Goal: Contribute content: Contribute content

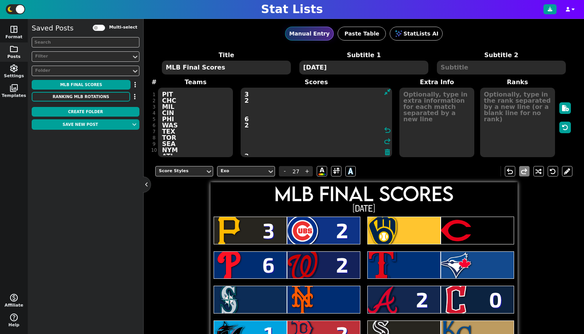
scroll to position [23, 0]
click at [248, 109] on textarea "3 2 6 2 2 0 1 2" at bounding box center [316, 123] width 151 height 70
click at [247, 105] on textarea "3 2 6 2 5 6 2 0 1 2" at bounding box center [316, 123] width 151 height 70
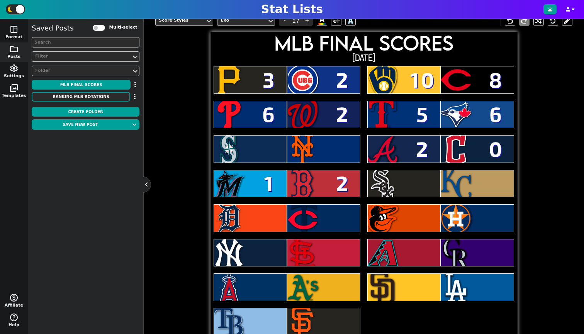
scroll to position [0, 0]
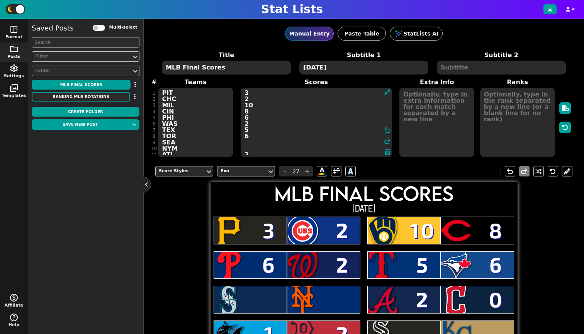
click at [246, 142] on textarea "3 2 10 8 6 2 5 6 2 0 1 2" at bounding box center [316, 123] width 151 height 70
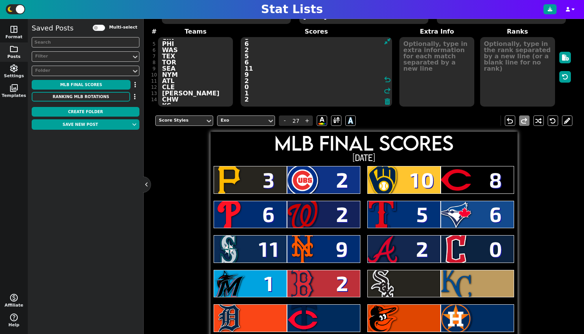
click at [251, 104] on textarea "3 2 10 8 6 2 5 6 11 9 2 0 1 2" at bounding box center [316, 72] width 151 height 70
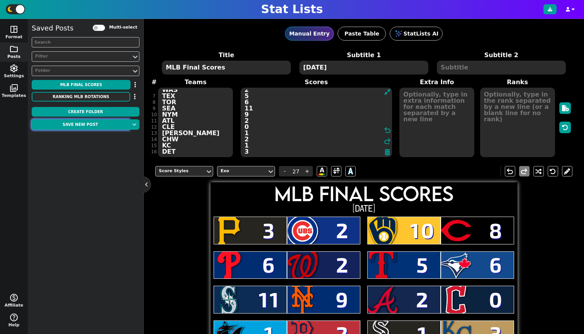
type textarea "3 2 10 8 6 2 5 6 11 9 2 0 1 2 1 3"
click at [92, 126] on button "Save new post" at bounding box center [80, 124] width 97 height 10
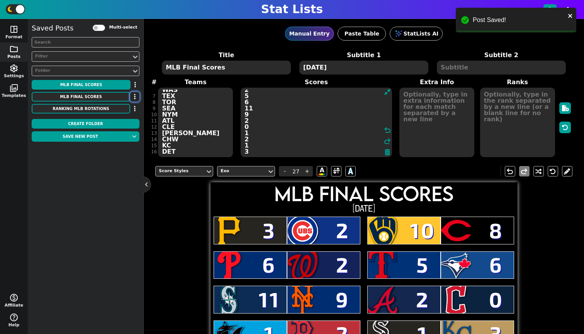
click at [131, 96] on button "button" at bounding box center [134, 97] width 9 height 10
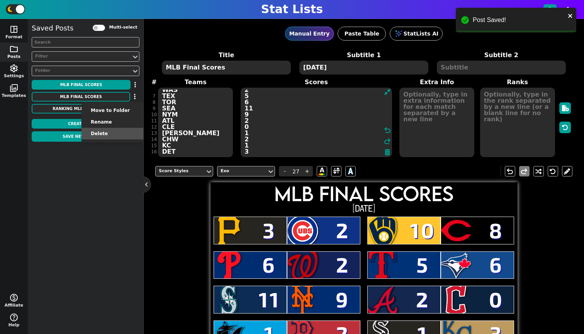
click at [129, 132] on li "Delete" at bounding box center [112, 134] width 62 height 12
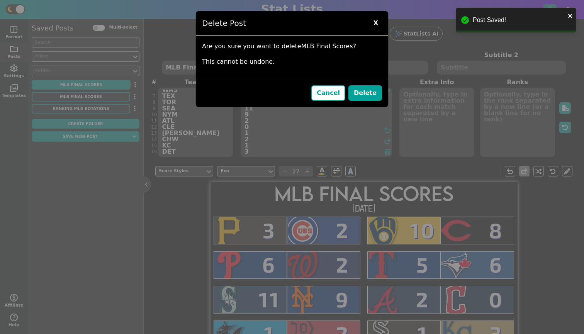
click at [351, 91] on div "Cancel Delete" at bounding box center [292, 93] width 192 height 28
click at [358, 93] on button "Delete" at bounding box center [365, 92] width 34 height 15
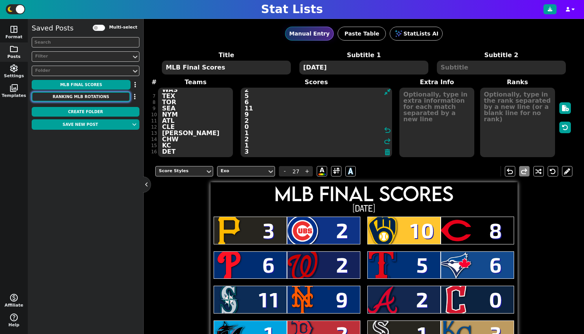
click at [102, 97] on button "RANKING MLB ROTATIONS" at bounding box center [81, 97] width 98 height 10
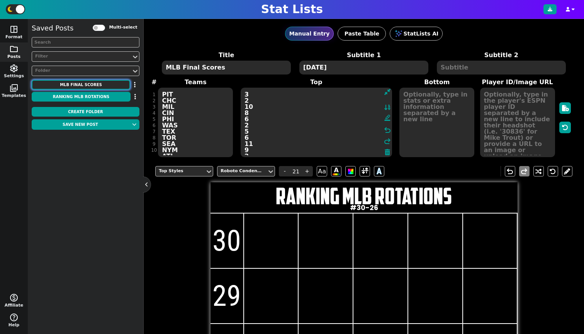
click at [105, 84] on button "MLB Final Scores" at bounding box center [81, 85] width 98 height 10
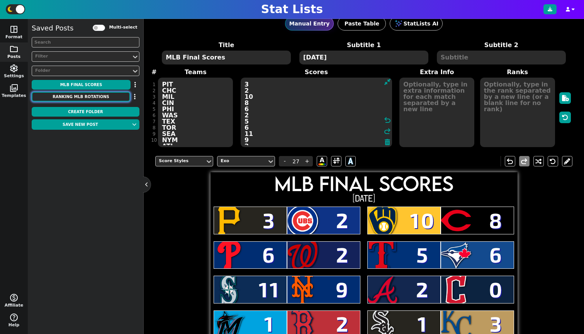
click at [103, 93] on button "RANKING MLB ROTATIONS" at bounding box center [81, 97] width 98 height 10
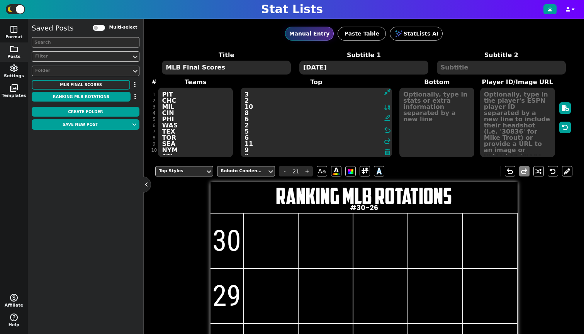
click at [336, 193] on h1 "RANKING MLB ROTATIONS" at bounding box center [363, 196] width 307 height 23
type input "20"
click at [375, 174] on span at bounding box center [379, 171] width 10 height 10
click at [379, 173] on span at bounding box center [379, 171] width 7 height 10
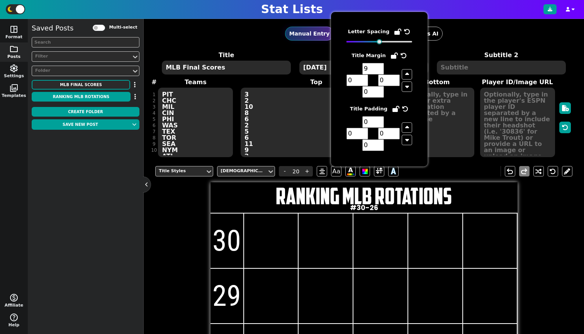
click at [469, 205] on h2 "#30-26" at bounding box center [363, 207] width 307 height 7
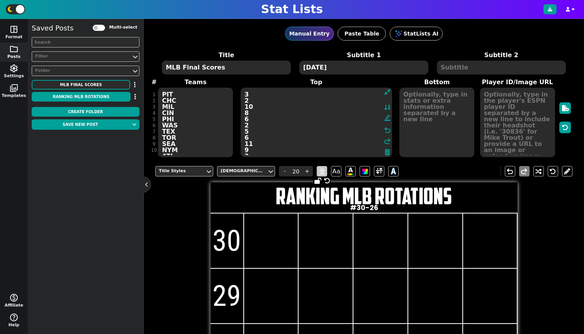
click at [320, 169] on icon at bounding box center [321, 171] width 5 height 6
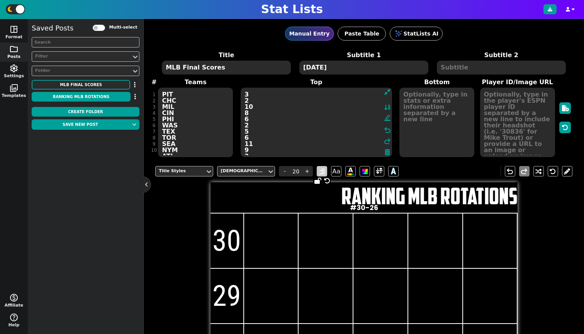
click at [320, 169] on icon at bounding box center [321, 171] width 5 height 6
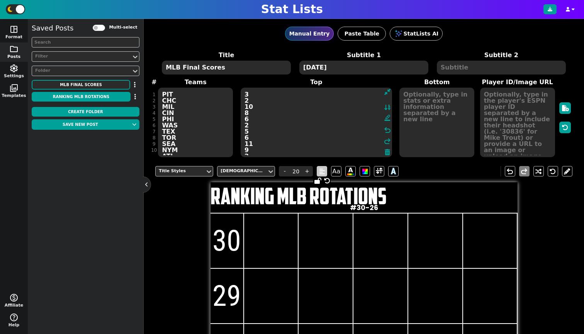
click at [320, 169] on icon at bounding box center [321, 171] width 5 height 6
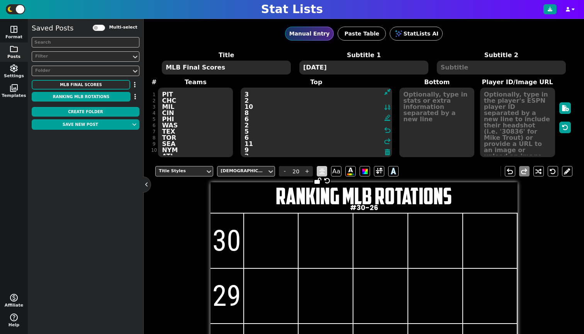
click at [308, 212] on div "RANKING MLB ROTATIONS #30-26" at bounding box center [363, 197] width 307 height 31
click at [375, 172] on span at bounding box center [379, 171] width 10 height 10
click at [379, 171] on span at bounding box center [379, 171] width 7 height 10
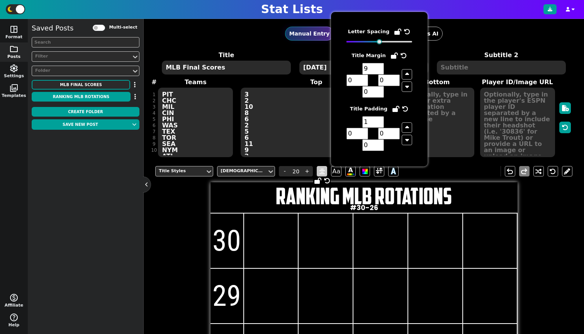
click at [380, 120] on input "1" at bounding box center [373, 122] width 22 height 12
type input "0"
click at [380, 124] on input "0" at bounding box center [373, 122] width 22 height 12
click at [530, 229] on div "Title Styles American Captain - 20 + Aa A A undo redo RANKING MLB ROTATIONS #30…" at bounding box center [363, 334] width 417 height 349
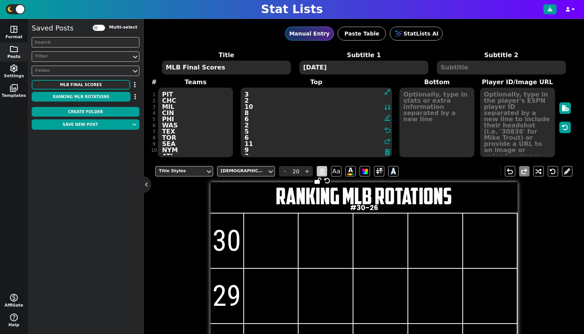
click at [365, 207] on h2 "#30-26" at bounding box center [363, 207] width 307 height 7
type input "6"
click at [382, 173] on span at bounding box center [379, 171] width 7 height 10
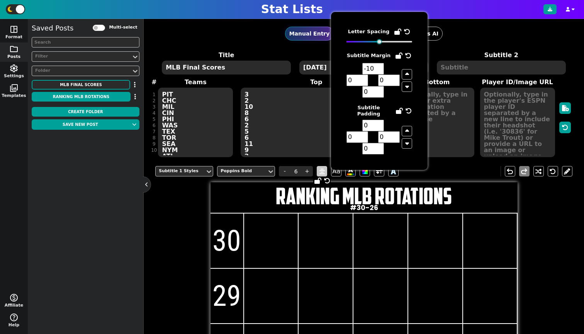
click at [380, 70] on input "-10" at bounding box center [373, 69] width 22 height 12
click at [379, 67] on input "-9" at bounding box center [373, 69] width 22 height 12
click at [379, 67] on input "-8" at bounding box center [373, 69] width 22 height 12
click at [379, 70] on input "-9" at bounding box center [373, 69] width 22 height 12
type input "-10"
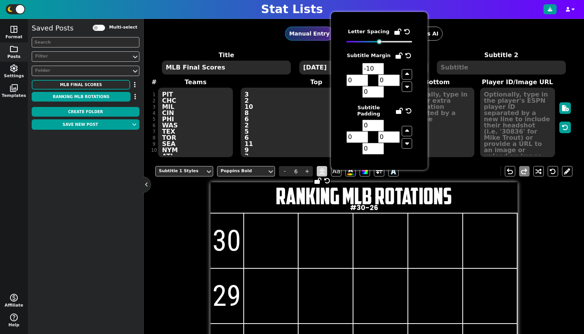
click at [379, 70] on input "-10" at bounding box center [373, 69] width 22 height 12
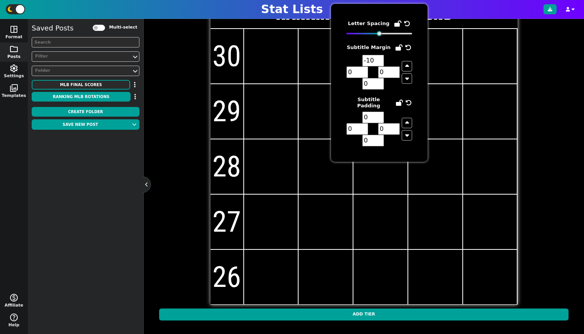
scroll to position [188, 0]
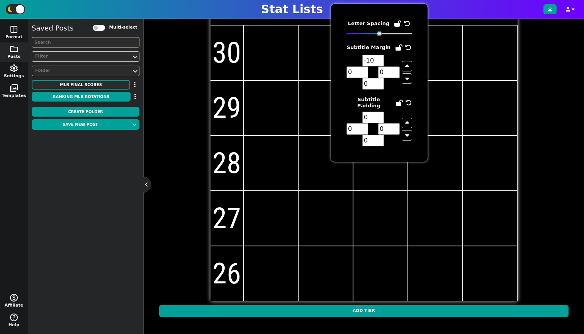
click at [537, 135] on div "Subtitle 1 Styles Poppins Bold - 6 + Aa A A undo redo RANKING MLB ROTATIONS #30…" at bounding box center [363, 146] width 417 height 349
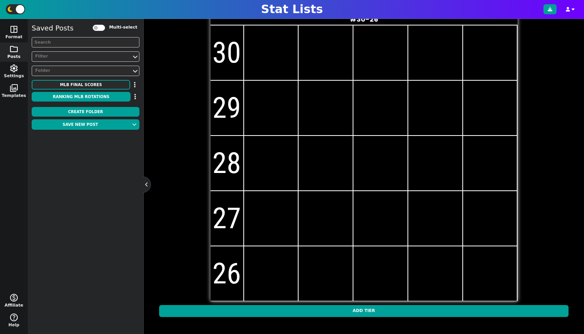
scroll to position [0, 0]
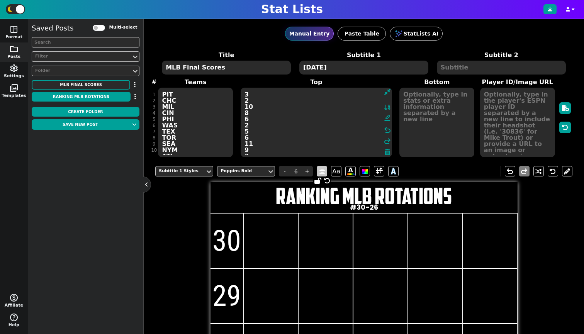
click at [230, 238] on input "30" at bounding box center [226, 240] width 33 height 55
click at [248, 168] on div "Roboto Condensed" at bounding box center [242, 171] width 43 height 7
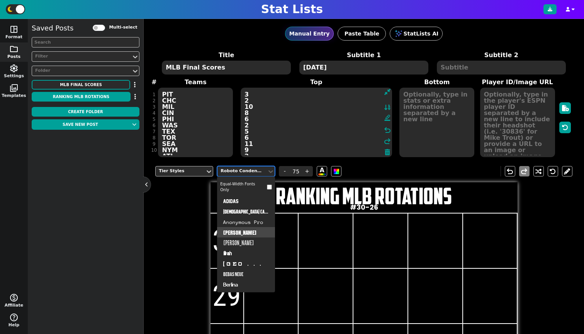
scroll to position [241, 0]
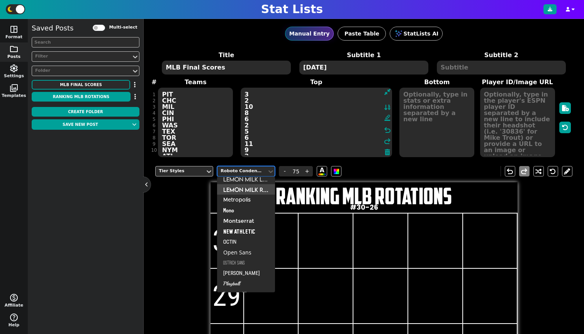
click at [243, 190] on div "Lemon Milk Reg" at bounding box center [246, 189] width 58 height 10
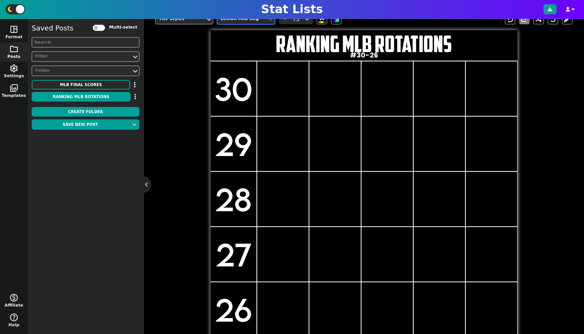
scroll to position [0, 0]
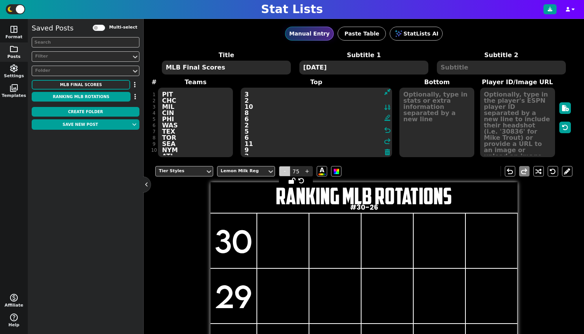
click at [283, 168] on span "-" at bounding box center [285, 171] width 12 height 10
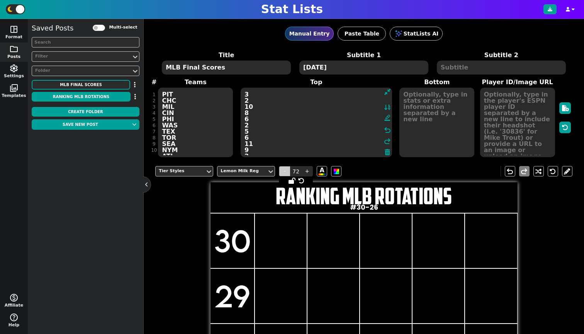
click at [283, 168] on span "-" at bounding box center [285, 171] width 12 height 10
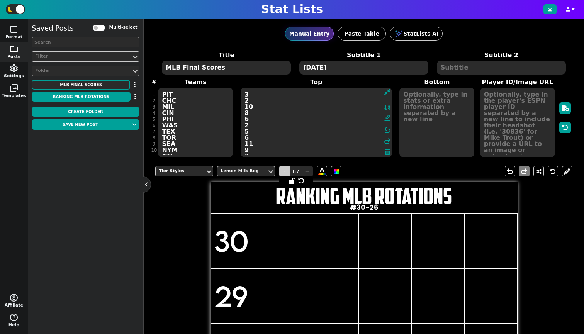
click at [283, 168] on span "-" at bounding box center [285, 171] width 12 height 10
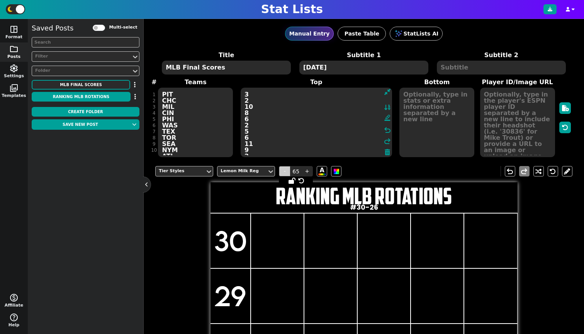
click at [283, 168] on span "-" at bounding box center [285, 171] width 12 height 10
type input "61"
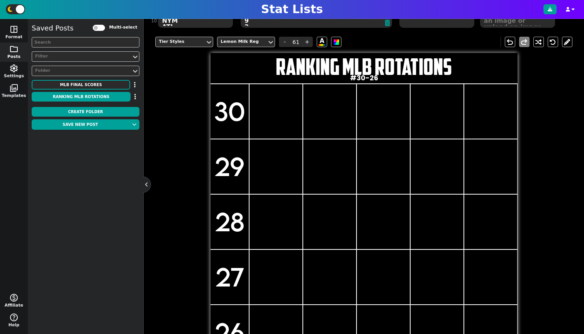
scroll to position [64, 0]
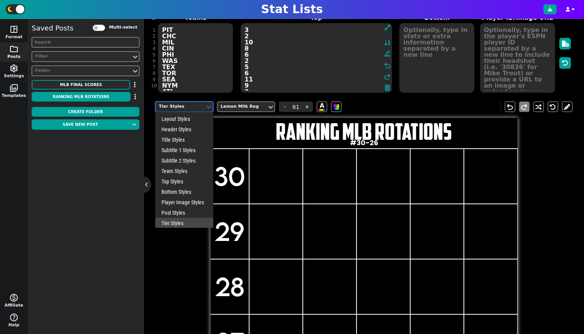
click at [200, 110] on div "Tier Styles" at bounding box center [180, 107] width 49 height 10
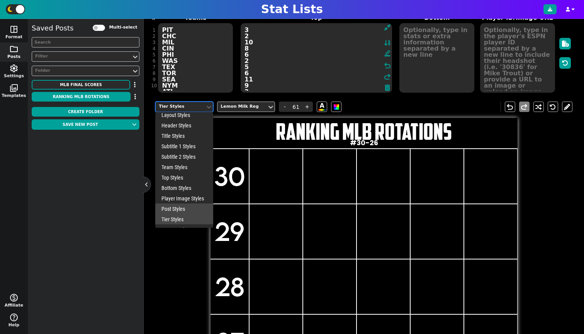
click at [187, 207] on div "Post Styles" at bounding box center [184, 209] width 58 height 10
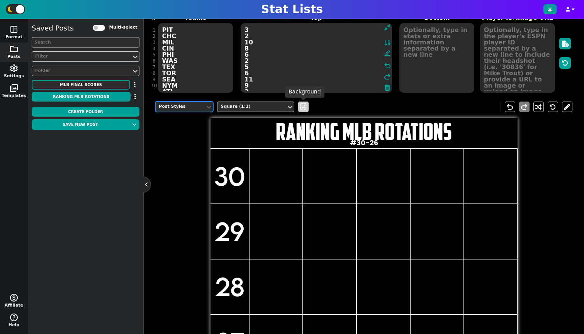
click at [302, 105] on span "wallpaper" at bounding box center [303, 107] width 8 height 8
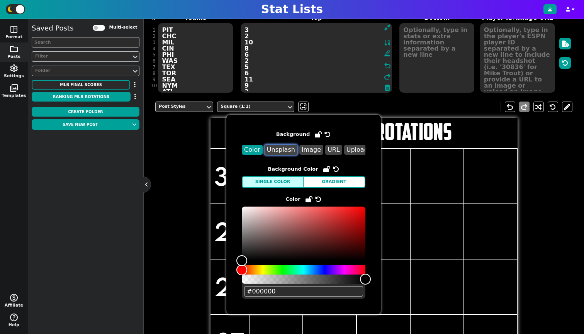
click at [287, 151] on button "Unsplash" at bounding box center [281, 150] width 33 height 10
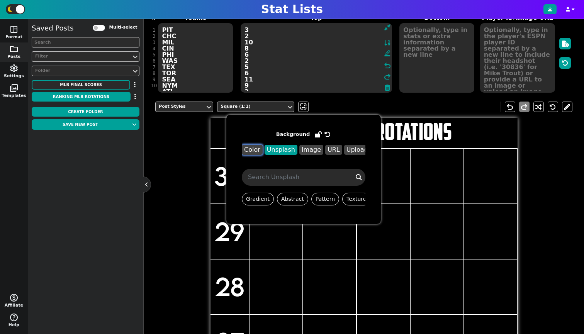
click at [250, 148] on button "Color" at bounding box center [252, 150] width 21 height 10
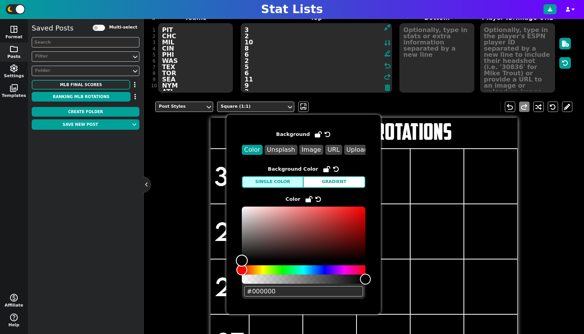
click at [283, 217] on div "Color" at bounding box center [304, 234] width 124 height 54
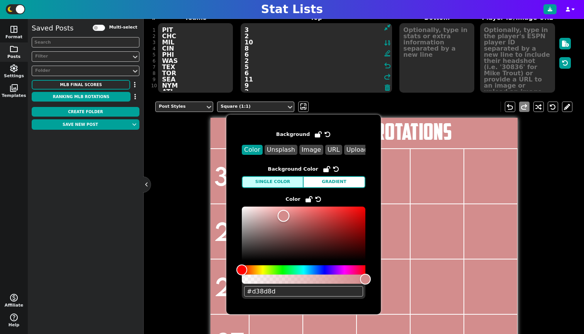
drag, startPoint x: 283, startPoint y: 217, endPoint x: 303, endPoint y: 217, distance: 19.7
click at [290, 217] on div "Color" at bounding box center [284, 216] width 12 height 12
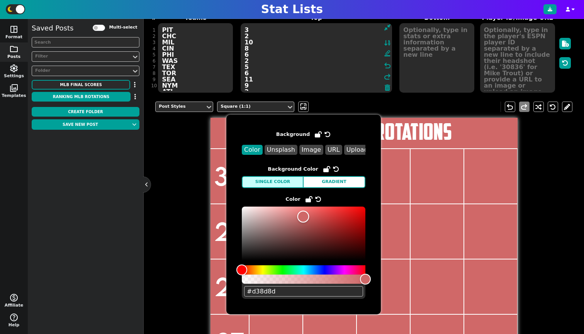
type input "#d06868"
drag, startPoint x: 303, startPoint y: 217, endPoint x: 222, endPoint y: 288, distance: 107.6
click at [222, 288] on body "Stat Lists space_dashboard Format folder Posts settings Settings photo_library …" at bounding box center [292, 167] width 584 height 334
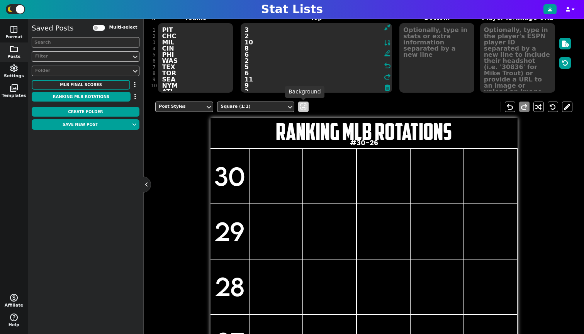
click at [304, 107] on span "wallpaper" at bounding box center [303, 107] width 8 height 8
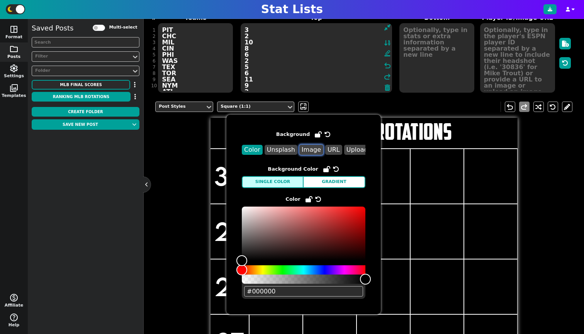
click at [310, 147] on button "Image" at bounding box center [311, 150] width 24 height 10
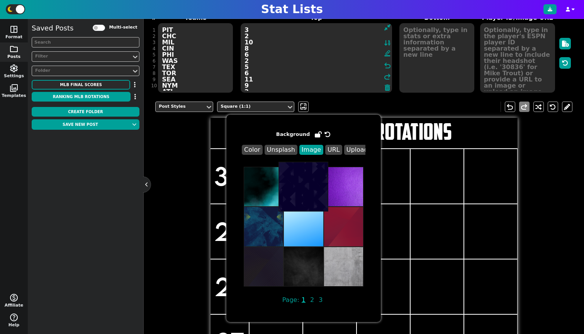
click at [301, 185] on img at bounding box center [303, 187] width 50 height 50
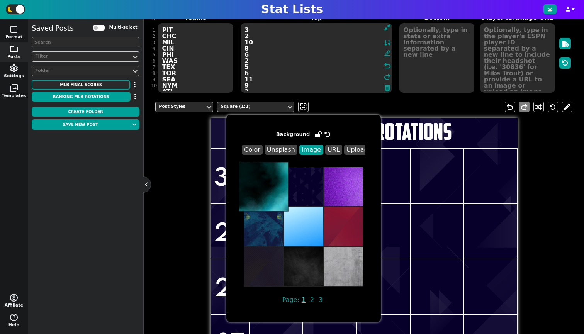
click at [263, 185] on img at bounding box center [264, 187] width 50 height 50
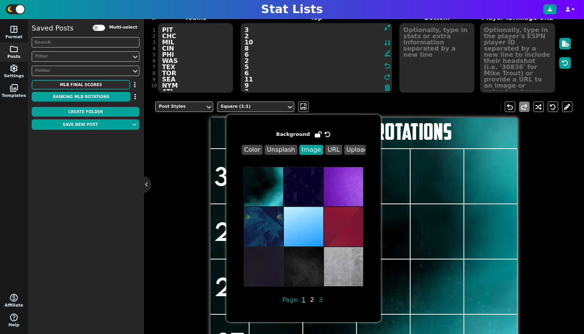
click at [311, 301] on span "2" at bounding box center [312, 300] width 6 height 10
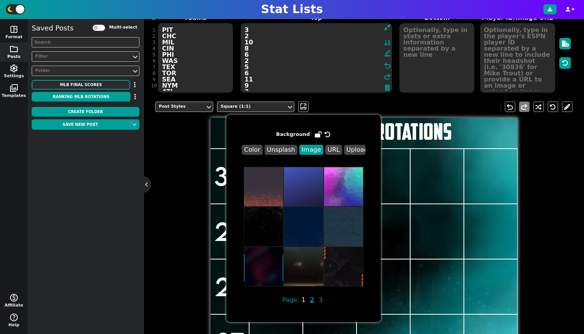
click at [302, 302] on span "1" at bounding box center [303, 300] width 6 height 10
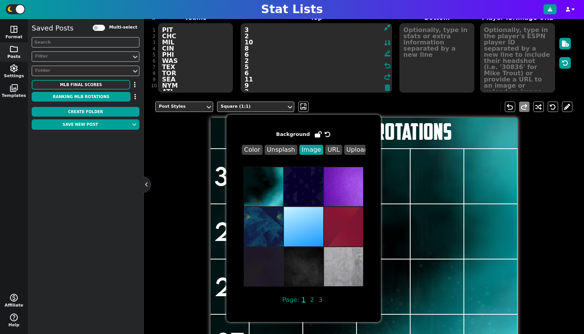
click at [307, 302] on span "Page: 1 2 3" at bounding box center [304, 299] width 124 height 9
click at [309, 302] on span "2" at bounding box center [312, 300] width 6 height 10
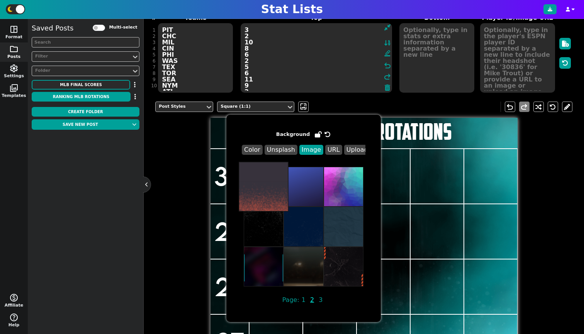
click at [271, 188] on img at bounding box center [264, 187] width 50 height 50
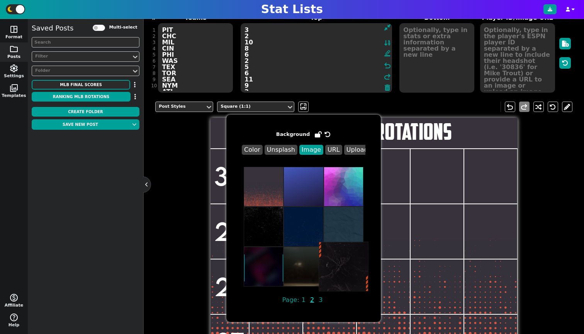
click at [348, 270] on img at bounding box center [344, 267] width 50 height 50
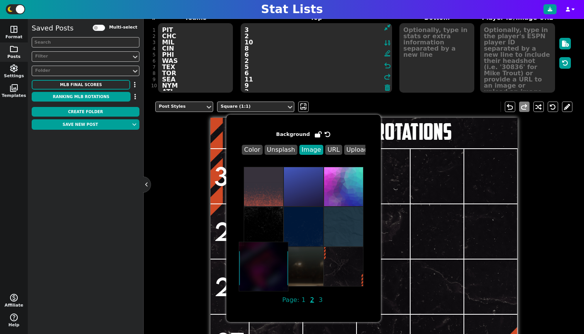
click at [243, 263] on img at bounding box center [264, 267] width 50 height 50
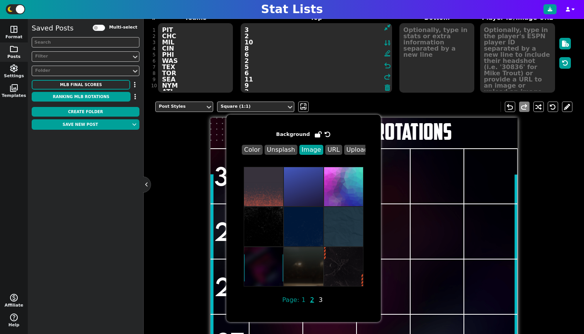
click at [318, 302] on span "3" at bounding box center [320, 300] width 6 height 10
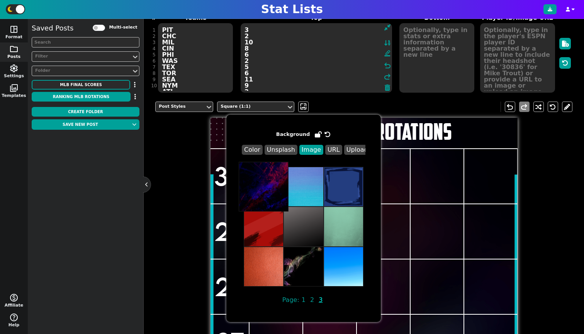
click at [270, 193] on img at bounding box center [264, 187] width 50 height 50
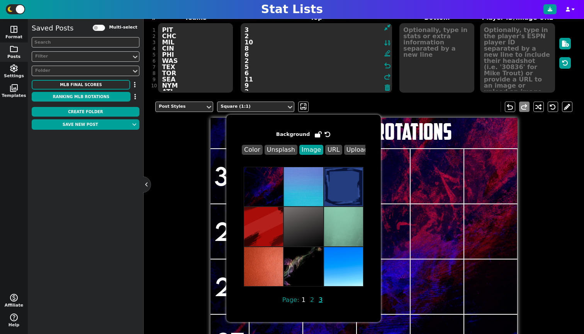
click at [302, 303] on span "1" at bounding box center [303, 300] width 6 height 10
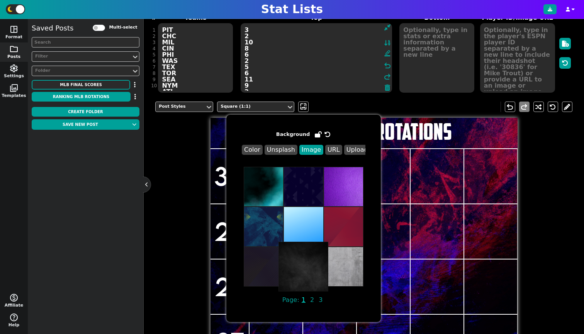
click at [301, 271] on img at bounding box center [303, 267] width 50 height 50
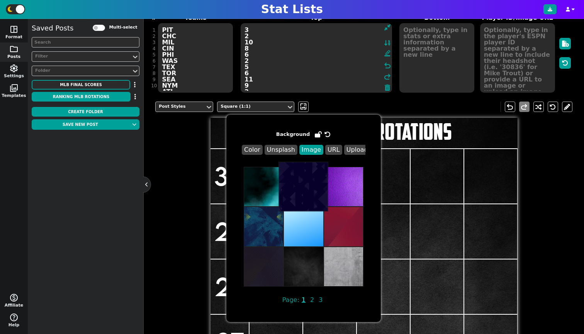
click at [305, 193] on img at bounding box center [303, 187] width 50 height 50
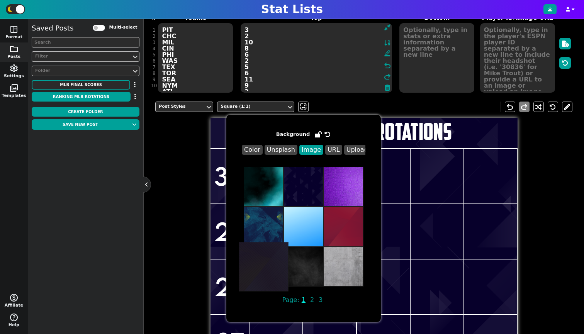
click at [261, 267] on img at bounding box center [264, 267] width 50 height 50
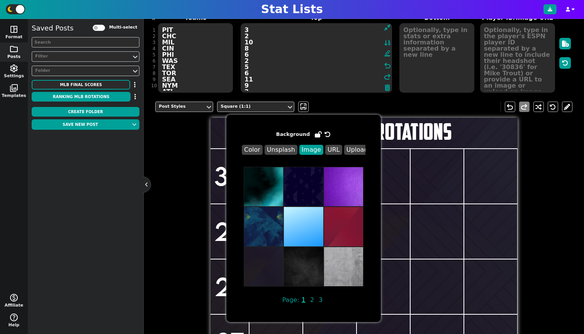
click at [184, 225] on div "Post Styles Square (1:1) wallpaper undo redo RANKING MLB ROTATIONS #30-26 30 29…" at bounding box center [363, 270] width 417 height 349
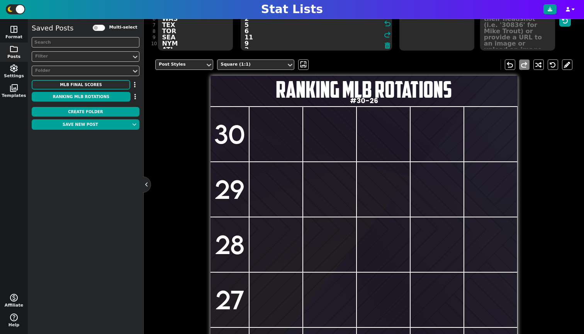
scroll to position [33, 0]
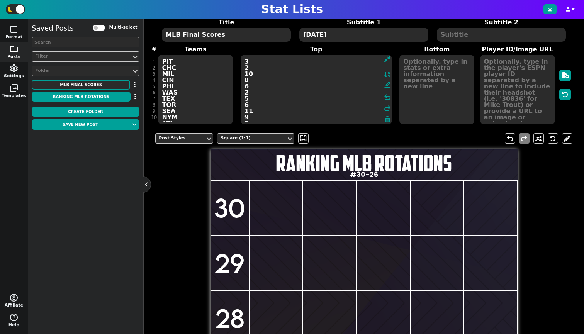
click at [144, 187] on button at bounding box center [147, 185] width 8 height 8
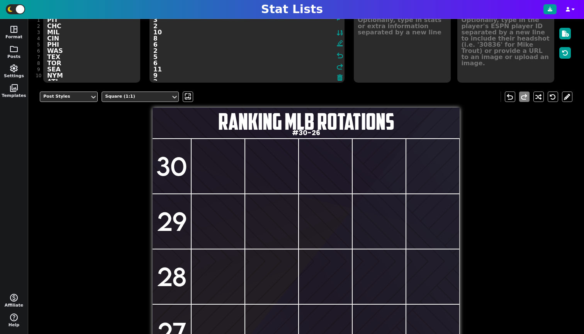
scroll to position [0, 0]
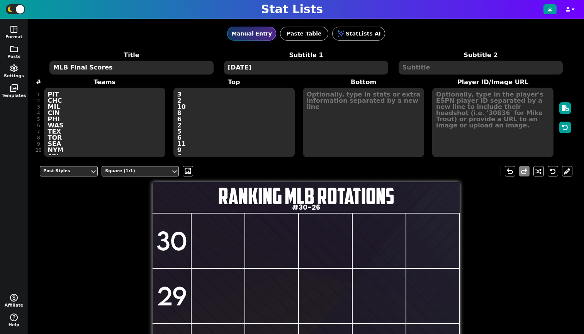
click at [237, 67] on textarea "#30-26" at bounding box center [306, 68] width 164 height 14
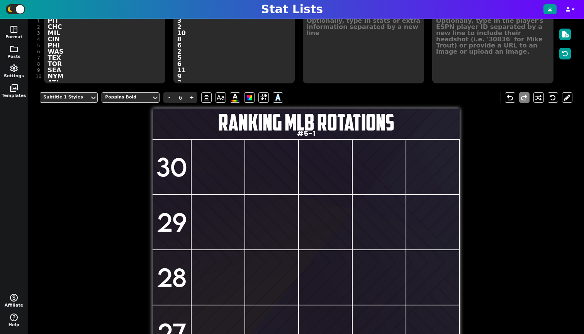
type textarea "#5-1"
click at [182, 170] on input "30" at bounding box center [172, 166] width 39 height 55
type input "61"
type input "3"
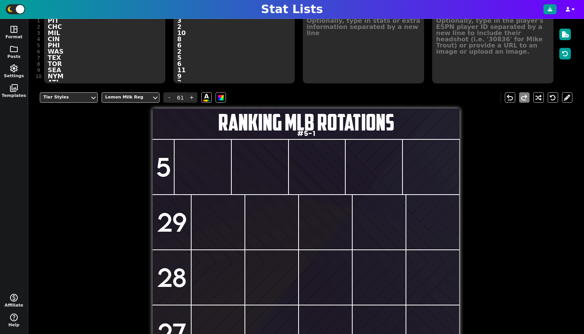
type input "5"
click at [182, 218] on input "29" at bounding box center [172, 222] width 39 height 55
type input "2"
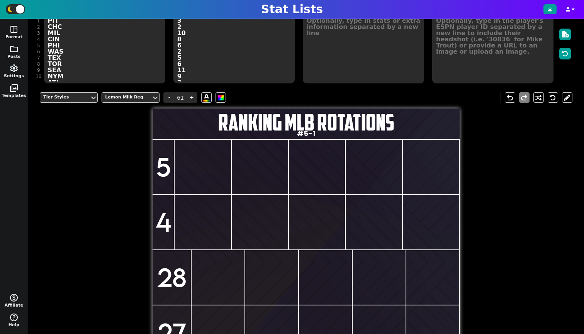
scroll to position [188, 0]
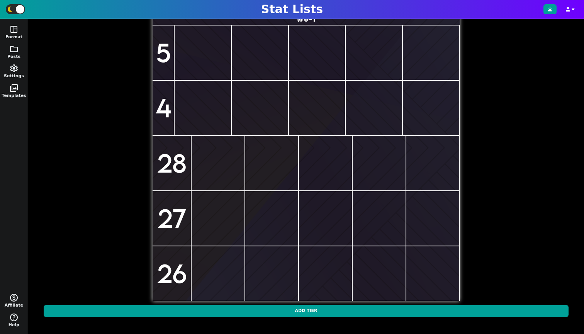
type input "4"
click at [178, 177] on input "28" at bounding box center [172, 163] width 39 height 55
type input "2"
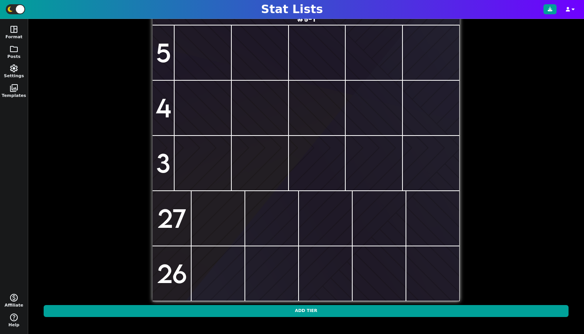
type input "3"
click at [176, 203] on input "27" at bounding box center [172, 218] width 39 height 55
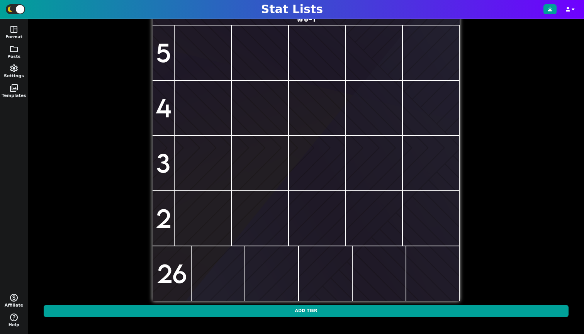
type input "2"
click at [183, 267] on input "26" at bounding box center [172, 273] width 39 height 55
type input "2"
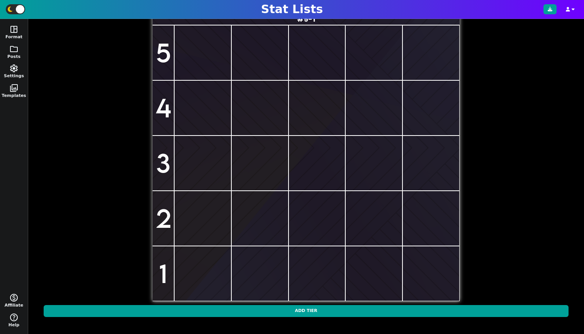
scroll to position [24, 0]
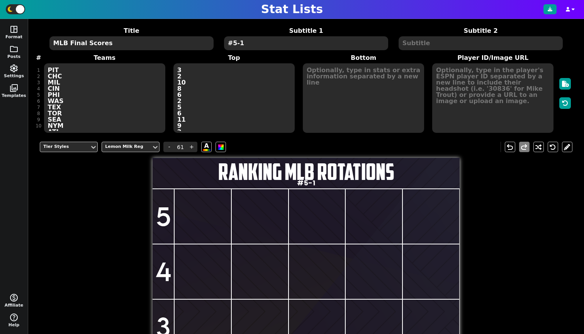
type input "1"
click at [164, 213] on input "5" at bounding box center [164, 216] width 22 height 55
click at [107, 210] on div "Tier Styles Lemon Milk Reg - 61 + A undo redo RANKING MLB ROTATIONS #5-1 5 4 3 …" at bounding box center [306, 310] width 533 height 349
click at [562, 148] on button at bounding box center [567, 147] width 10 height 10
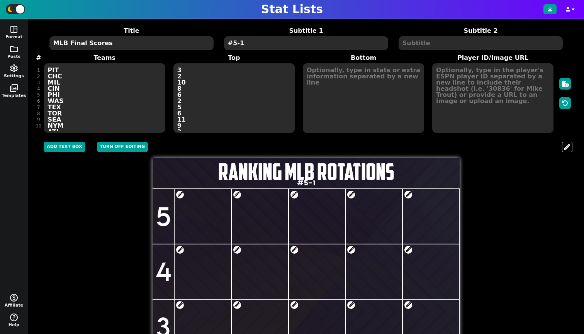
scroll to position [104, 0]
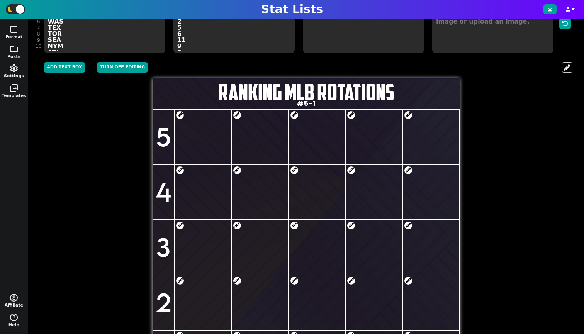
click at [176, 112] on span at bounding box center [180, 115] width 8 height 8
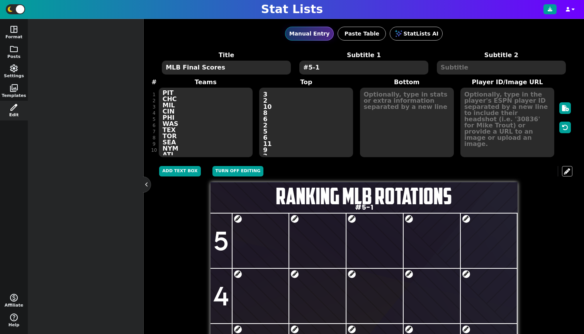
scroll to position [2, 0]
click at [236, 173] on button "Turn off editing" at bounding box center [237, 171] width 51 height 10
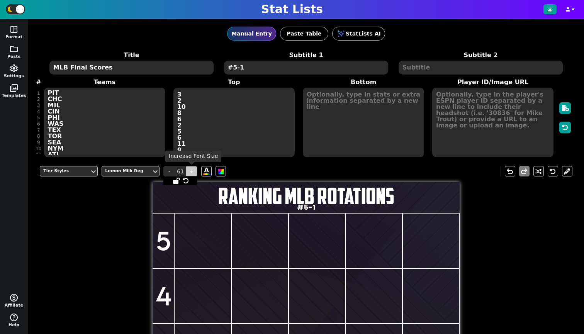
click at [193, 172] on span "+" at bounding box center [192, 171] width 12 height 10
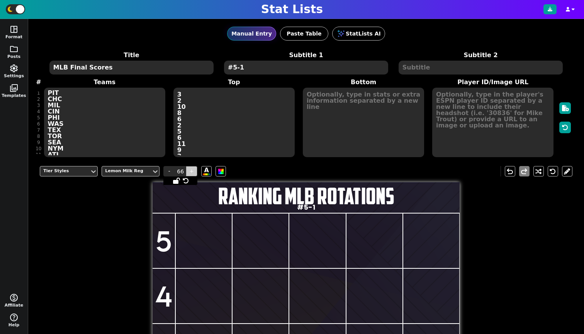
click at [193, 172] on span "+" at bounding box center [192, 171] width 12 height 10
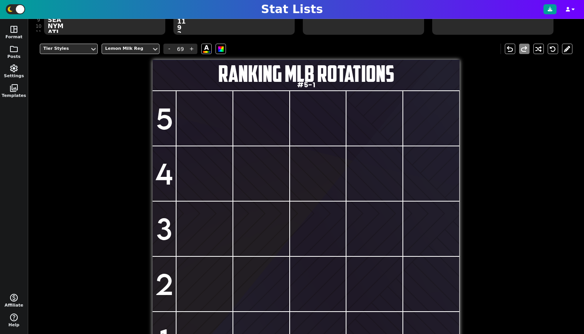
scroll to position [0, 0]
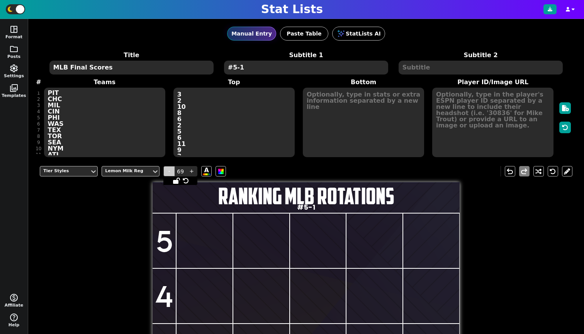
click at [167, 169] on span "-" at bounding box center [169, 171] width 12 height 10
click at [167, 168] on span "-" at bounding box center [169, 171] width 12 height 10
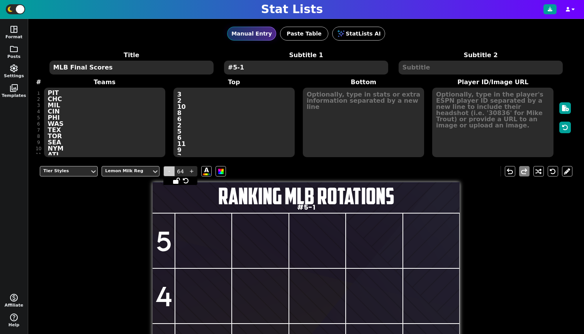
click at [167, 168] on span "-" at bounding box center [169, 171] width 12 height 10
click at [167, 169] on span "-" at bounding box center [169, 171] width 12 height 10
click at [192, 111] on textarea "3 2 10 8 6 2 5 6 11 9 2 0 1 2 1 3" at bounding box center [233, 123] width 121 height 70
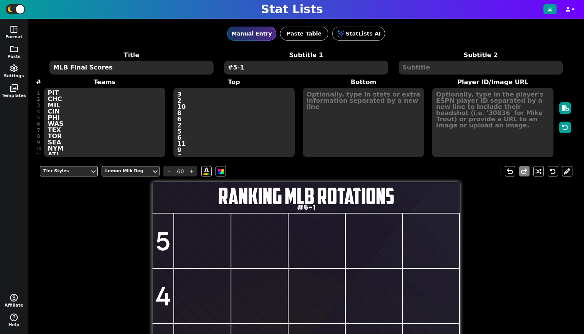
type input "21"
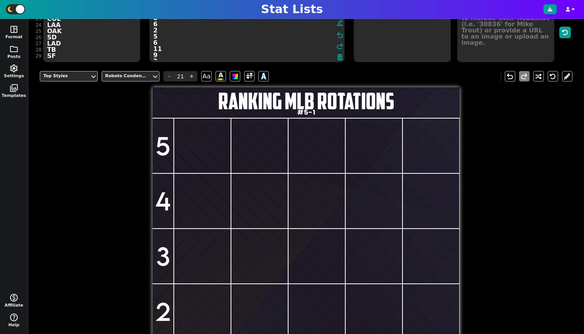
scroll to position [16, 0]
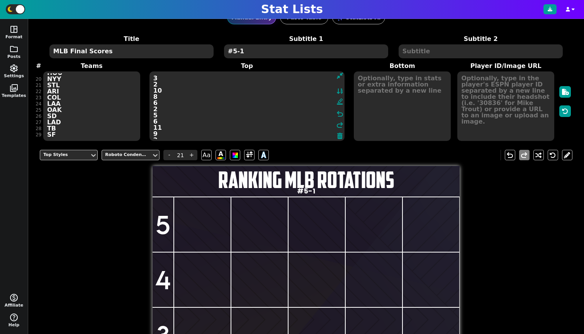
click at [68, 115] on textarea "# # # #" at bounding box center [91, 106] width 97 height 70
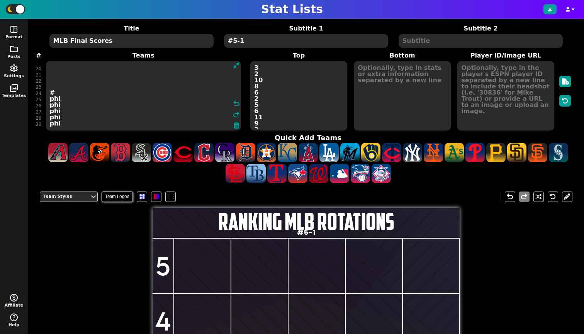
scroll to position [117, 0]
type textarea "# # # # phi phi phi phi phi"
click at [348, 2] on div "Stat Lists" at bounding box center [292, 9] width 584 height 19
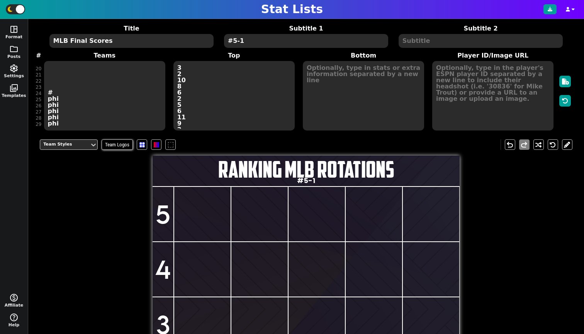
click at [204, 98] on textarea "3 2 10 8 6 2 5 6 11 9 2 0 1 2 1 3" at bounding box center [233, 96] width 121 height 70
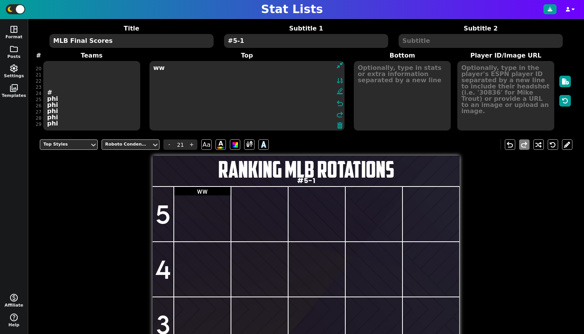
type textarea "w"
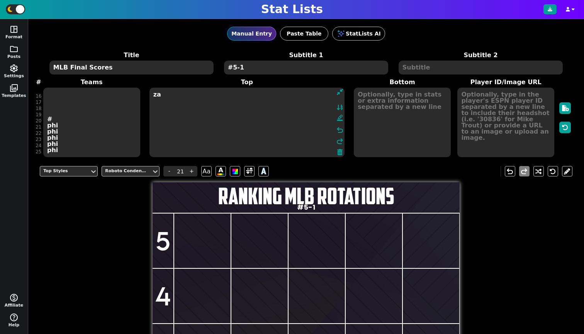
type textarea "z"
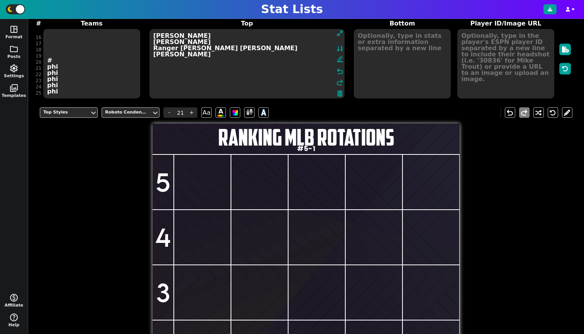
type textarea "[PERSON_NAME] [PERSON_NAME] Ranger [PERSON_NAME] [PERSON_NAME] [PERSON_NAME]"
click at [304, 144] on h1 "RANKING MLB ROTATIONS" at bounding box center [306, 137] width 307 height 23
click at [168, 113] on span "-" at bounding box center [169, 112] width 12 height 10
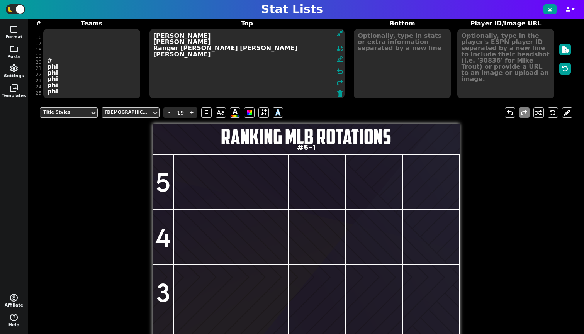
click at [304, 148] on h2 "#5-1" at bounding box center [306, 147] width 307 height 7
click at [171, 114] on span "-" at bounding box center [169, 112] width 12 height 10
type input "5"
click at [304, 147] on h2 "#5-1" at bounding box center [306, 147] width 307 height 6
click at [266, 111] on span at bounding box center [263, 113] width 7 height 10
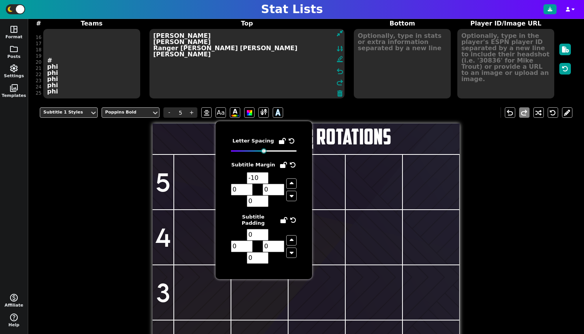
type input "-11"
click at [265, 180] on input "-11" at bounding box center [258, 178] width 22 height 12
click at [117, 159] on div "Subtitle 1 Styles Poppins Bold - 5 + Aa A A undo redo RANKING MLB ROTATIONS #5-…" at bounding box center [306, 276] width 533 height 349
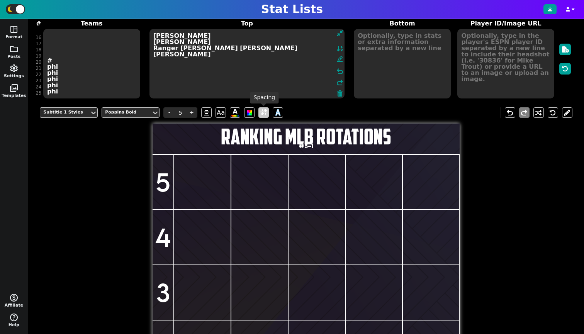
click at [260, 114] on span at bounding box center [263, 112] width 10 height 10
click at [265, 113] on span at bounding box center [263, 113] width 7 height 10
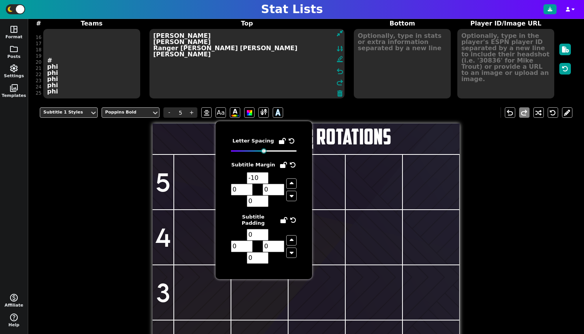
click at [264, 175] on input "-10" at bounding box center [258, 178] width 22 height 12
type input "-9"
click at [264, 175] on input "-9" at bounding box center [258, 178] width 22 height 12
click at [100, 161] on div "Subtitle 1 Styles Poppins Bold - 5 + Aa A A undo redo RANKING MLB ROTATIONS #5-…" at bounding box center [306, 276] width 533 height 349
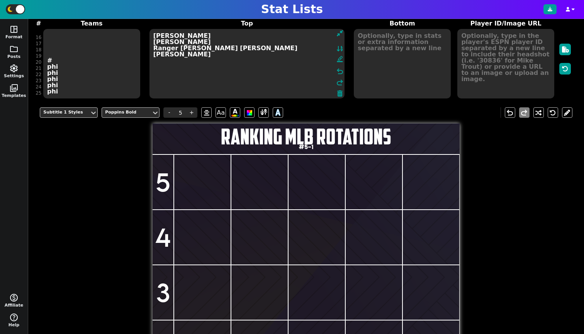
click at [295, 132] on h1 "RANKING MLB ROTATIONS" at bounding box center [306, 137] width 307 height 22
type input "19"
click at [263, 112] on span at bounding box center [263, 113] width 7 height 10
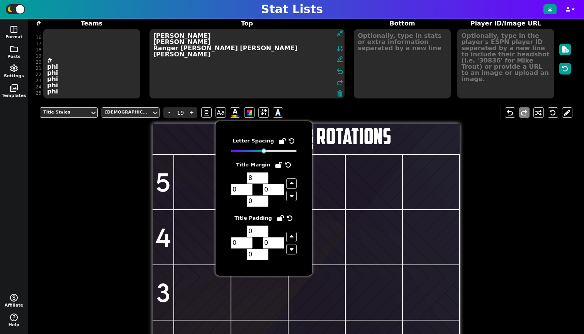
click at [263, 180] on input "8" at bounding box center [258, 178] width 22 height 12
click at [264, 176] on input "9" at bounding box center [258, 178] width 22 height 12
click at [264, 176] on input "10" at bounding box center [258, 178] width 22 height 12
type input "11"
click at [264, 176] on input "11" at bounding box center [258, 178] width 22 height 12
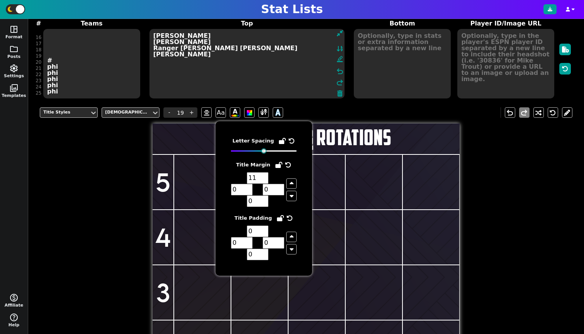
click at [554, 147] on div "Title Styles American Captain - 19 + Aa A A undo redo RANKING MLB ROTATIONS #5-…" at bounding box center [306, 276] width 533 height 349
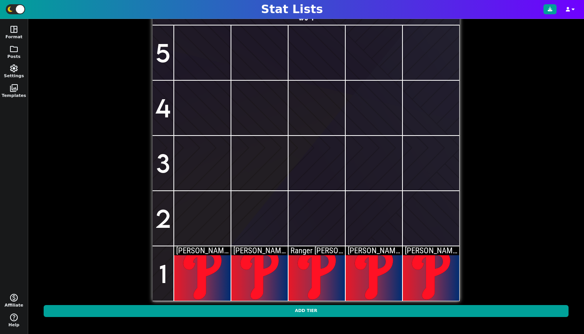
click at [199, 249] on span "[PERSON_NAME]" at bounding box center [203, 250] width 54 height 9
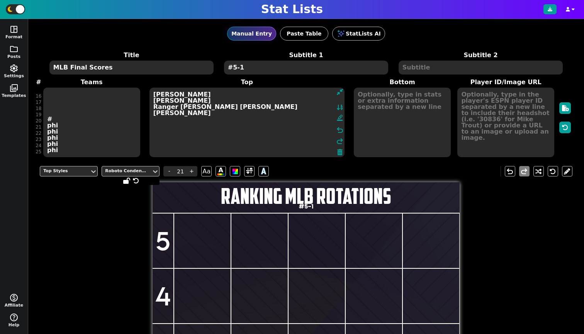
click at [136, 176] on span at bounding box center [136, 180] width 8 height 8
click at [139, 171] on div "Roboto Condensed" at bounding box center [126, 171] width 43 height 7
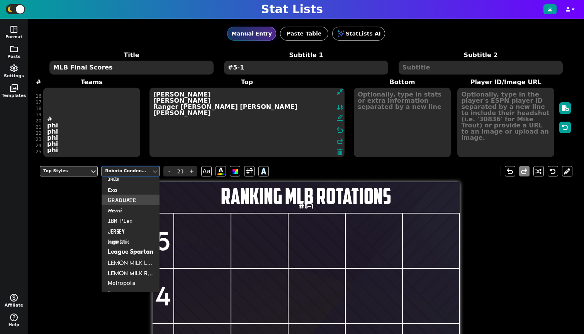
click at [129, 202] on div "Graduate" at bounding box center [131, 200] width 58 height 10
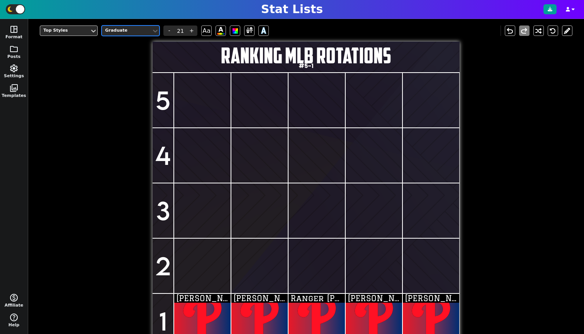
scroll to position [0, 0]
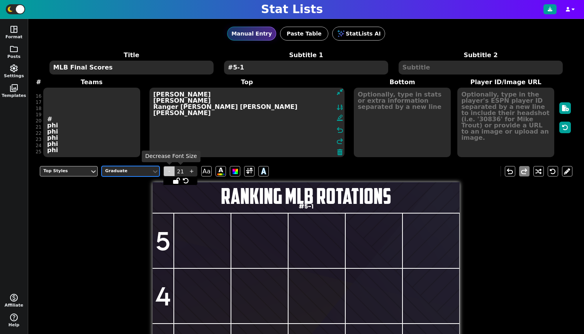
click at [167, 171] on span "-" at bounding box center [169, 171] width 12 height 10
click at [170, 172] on span "-" at bounding box center [169, 171] width 12 height 10
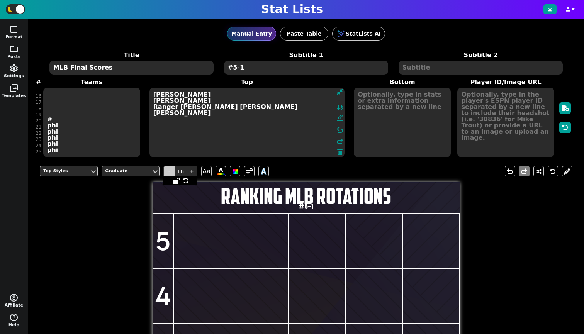
click at [170, 172] on span "-" at bounding box center [169, 171] width 12 height 10
click at [171, 173] on span "-" at bounding box center [169, 171] width 12 height 10
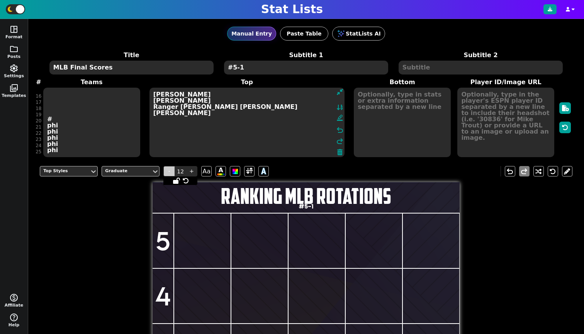
type input "11"
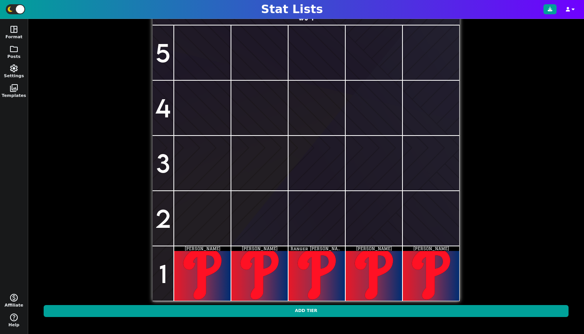
click at [192, 248] on span "[PERSON_NAME]" at bounding box center [203, 248] width 36 height 5
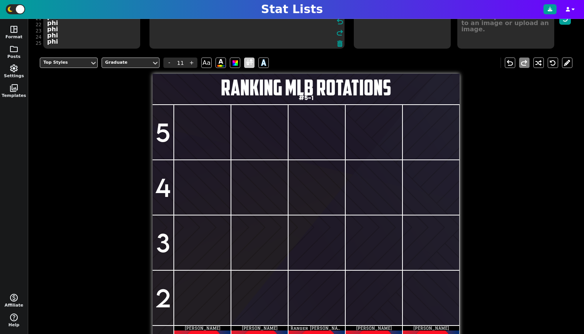
click at [251, 64] on span at bounding box center [249, 63] width 7 height 10
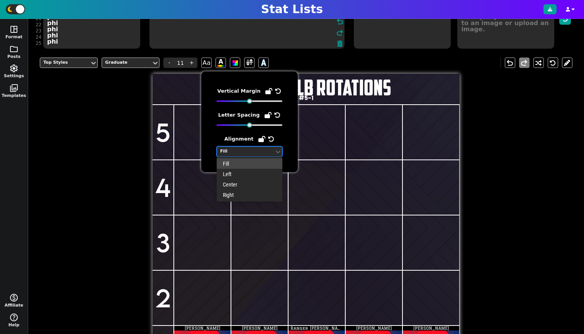
click at [241, 149] on div "Fill" at bounding box center [245, 151] width 51 height 7
click at [233, 185] on div "Center" at bounding box center [250, 184] width 66 height 10
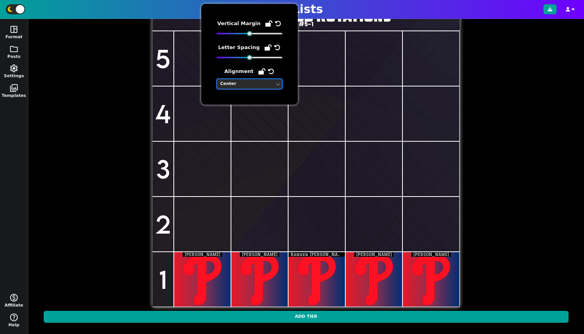
scroll to position [0, 0]
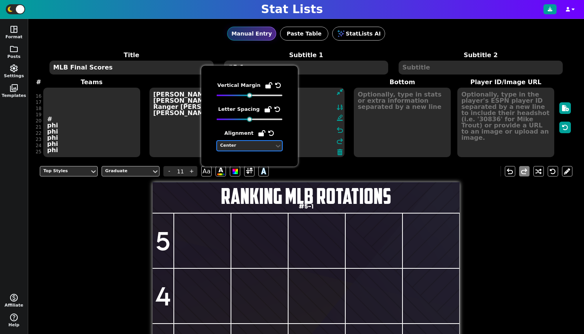
click at [236, 148] on div "Center" at bounding box center [245, 146] width 51 height 7
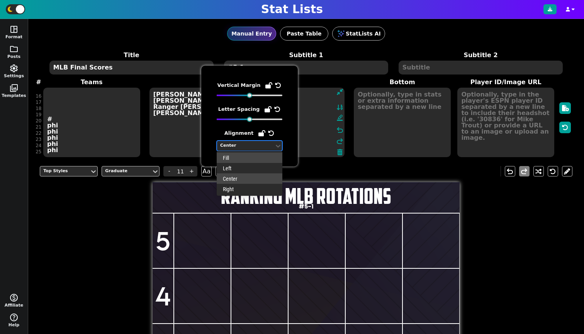
click at [236, 158] on div "Fill" at bounding box center [250, 158] width 66 height 10
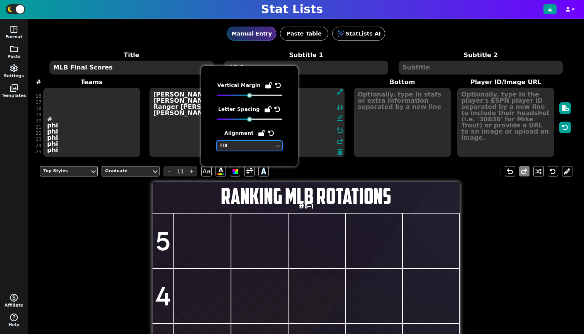
click at [80, 200] on div "Top Styles Graduate - 11 + Aa A A undo redo RANKING MLB ROTATIONS #5-1 5 4 3 2 …" at bounding box center [306, 334] width 533 height 349
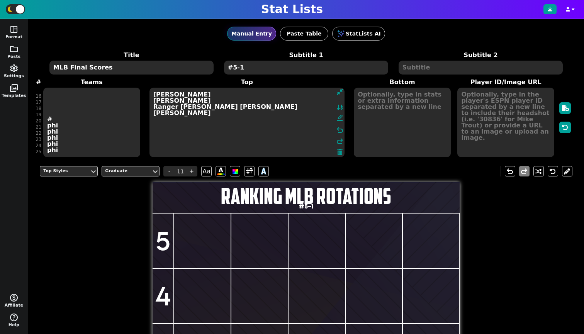
click at [166, 127] on textarea "[PERSON_NAME] [PERSON_NAME] Ranger [PERSON_NAME] [PERSON_NAME] [PERSON_NAME]" at bounding box center [246, 123] width 195 height 70
type textarea "[PERSON_NAME] [PERSON_NAME] [PERSON_NAME] A. [PERSON_NAME]"
click at [190, 173] on span "+" at bounding box center [192, 171] width 12 height 10
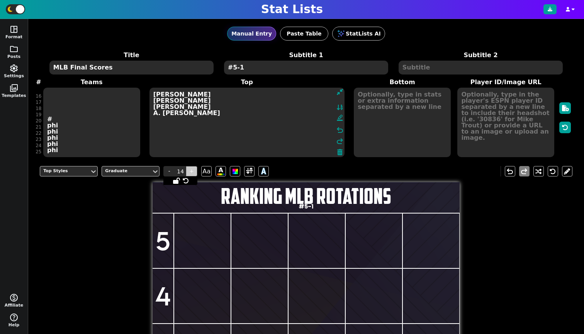
click at [190, 173] on span "+" at bounding box center [192, 171] width 12 height 10
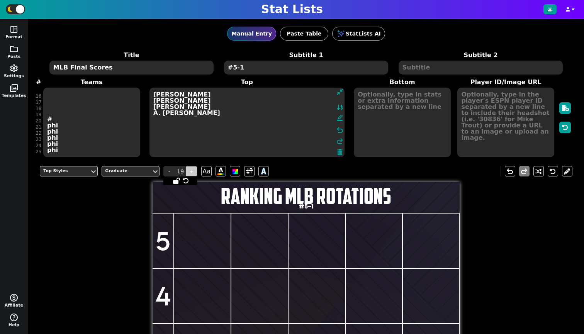
click at [190, 173] on span "+" at bounding box center [192, 171] width 12 height 10
click at [168, 171] on span "-" at bounding box center [169, 171] width 12 height 10
type input "20"
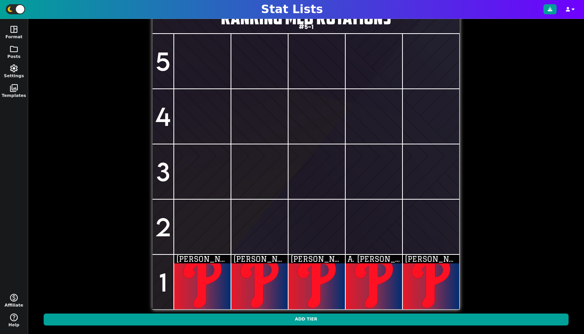
scroll to position [87, 0]
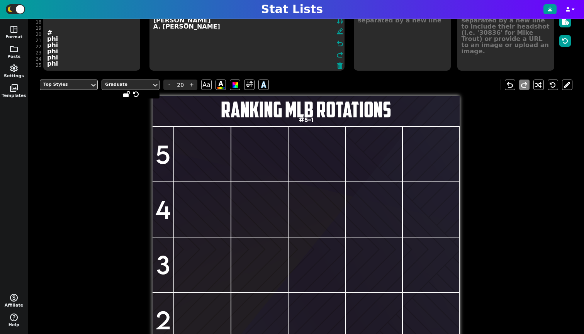
click at [127, 87] on div "Graduate" at bounding box center [126, 84] width 43 height 7
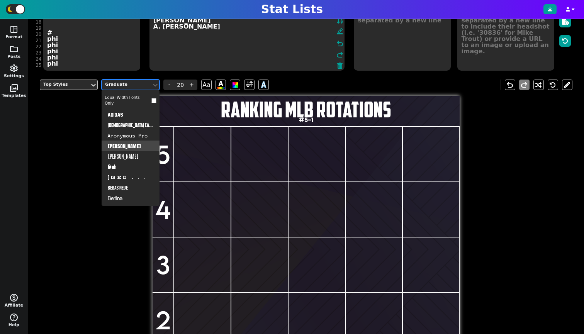
scroll to position [261, 0]
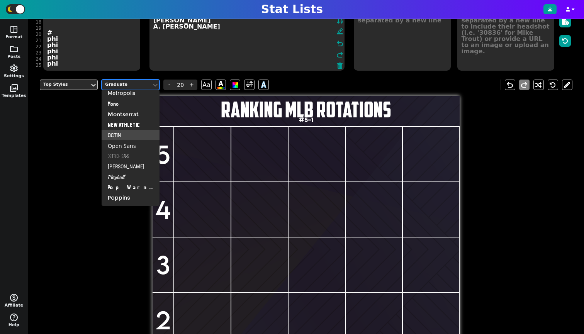
click at [133, 139] on div "Octin" at bounding box center [131, 135] width 58 height 10
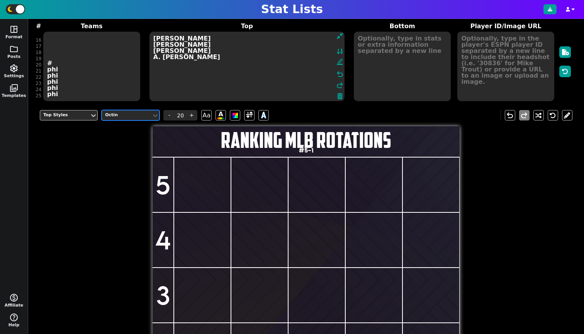
scroll to position [188, 0]
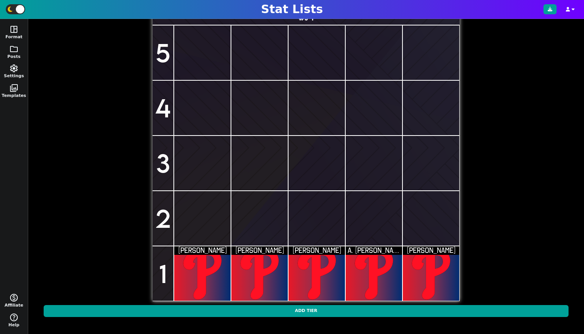
click at [198, 277] on div at bounding box center [202, 273] width 56 height 54
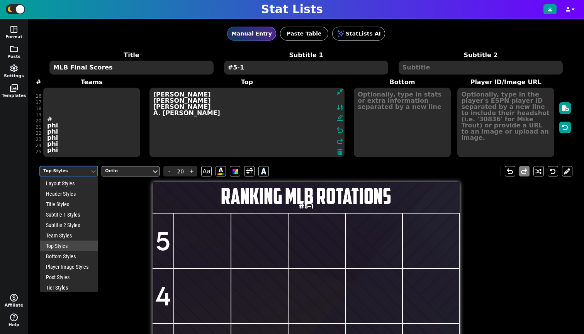
click at [63, 172] on div "Top Styles" at bounding box center [64, 171] width 43 height 7
click at [61, 238] on div "Team Styles" at bounding box center [69, 235] width 58 height 10
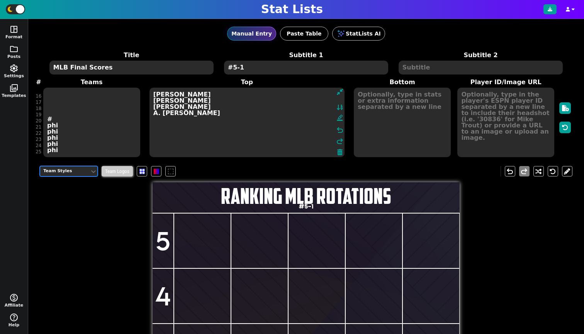
click at [118, 169] on span "Team Logos" at bounding box center [117, 171] width 31 height 10
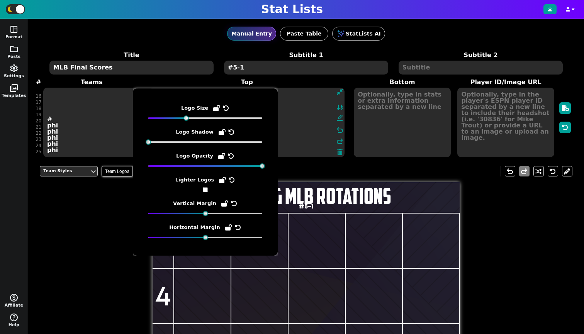
scroll to position [2, 0]
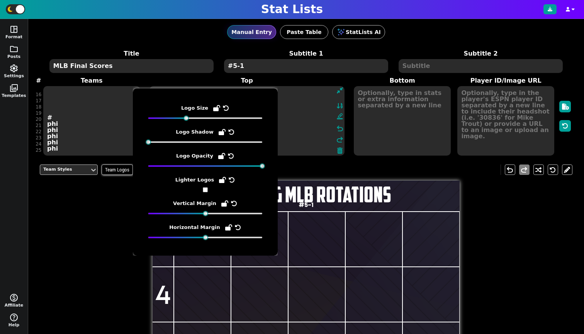
click at [533, 195] on div "Team Styles Team Logos undo redo RANKING MLB ROTATIONS #5-1 5 4 3 2 1 [PERSON_N…" at bounding box center [306, 333] width 533 height 349
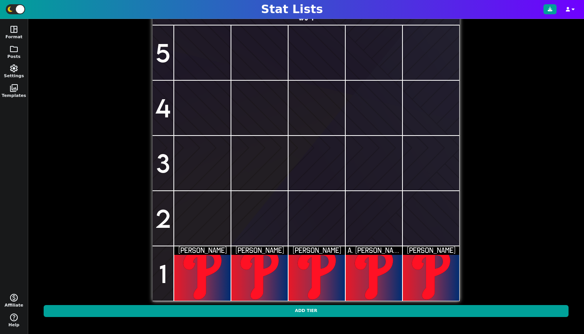
scroll to position [125, 0]
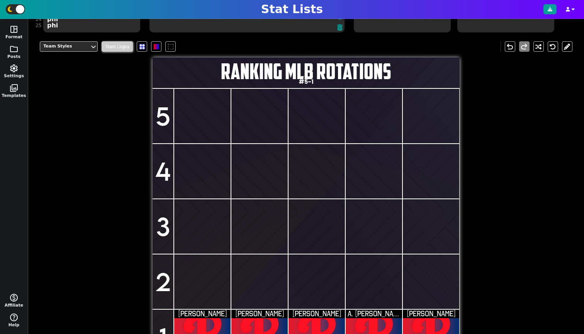
click at [126, 45] on span "Team Logos" at bounding box center [117, 46] width 31 height 10
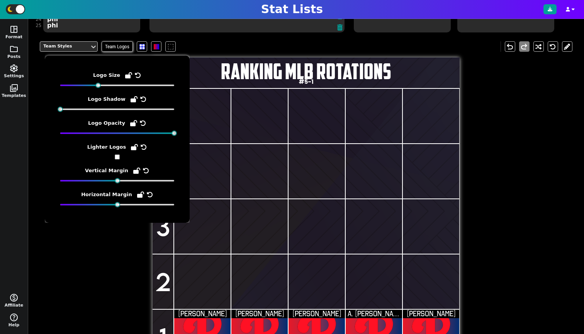
click at [117, 156] on input "checkbox" at bounding box center [117, 156] width 5 height 5
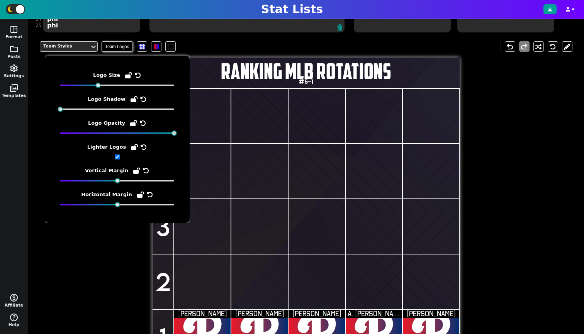
click at [117, 156] on input "checkbox" at bounding box center [117, 156] width 5 height 5
checkbox input "false"
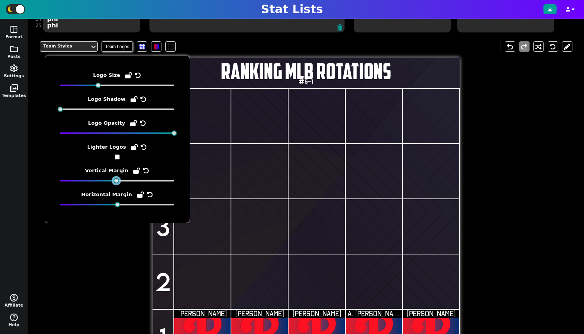
click at [116, 180] on div at bounding box center [116, 180] width 5 height 5
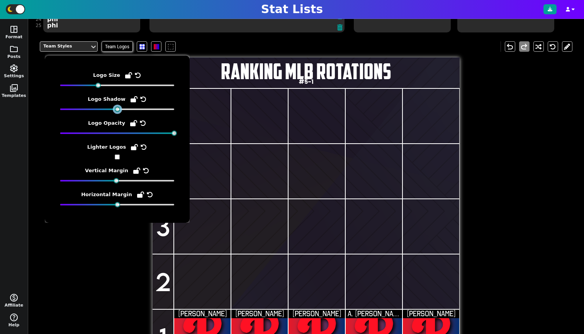
drag, startPoint x: 60, startPoint y: 109, endPoint x: 122, endPoint y: 117, distance: 62.3
click at [122, 117] on div "Logo Size Logo Shadow Logo Opacity Lighter Logos Vertical Margin Horizontal Mar…" at bounding box center [117, 139] width 114 height 136
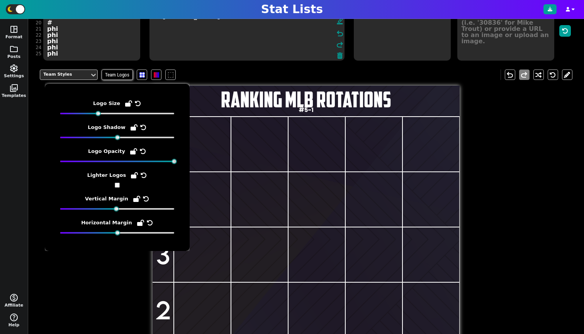
scroll to position [188, 0]
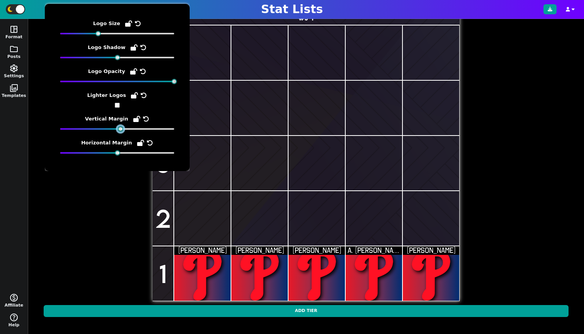
drag, startPoint x: 115, startPoint y: 130, endPoint x: 120, endPoint y: 131, distance: 5.2
click at [120, 131] on div at bounding box center [120, 128] width 5 height 5
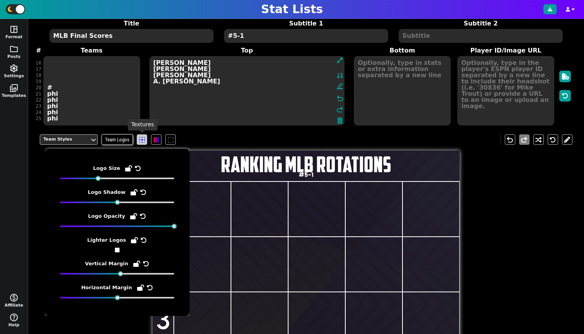
click at [145, 139] on span at bounding box center [141, 139] width 5 height 5
click at [171, 141] on span at bounding box center [170, 139] width 5 height 5
click at [204, 141] on div "Team Styles Team Logos undo redo" at bounding box center [306, 140] width 533 height 22
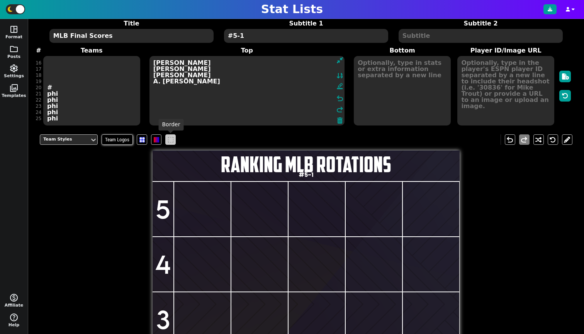
click at [169, 140] on span at bounding box center [170, 139] width 5 height 5
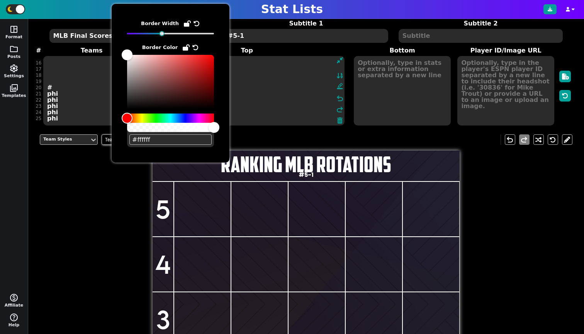
scroll to position [188, 0]
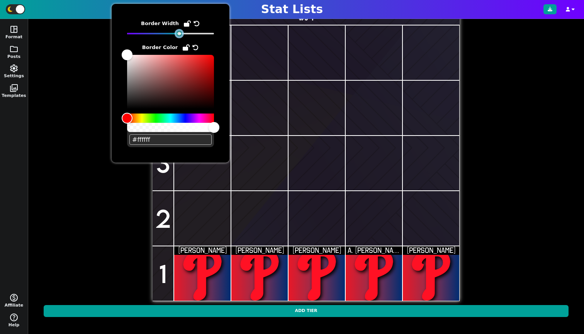
drag, startPoint x: 162, startPoint y: 33, endPoint x: 176, endPoint y: 35, distance: 14.0
click at [176, 35] on div at bounding box center [170, 33] width 87 height 5
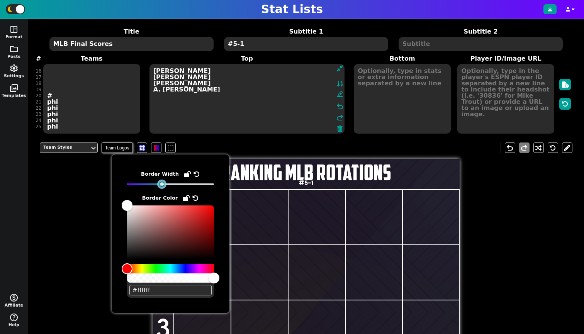
drag, startPoint x: 178, startPoint y: 183, endPoint x: 168, endPoint y: 182, distance: 10.5
click at [168, 182] on div at bounding box center [170, 184] width 87 height 5
click at [63, 189] on div "Team Styles Team Logos undo redo RANKING MLB ROTATIONS #5-1 5 4 3 2 1 [PERSON_N…" at bounding box center [306, 311] width 533 height 349
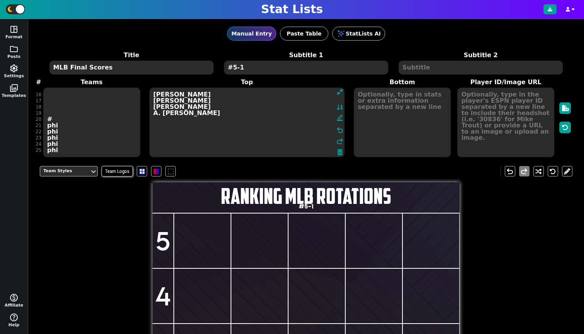
scroll to position [13, 0]
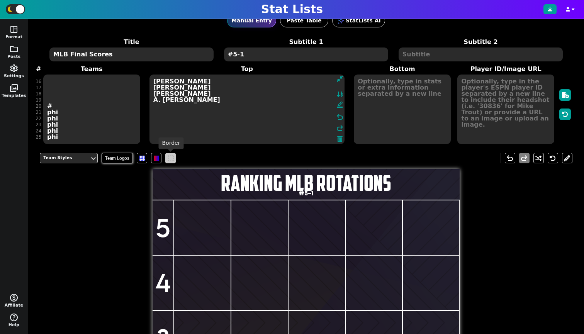
click at [168, 159] on span at bounding box center [170, 158] width 5 height 5
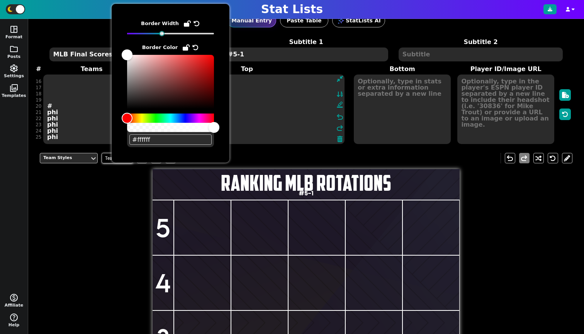
scroll to position [188, 0]
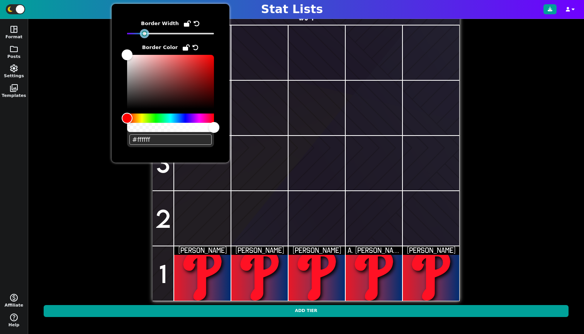
drag, startPoint x: 163, startPoint y: 34, endPoint x: 153, endPoint y: 36, distance: 9.8
click at [153, 36] on div at bounding box center [170, 33] width 87 height 5
click at [76, 119] on div "Team Styles Team Logos undo redo RANKING MLB ROTATIONS #5-1 5 4 3 2 1 [PERSON_N…" at bounding box center [306, 146] width 533 height 349
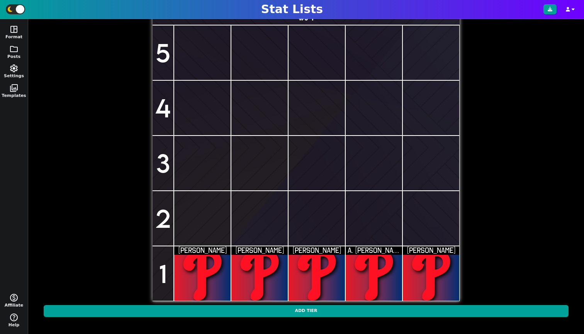
scroll to position [0, 0]
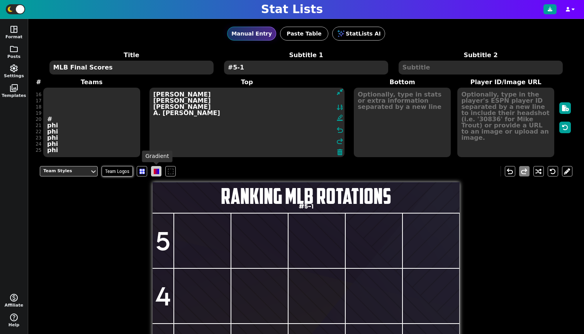
click at [159, 171] on span at bounding box center [156, 171] width 5 height 5
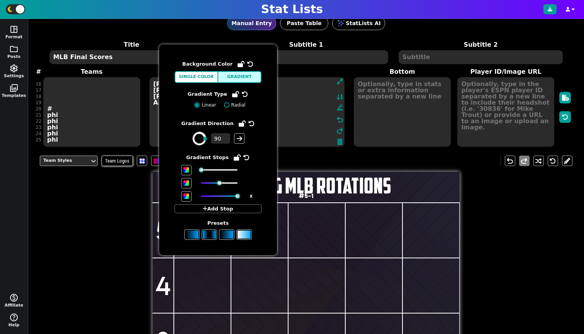
scroll to position [58, 0]
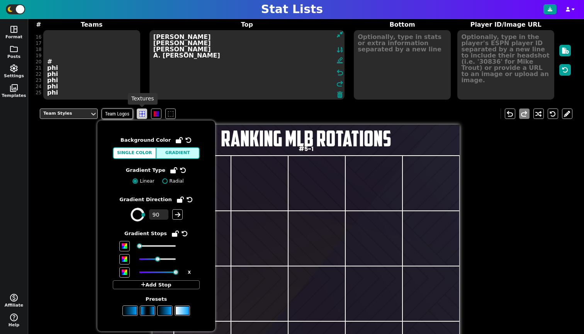
click at [139, 116] on span at bounding box center [141, 113] width 5 height 5
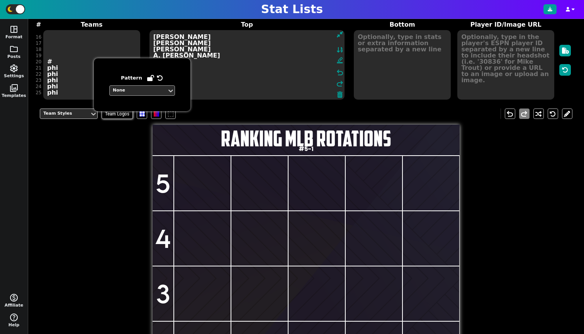
click at [138, 90] on div "None" at bounding box center [138, 90] width 51 height 7
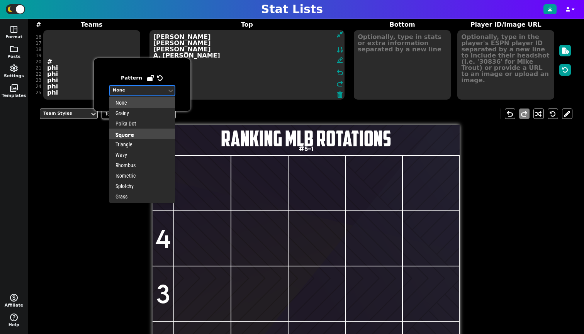
click at [134, 134] on div "Square" at bounding box center [142, 134] width 66 height 10
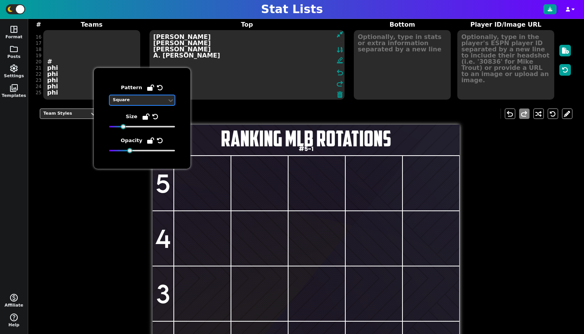
scroll to position [110, 0]
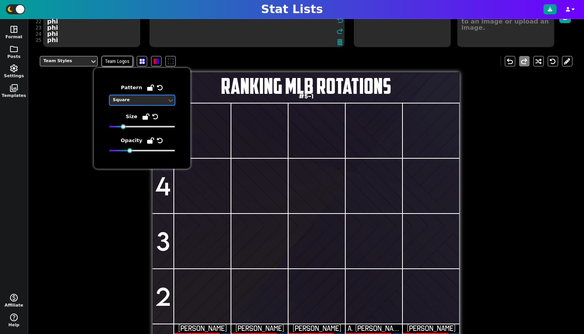
click at [136, 98] on div "Square" at bounding box center [138, 100] width 51 height 7
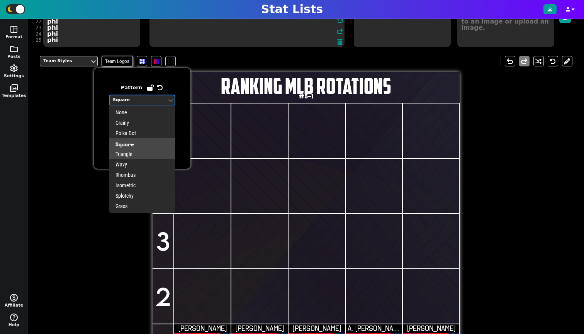
click at [144, 154] on div "Triangle" at bounding box center [142, 154] width 66 height 10
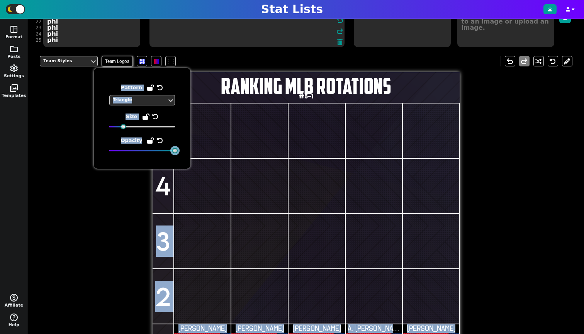
drag, startPoint x: 131, startPoint y: 151, endPoint x: 234, endPoint y: 168, distance: 105.4
click at [234, 168] on body "Stat Lists space_dashboard Format folder Posts settings Settings photo_library …" at bounding box center [292, 167] width 584 height 334
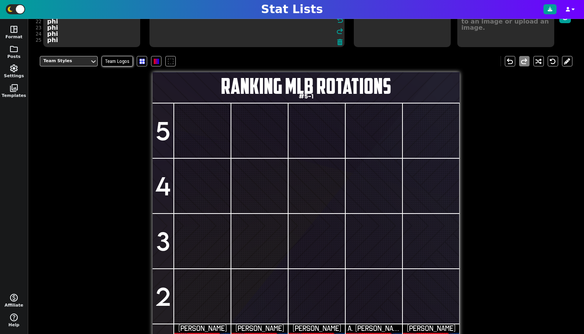
click at [455, 253] on div at bounding box center [431, 241] width 56 height 54
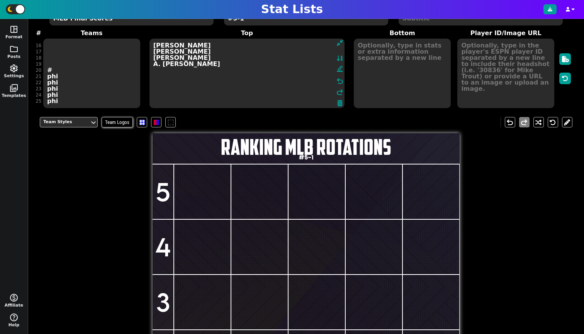
scroll to position [48, 0]
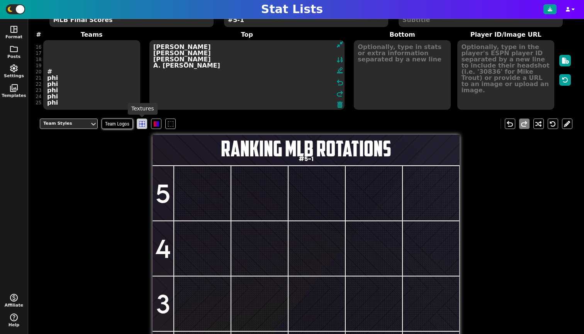
click at [143, 124] on span at bounding box center [141, 123] width 5 height 5
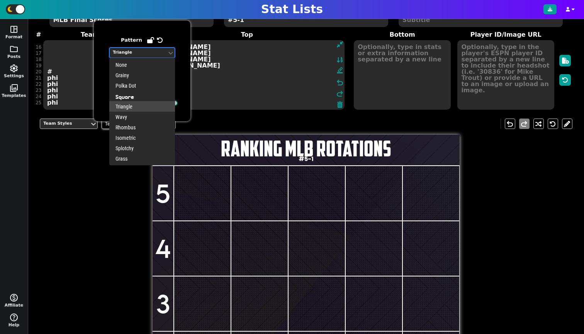
click at [149, 54] on div "Triangle" at bounding box center [138, 52] width 51 height 7
click at [146, 96] on div "Square" at bounding box center [142, 96] width 66 height 10
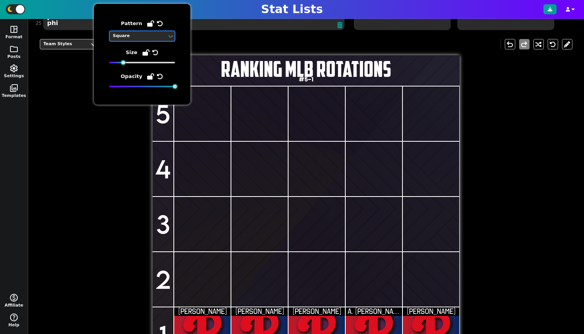
scroll to position [188, 0]
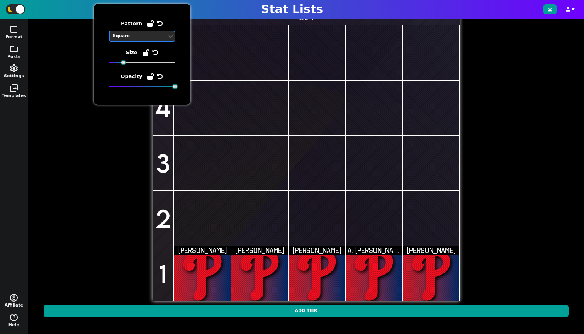
click at [137, 39] on div "Square" at bounding box center [138, 36] width 51 height 7
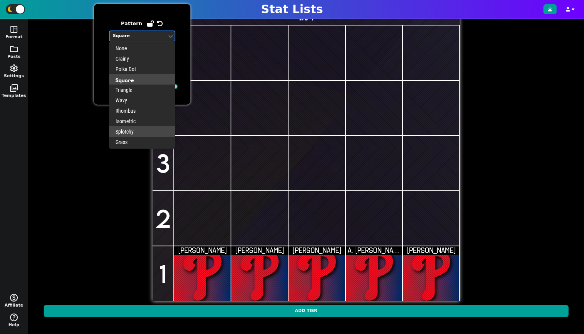
click at [123, 130] on div "Splotchy" at bounding box center [142, 131] width 66 height 10
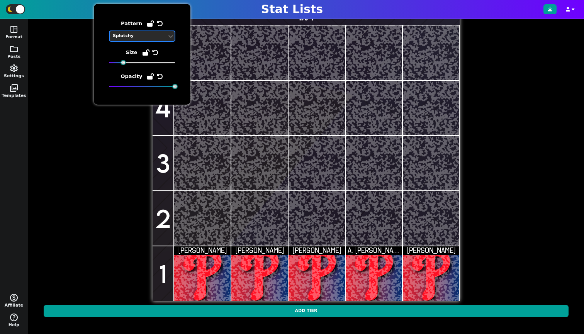
click at [140, 36] on div "Splotchy" at bounding box center [138, 36] width 51 height 7
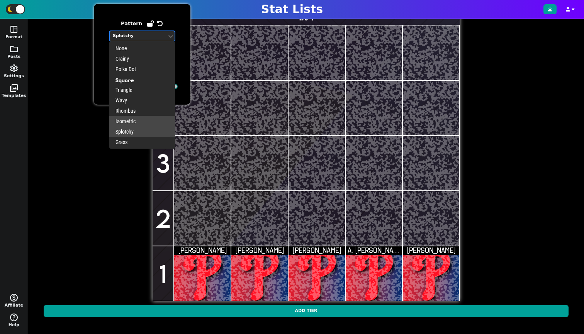
click at [133, 124] on div "Isometric" at bounding box center [142, 121] width 66 height 10
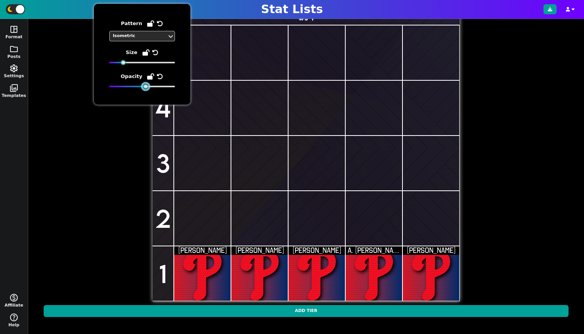
drag, startPoint x: 174, startPoint y: 87, endPoint x: 144, endPoint y: 90, distance: 29.9
click at [144, 90] on div "Pattern Isometric Size Opacity" at bounding box center [142, 54] width 97 height 101
click at [114, 161] on div "Team Styles Team Logos undo redo RANKING MLB ROTATIONS #5-1 5 4 3 2 1 [PERSON_N…" at bounding box center [306, 146] width 533 height 349
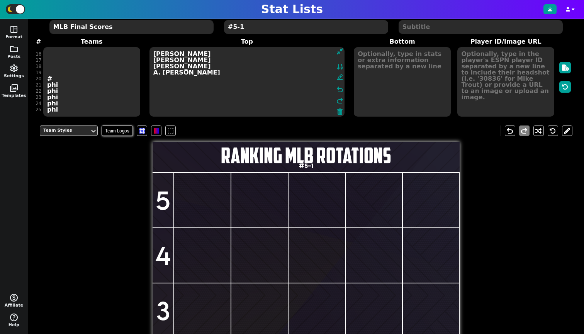
scroll to position [0, 0]
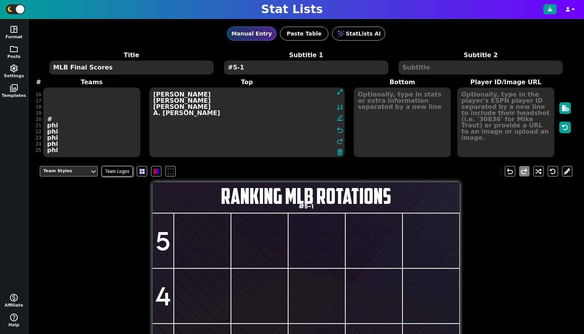
click at [78, 168] on div "Team Styles" at bounding box center [64, 171] width 49 height 10
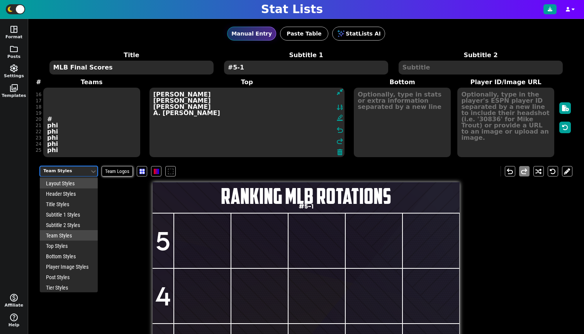
click at [75, 186] on div "Layout Styles" at bounding box center [69, 183] width 58 height 10
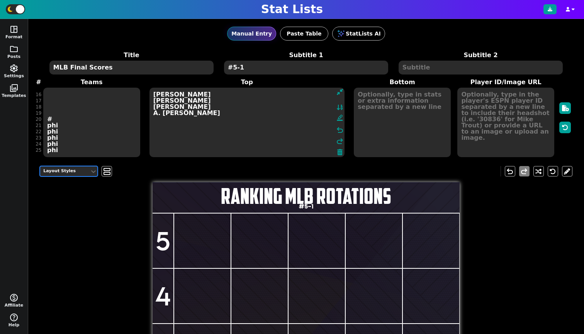
click at [100, 171] on div "option Layout Styles, selected. Layout Styles view_agenda" at bounding box center [78, 171] width 76 height 10
click at [103, 170] on span "view_agenda" at bounding box center [107, 171] width 8 height 9
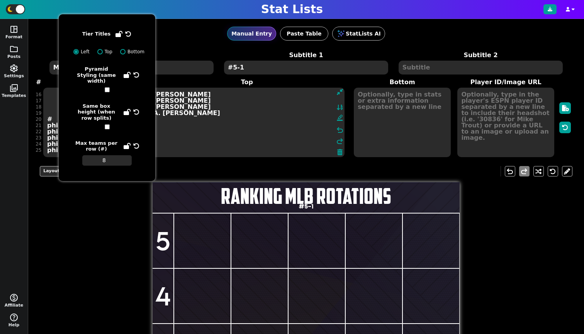
click at [109, 124] on input "checkbox" at bounding box center [107, 126] width 5 height 5
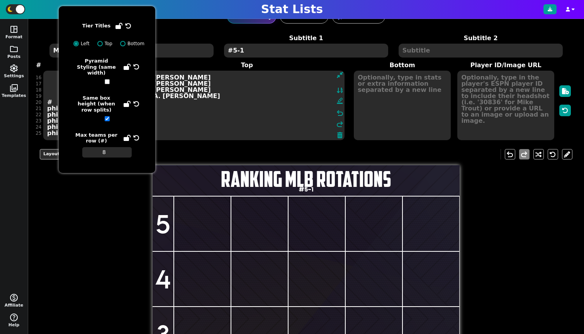
scroll to position [174, 0]
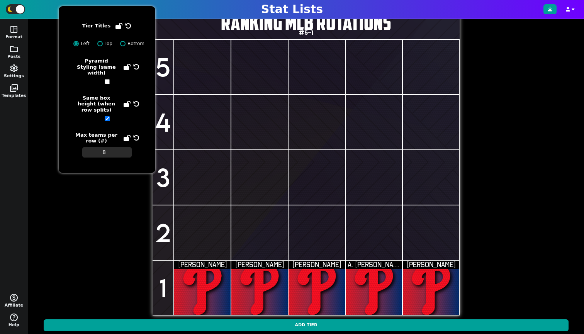
click at [106, 116] on input "checkbox" at bounding box center [107, 118] width 5 height 5
checkbox input "false"
click at [106, 79] on input "checkbox" at bounding box center [107, 81] width 5 height 5
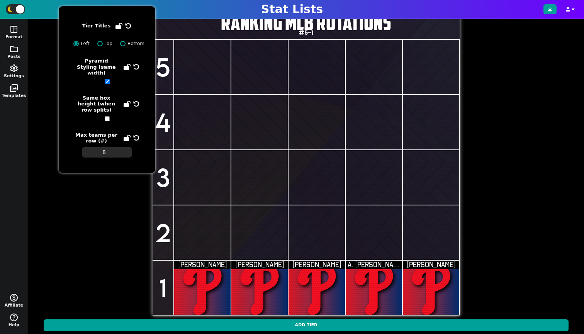
click at [106, 79] on input "checkbox" at bounding box center [107, 81] width 5 height 5
checkbox input "false"
click at [100, 42] on input "Top" at bounding box center [99, 43] width 5 height 5
radio input "true"
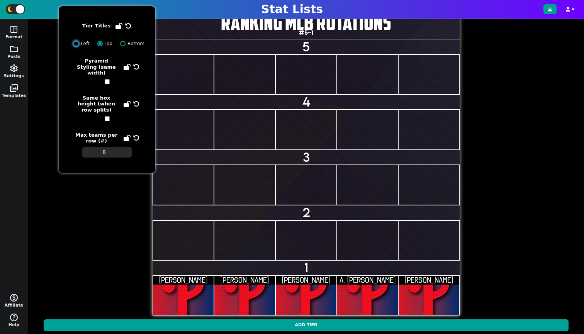
click at [77, 43] on input "Left" at bounding box center [75, 43] width 5 height 5
radio input "true"
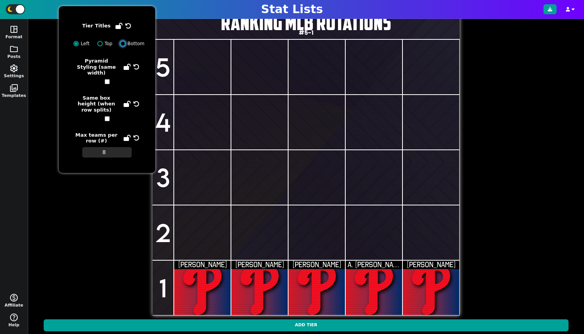
click at [126, 44] on input "Bottom" at bounding box center [122, 43] width 5 height 5
radio input "true"
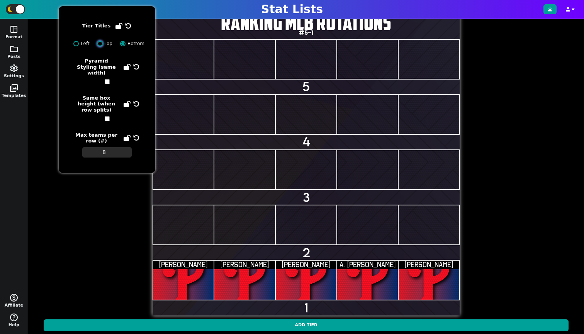
click at [101, 43] on input "Top" at bounding box center [99, 43] width 5 height 5
radio input "true"
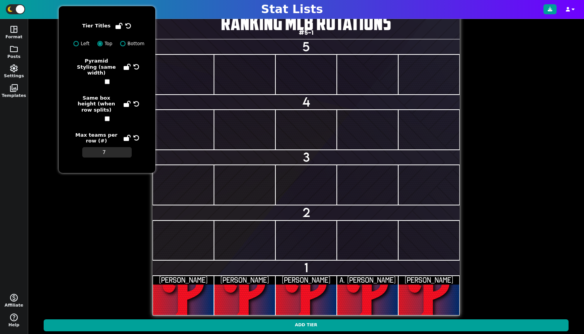
click at [128, 147] on input "7" at bounding box center [106, 152] width 49 height 10
type input "8"
click at [127, 147] on input "8" at bounding box center [106, 152] width 49 height 10
click at [118, 182] on div "Layout Styles view_agenda undo redo RANKING MLB ROTATIONS #5-1 5 4 3 2 1 [PERSO…" at bounding box center [306, 160] width 533 height 349
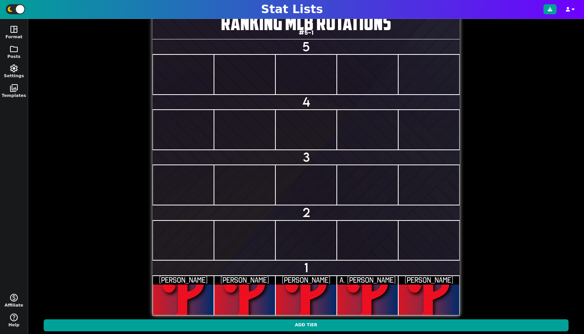
scroll to position [0, 0]
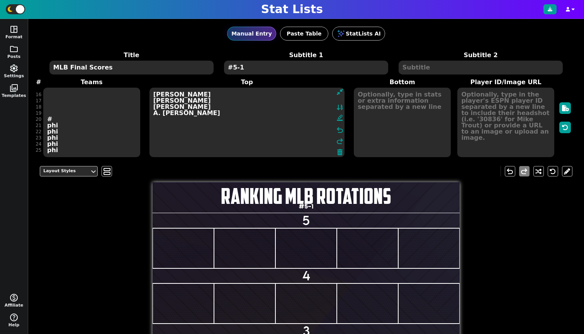
click at [300, 222] on input "5" at bounding box center [306, 220] width 307 height 15
click at [314, 222] on input "5" at bounding box center [306, 220] width 307 height 15
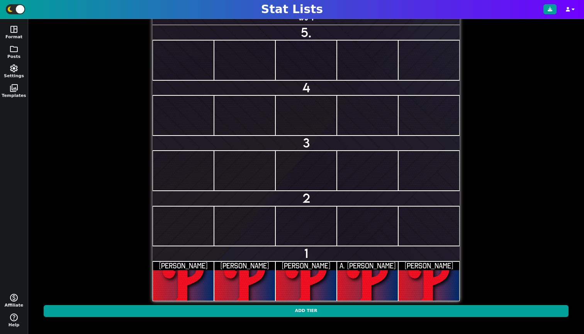
type input "5."
click at [322, 254] on input "1" at bounding box center [306, 253] width 307 height 15
type input "1. PHILADELPHIA PHILLIES"
click at [116, 150] on div "Tier Styles Lemon Milk Reg - 60 + A undo redo RANKING MLB ROTATIONS #5-1 5. 4 3…" at bounding box center [306, 146] width 533 height 349
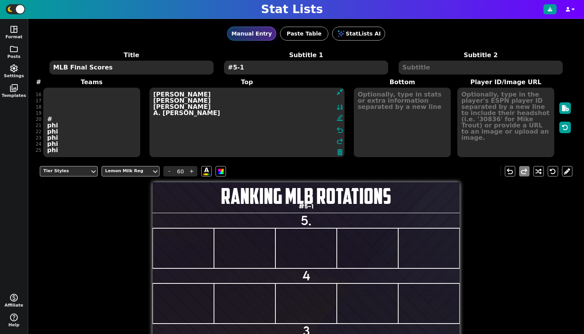
scroll to position [0, 0]
click at [68, 171] on div "Tier Styles" at bounding box center [64, 171] width 43 height 7
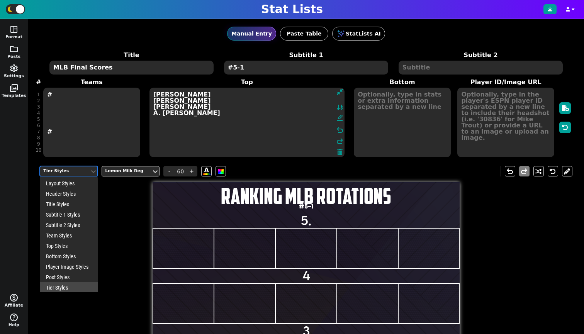
scroll to position [4, 0]
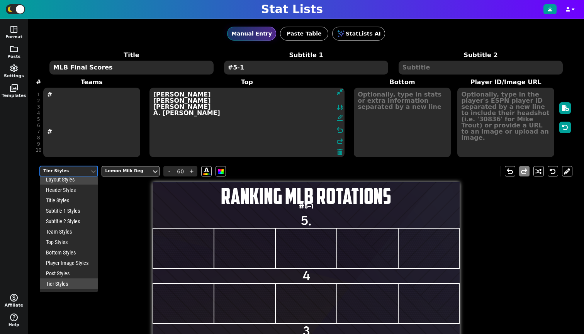
click at [68, 177] on div "Layout Styles" at bounding box center [69, 179] width 58 height 10
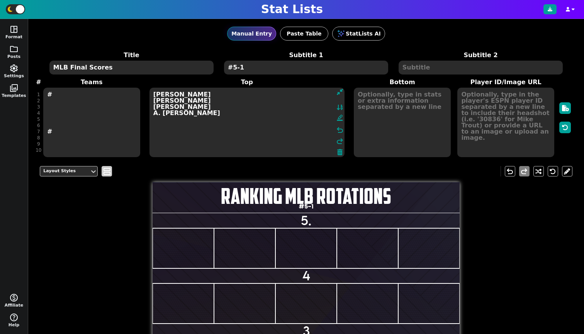
click at [109, 176] on span "view_agenda" at bounding box center [106, 171] width 9 height 9
click at [109, 175] on span "view_agenda" at bounding box center [107, 171] width 8 height 9
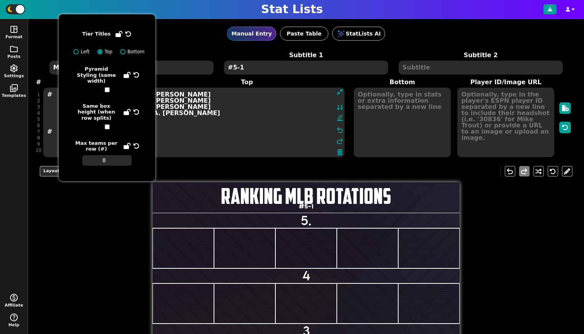
drag, startPoint x: 109, startPoint y: 175, endPoint x: 104, endPoint y: 173, distance: 5.2
click at [109, 175] on span "view_agenda" at bounding box center [107, 171] width 8 height 9
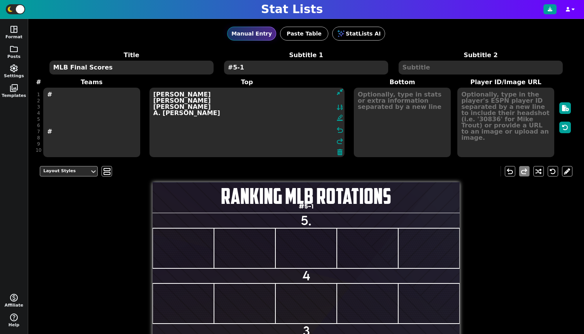
click at [85, 166] on div "Layout Styles" at bounding box center [64, 171] width 49 height 10
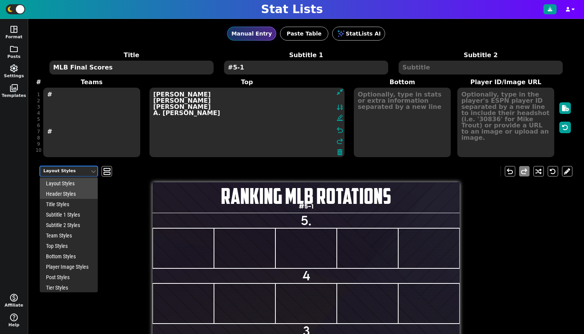
click at [78, 192] on div "Header Styles" at bounding box center [69, 193] width 58 height 10
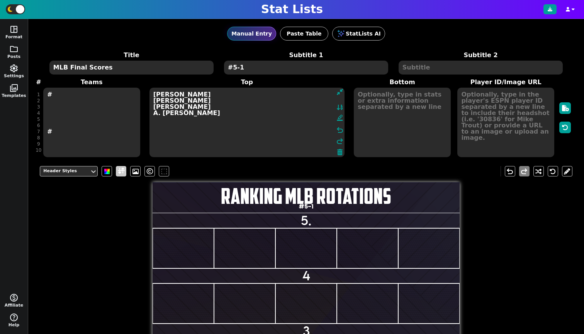
click at [121, 172] on span at bounding box center [121, 171] width 7 height 10
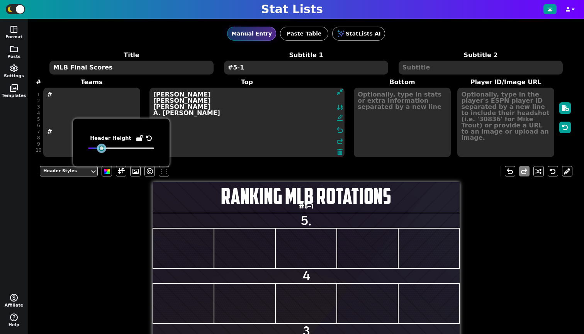
click at [101, 150] on div at bounding box center [101, 148] width 5 height 5
click at [90, 201] on div "Header Styles undo redo RANKING MLB ROTATIONS #5-1 5. 4 3 2 1. PHILADELPHIA PHI…" at bounding box center [306, 334] width 533 height 349
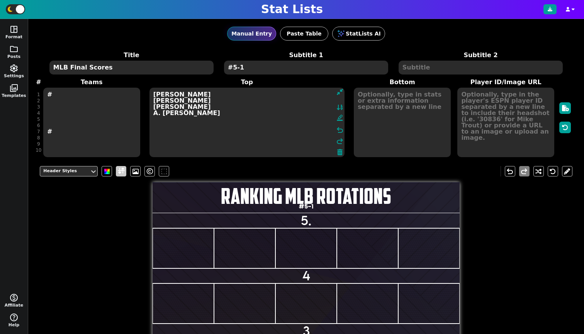
click at [119, 171] on span at bounding box center [121, 171] width 7 height 10
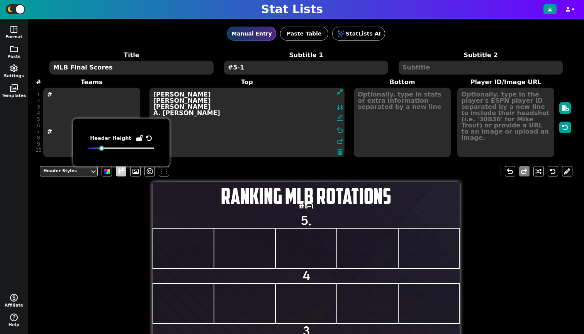
click at [119, 171] on span at bounding box center [121, 171] width 7 height 10
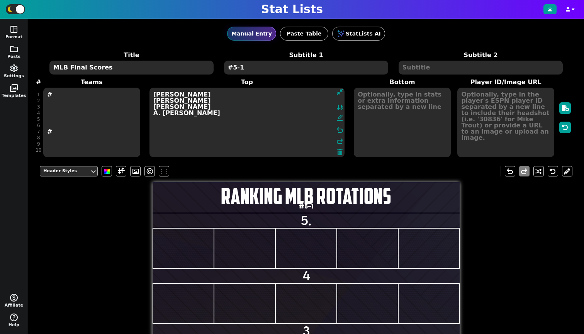
click at [59, 173] on div "Header Styles" at bounding box center [64, 171] width 43 height 7
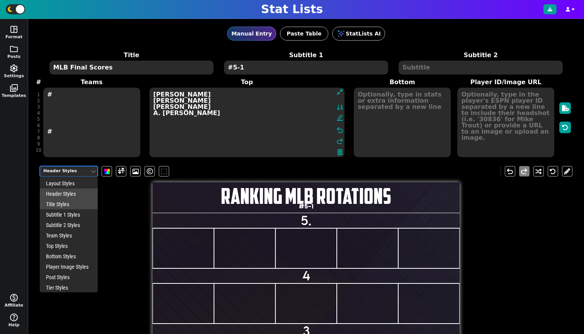
click at [62, 200] on div "Title Styles" at bounding box center [69, 204] width 58 height 10
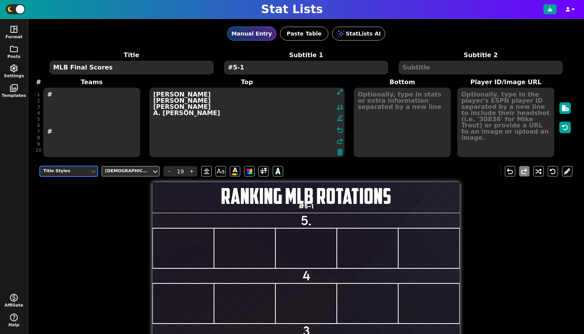
click at [75, 171] on div "Title Styles" at bounding box center [64, 171] width 43 height 7
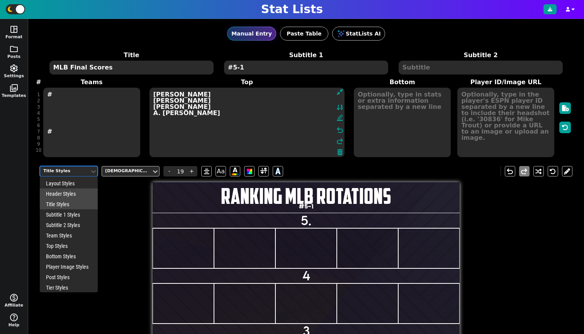
click at [66, 197] on div "Header Styles" at bounding box center [69, 193] width 58 height 10
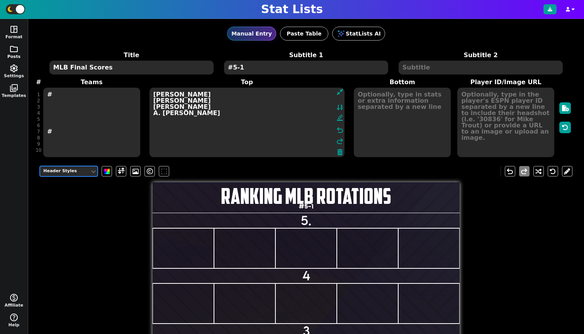
click at [14, 56] on button "folder Posts" at bounding box center [14, 52] width 28 height 20
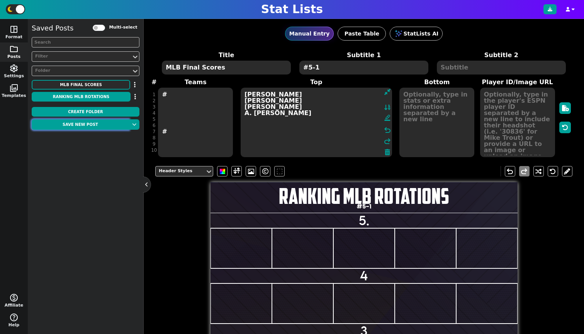
click at [75, 127] on button "Save new post" at bounding box center [80, 124] width 97 height 10
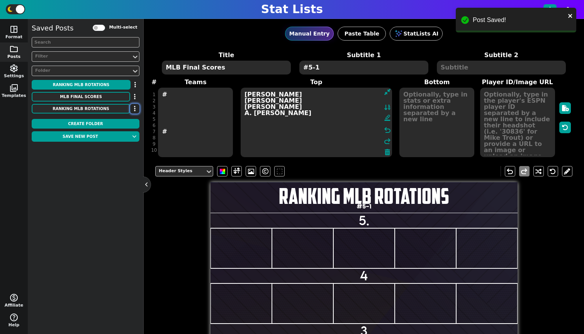
click at [133, 113] on button "button" at bounding box center [134, 109] width 9 height 10
click at [126, 147] on li "Delete" at bounding box center [112, 146] width 62 height 12
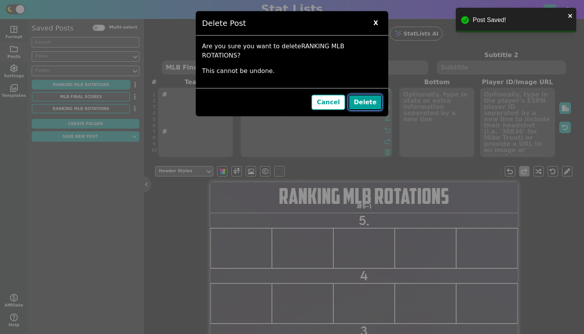
click at [358, 95] on button "Delete" at bounding box center [365, 102] width 34 height 15
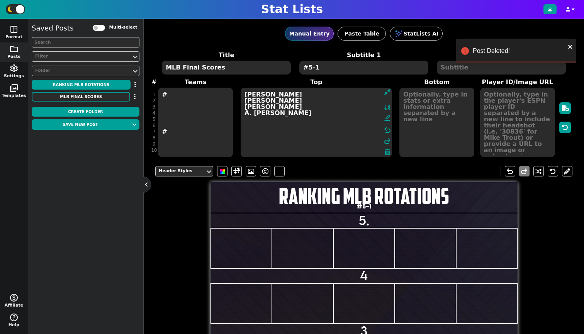
click at [151, 182] on div "Manual Entry Paste Table StatLists AI Title RANKING MLB ROTATIONS Subtitle 1 #5…" at bounding box center [364, 176] width 440 height 315
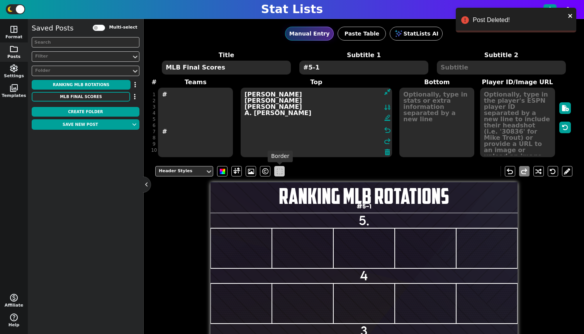
click at [277, 169] on span at bounding box center [279, 171] width 5 height 5
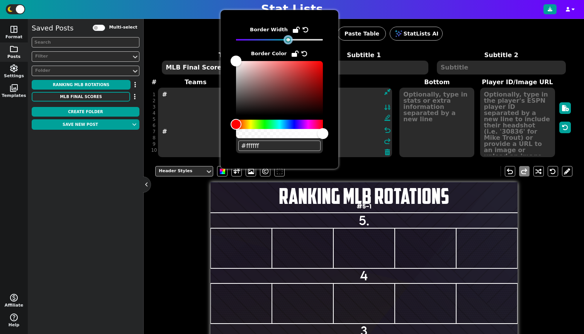
drag, startPoint x: 271, startPoint y: 40, endPoint x: 282, endPoint y: 41, distance: 10.9
click at [282, 41] on div at bounding box center [279, 39] width 87 height 5
click at [156, 214] on div "Header Styles undo redo RANKING MLB ROTATIONS #5-1 5. 4 3 2 1. PHILADELPHIA PHI…" at bounding box center [363, 334] width 417 height 349
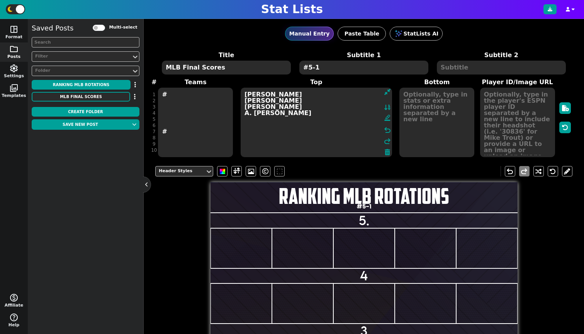
click at [148, 187] on button at bounding box center [147, 185] width 8 height 8
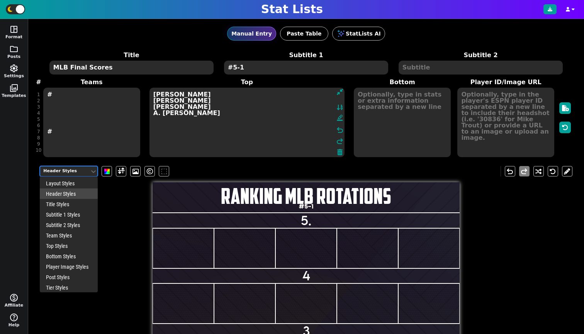
click at [86, 173] on div "Header Styles" at bounding box center [64, 171] width 43 height 7
click at [74, 204] on div "Title Styles" at bounding box center [69, 204] width 58 height 10
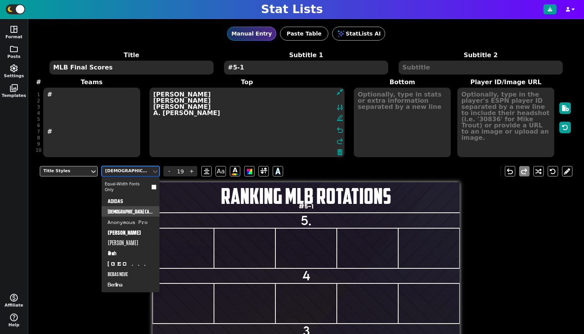
click at [128, 170] on div "[DEMOGRAPHIC_DATA] Captain" at bounding box center [126, 171] width 43 height 7
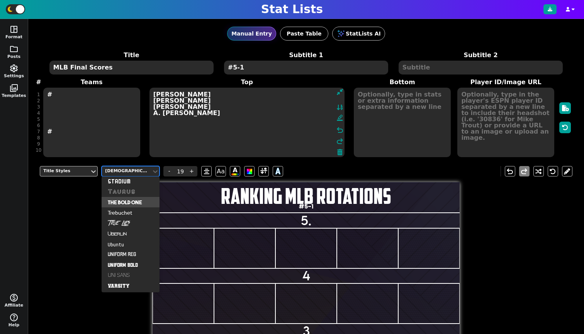
click at [125, 200] on div "The Bold One" at bounding box center [131, 202] width 58 height 10
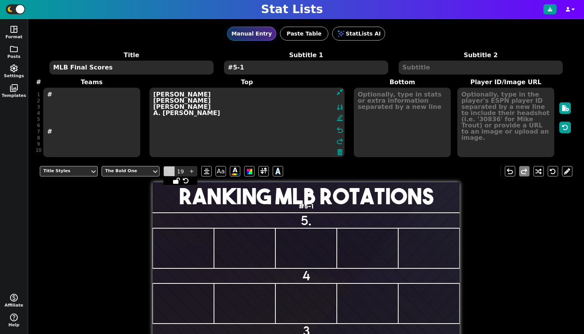
click at [166, 171] on span "-" at bounding box center [169, 171] width 12 height 10
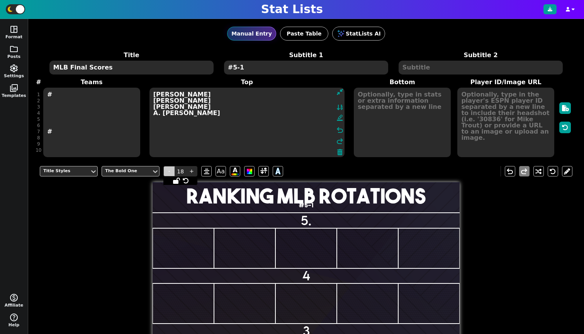
click at [166, 171] on span "-" at bounding box center [169, 171] width 12 height 10
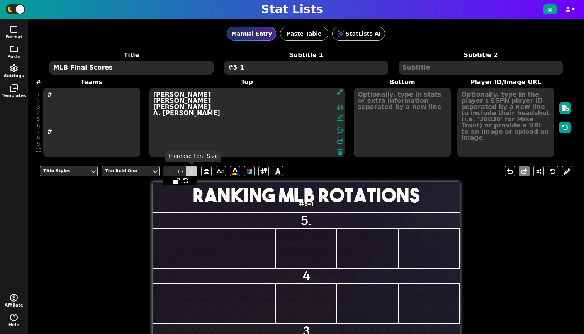
click at [192, 171] on span "+" at bounding box center [192, 171] width 12 height 10
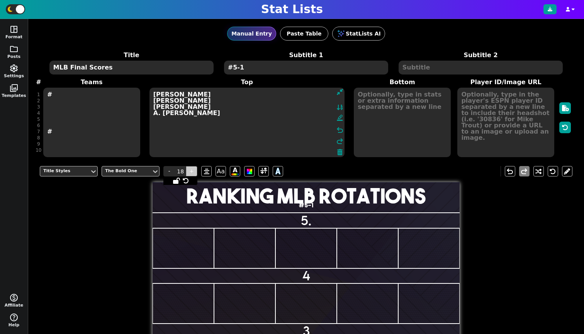
click at [192, 171] on span "+" at bounding box center [192, 171] width 12 height 10
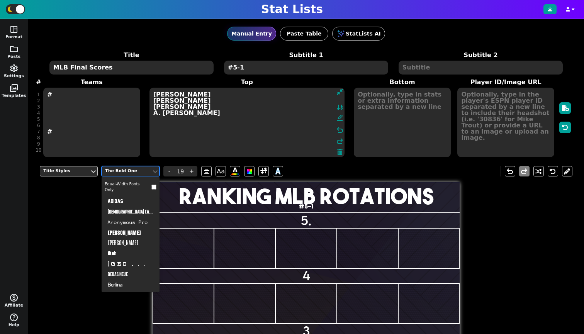
click at [143, 172] on div "The Bold One" at bounding box center [126, 171] width 43 height 7
click at [143, 210] on div "[DEMOGRAPHIC_DATA] Captain" at bounding box center [131, 211] width 58 height 10
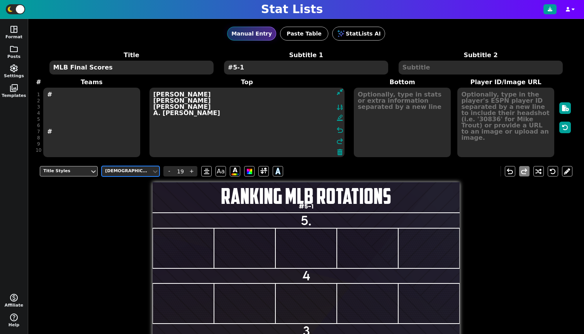
click at [301, 206] on h2 "#5-1" at bounding box center [306, 207] width 307 height 6
type input "5"
click at [74, 173] on div "Subtitle 1 Styles" at bounding box center [64, 171] width 43 height 7
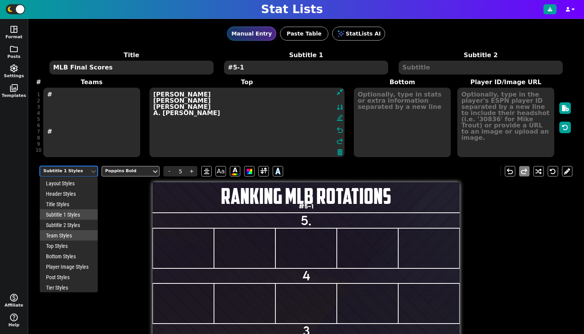
click at [62, 232] on div "Team Styles" at bounding box center [69, 235] width 58 height 10
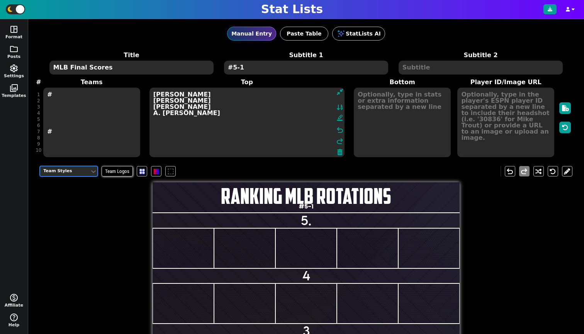
click at [72, 176] on div "option Team Styles, selected. Team Styles Team Logos undo redo" at bounding box center [306, 171] width 533 height 22
click at [72, 173] on div "Team Styles" at bounding box center [64, 171] width 43 height 7
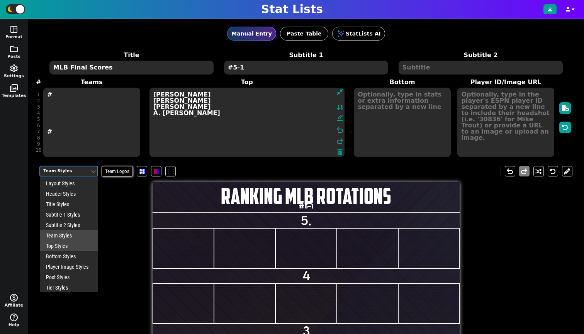
click at [65, 249] on div "Top Styles" at bounding box center [69, 246] width 58 height 10
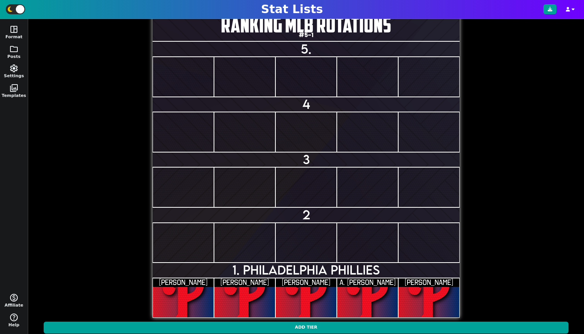
scroll to position [114, 0]
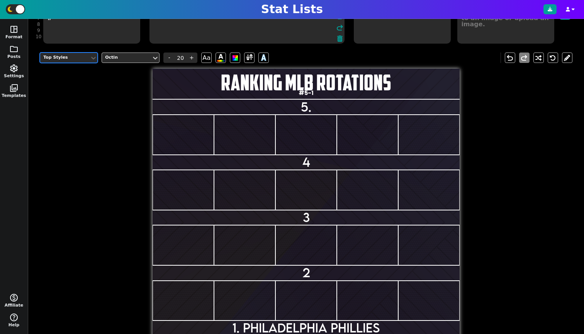
click at [54, 58] on div "Top Styles" at bounding box center [64, 57] width 43 height 7
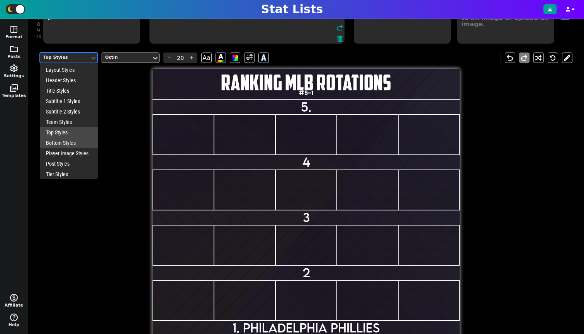
click at [68, 142] on div "Bottom Styles" at bounding box center [69, 142] width 58 height 10
type input "23"
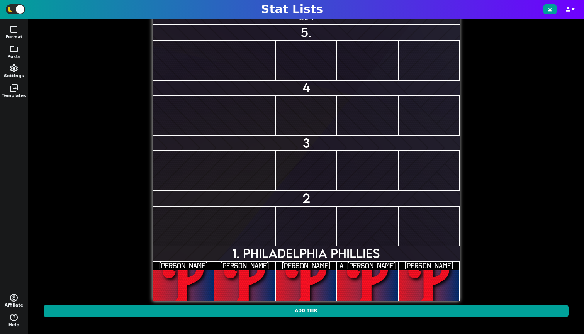
scroll to position [0, 0]
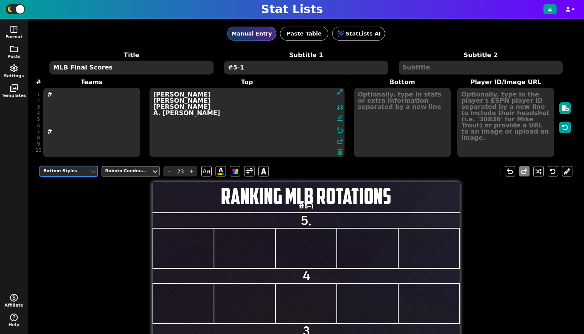
click at [364, 105] on textarea at bounding box center [402, 123] width 97 height 70
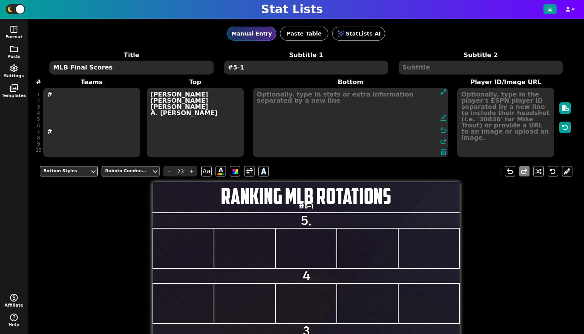
type textarea "T"
click at [66, 170] on div "Bottom Styles" at bounding box center [64, 171] width 43 height 7
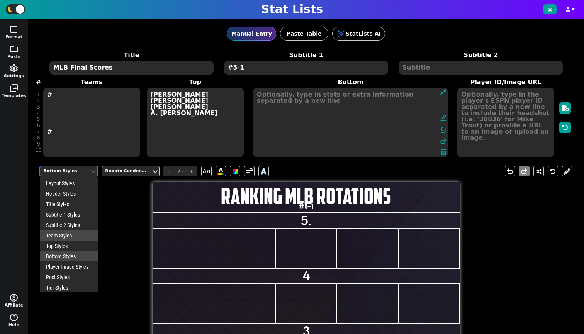
scroll to position [12, 0]
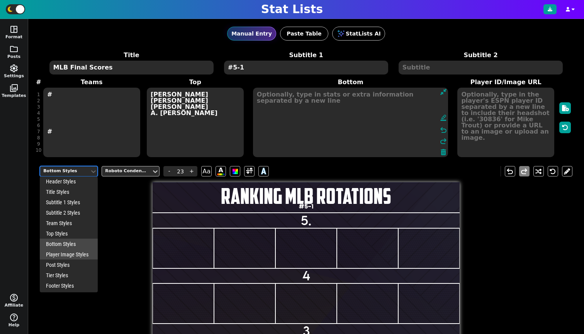
click at [68, 253] on div "Player Image Styles" at bounding box center [69, 254] width 58 height 10
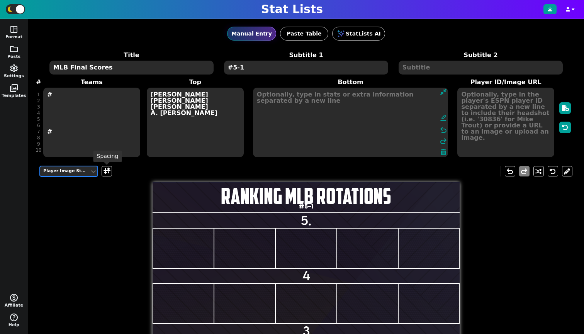
click at [101, 171] on div "option Player Image Styles, selected. Player Image Styles" at bounding box center [78, 171] width 76 height 10
click at [106, 171] on span at bounding box center [106, 171] width 7 height 10
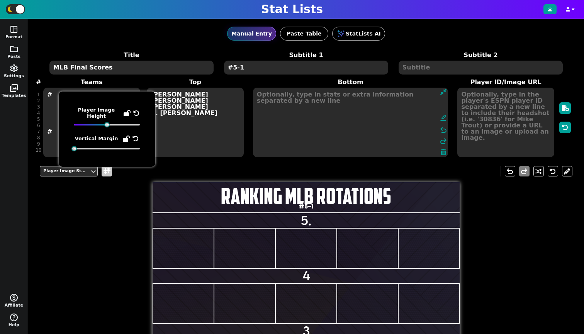
click at [106, 171] on span at bounding box center [106, 171] width 7 height 10
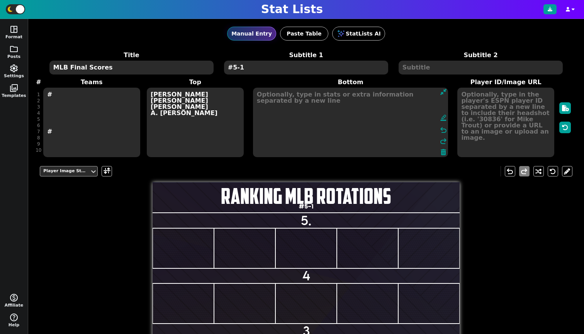
click at [86, 171] on div "Player Image Styles" at bounding box center [64, 171] width 43 height 7
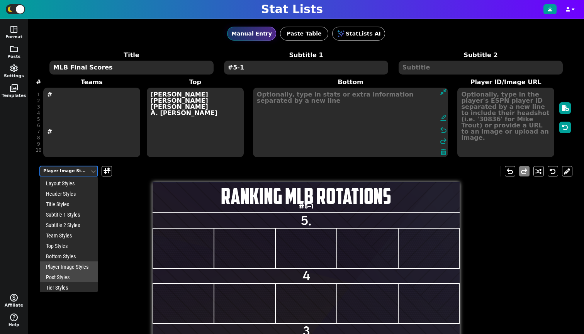
click at [77, 277] on div "Post Styles" at bounding box center [69, 277] width 58 height 10
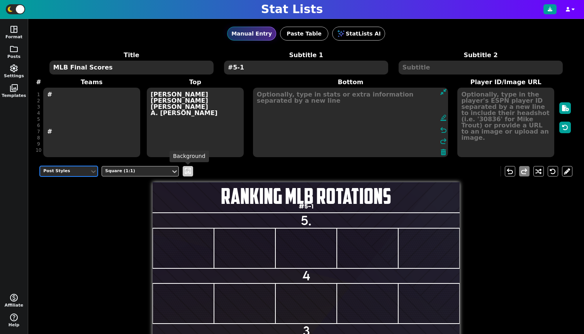
click at [184, 170] on span "wallpaper" at bounding box center [188, 171] width 8 height 8
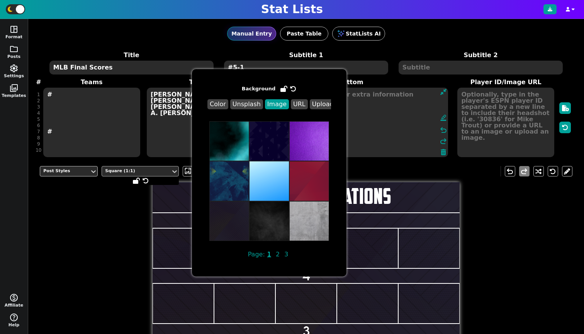
click at [161, 169] on div "Square (1:1)" at bounding box center [136, 171] width 63 height 7
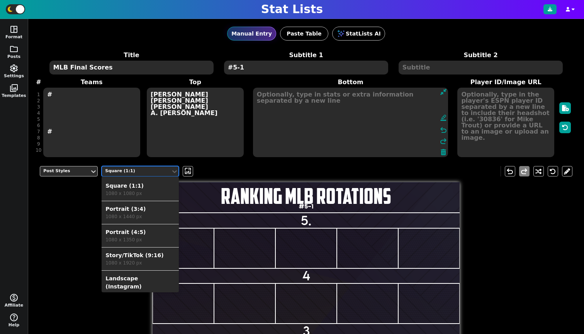
click at [161, 169] on div "Square (1:1)" at bounding box center [136, 171] width 63 height 7
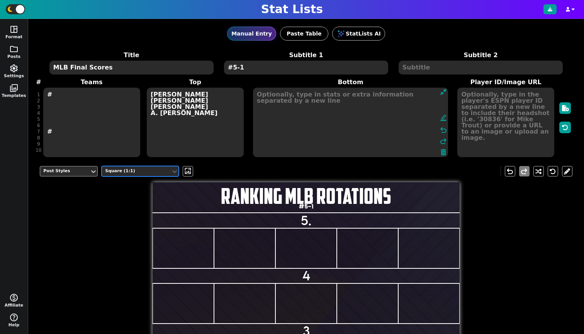
click at [78, 173] on div "Post Styles" at bounding box center [64, 171] width 43 height 7
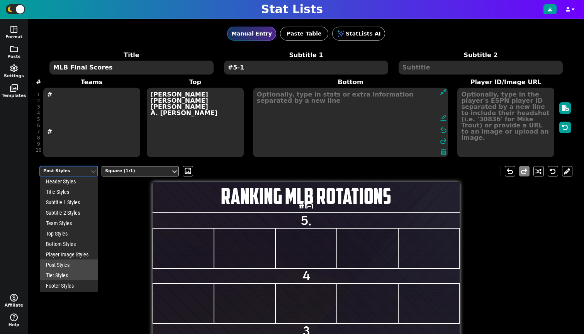
click at [67, 272] on div "Tier Styles" at bounding box center [69, 275] width 58 height 10
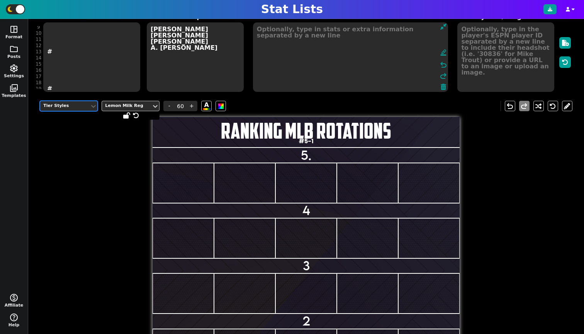
scroll to position [120, 0]
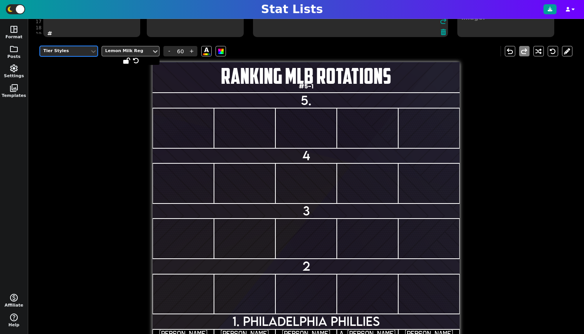
click at [133, 54] on div at bounding box center [126, 51] width 45 height 8
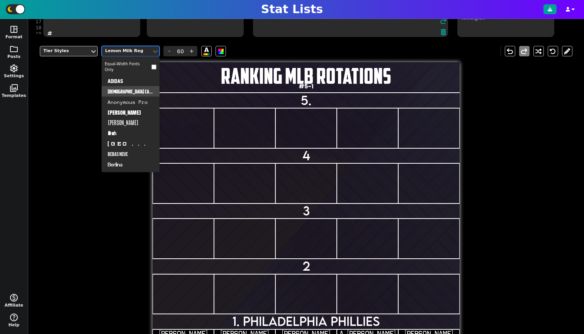
click at [133, 91] on div "[DEMOGRAPHIC_DATA] Captain" at bounding box center [131, 91] width 58 height 10
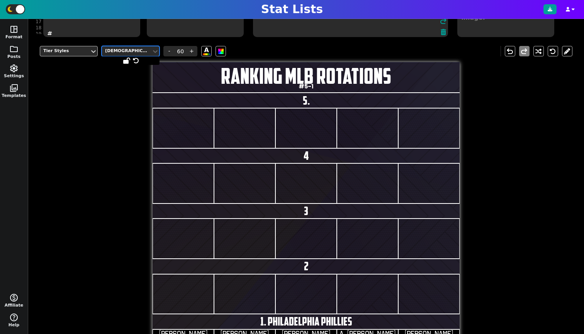
click at [141, 49] on div "[DEMOGRAPHIC_DATA] Captain" at bounding box center [126, 51] width 43 height 7
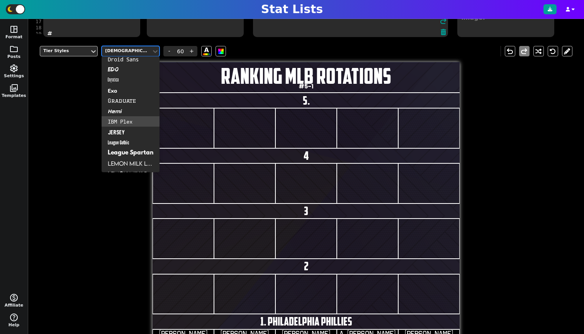
scroll to position [152, 0]
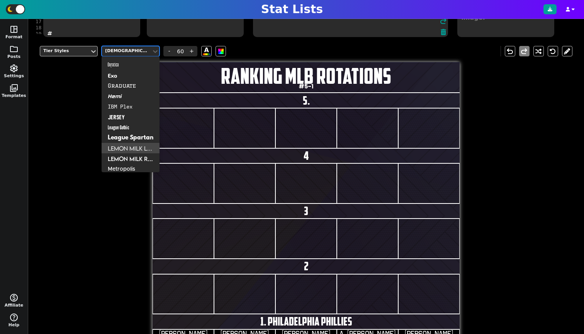
click at [134, 147] on div "Lemon Milk Light" at bounding box center [131, 148] width 58 height 10
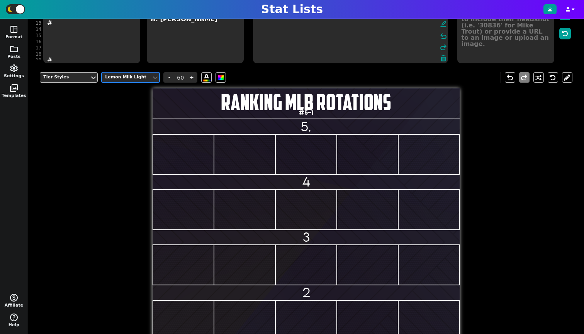
scroll to position [126, 0]
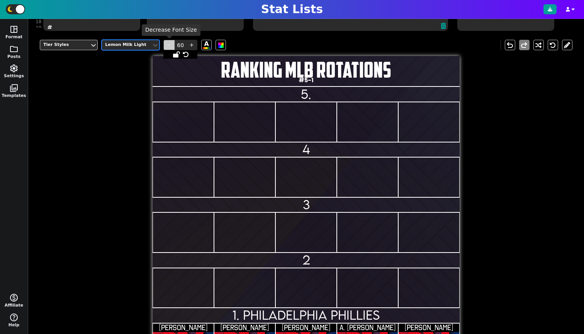
click at [169, 45] on span "-" at bounding box center [169, 45] width 12 height 10
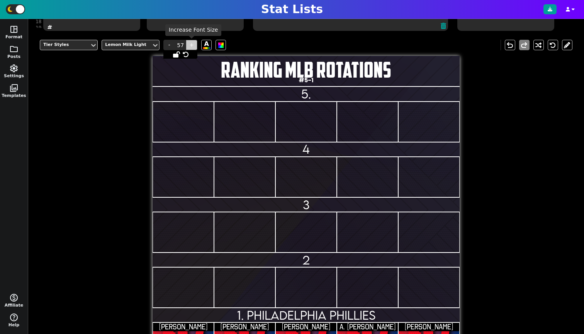
click at [192, 49] on span "+" at bounding box center [192, 45] width 12 height 10
type input "60"
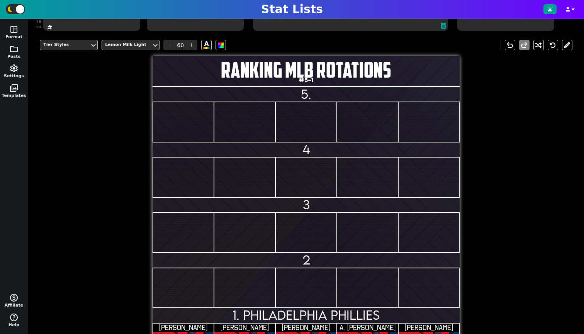
click at [84, 44] on div "Tier Styles" at bounding box center [64, 45] width 43 height 7
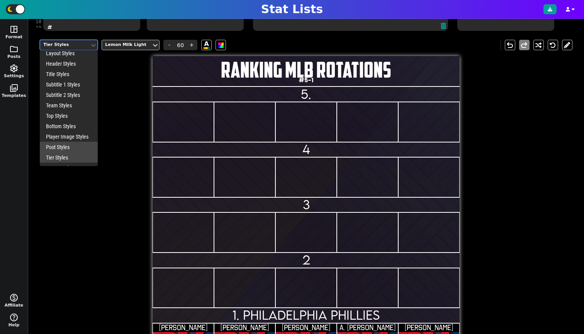
scroll to position [12, 0]
click at [73, 159] on div "Footer Styles" at bounding box center [69, 159] width 58 height 10
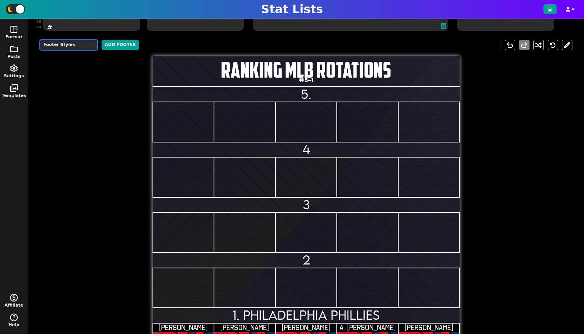
click at [93, 46] on icon at bounding box center [93, 45] width 5 height 3
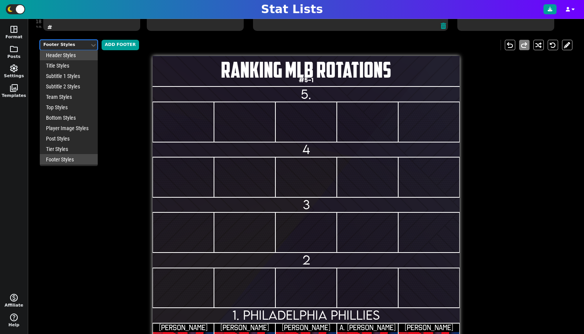
scroll to position [0, 0]
click at [75, 59] on div "Layout Styles" at bounding box center [69, 57] width 58 height 10
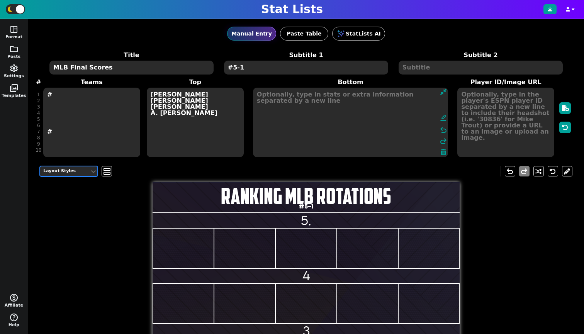
click at [317, 273] on input "4" at bounding box center [306, 275] width 307 height 15
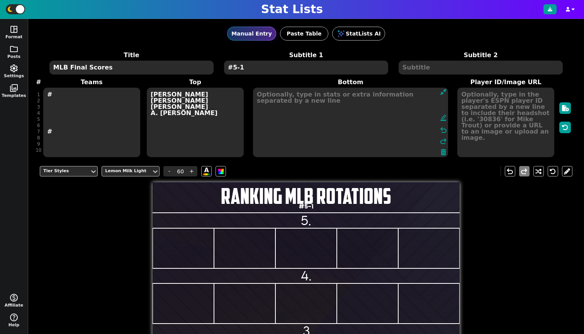
scroll to position [144, 0]
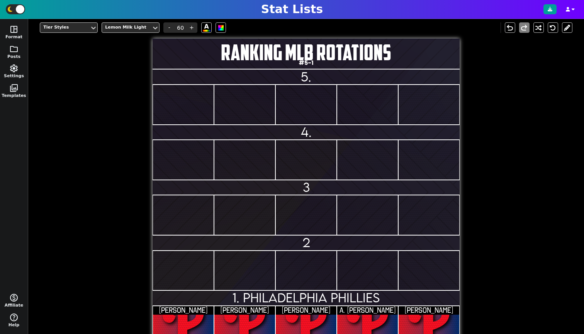
type input "4."
click at [309, 185] on input "3" at bounding box center [306, 187] width 307 height 15
type input "3."
click at [309, 242] on input "2" at bounding box center [306, 242] width 307 height 15
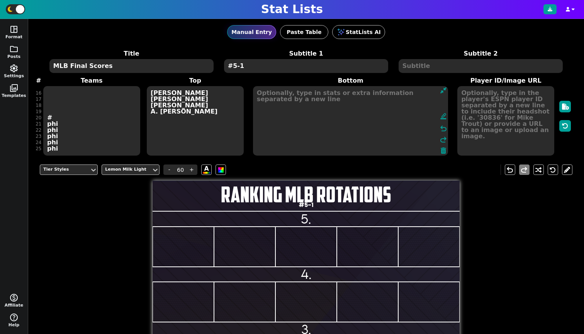
scroll to position [3, 0]
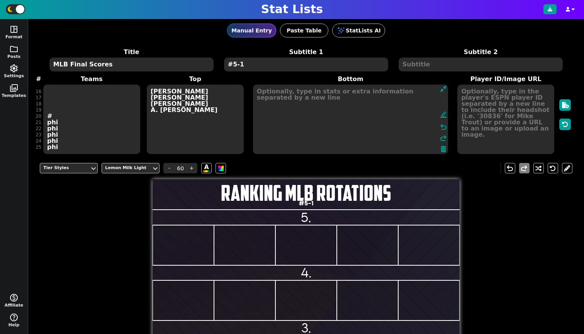
type input "2."
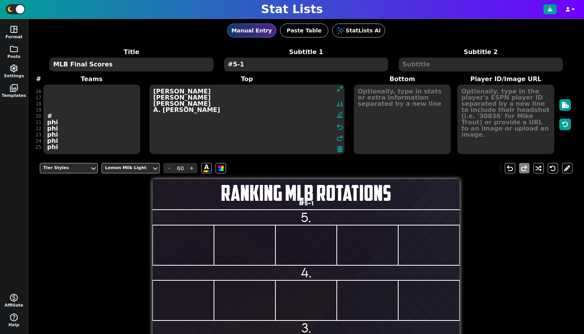
click at [154, 124] on textarea "[PERSON_NAME] [PERSON_NAME] [PERSON_NAME] A. [PERSON_NAME]" at bounding box center [246, 120] width 195 height 70
type input "20"
click at [531, 115] on textarea at bounding box center [505, 120] width 97 height 70
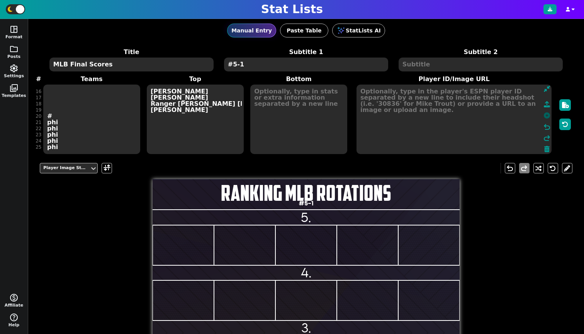
click at [544, 116] on icon at bounding box center [547, 115] width 6 height 6
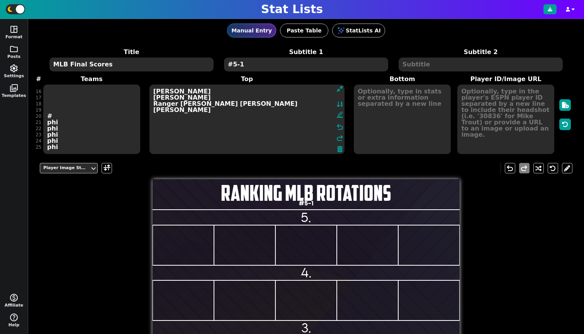
click at [164, 123] on textarea "[PERSON_NAME] [PERSON_NAME] Ranger [PERSON_NAME] [PERSON_NAME] [PERSON_NAME]" at bounding box center [246, 120] width 195 height 70
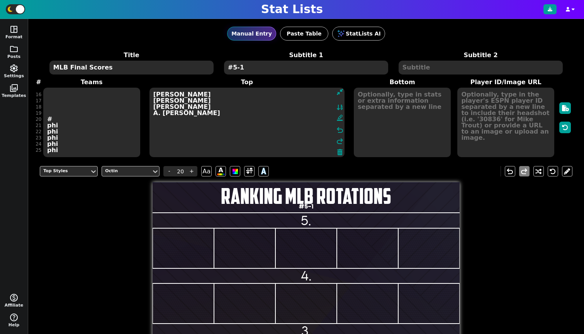
scroll to position [5, 0]
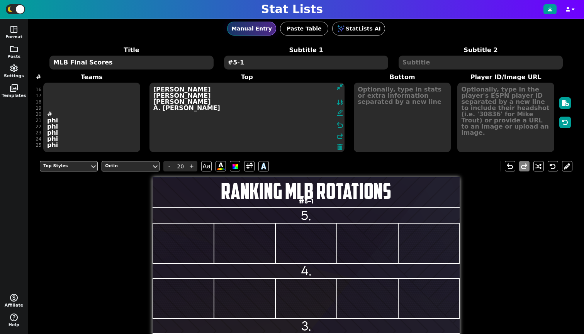
type textarea "[PERSON_NAME] [PERSON_NAME] [PERSON_NAME] A. [PERSON_NAME]"
click at [479, 126] on textarea at bounding box center [505, 118] width 97 height 70
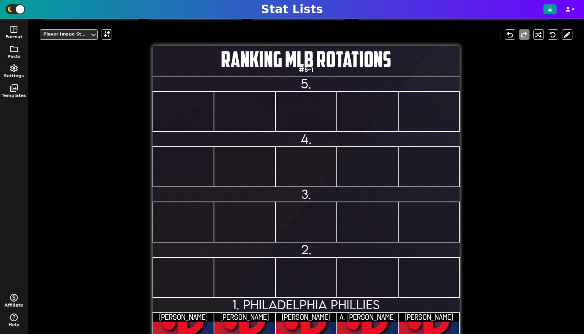
scroll to position [0, 0]
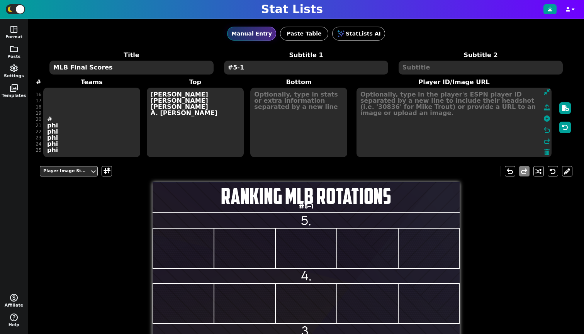
click at [156, 126] on textarea "[PERSON_NAME] [PERSON_NAME] [PERSON_NAME] A. [PERSON_NAME]" at bounding box center [195, 123] width 97 height 70
click at [495, 120] on textarea at bounding box center [453, 123] width 195 height 70
click at [385, 110] on textarea at bounding box center [453, 123] width 195 height 70
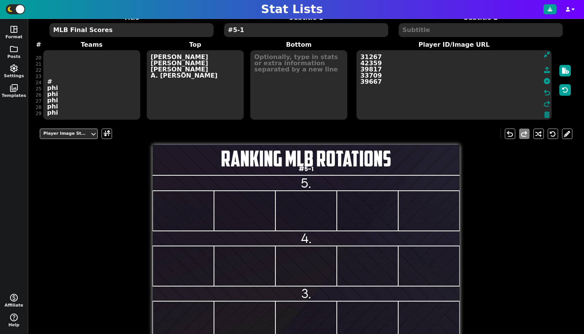
scroll to position [117, 0]
type textarea "31267 42359 39817 33709 39667"
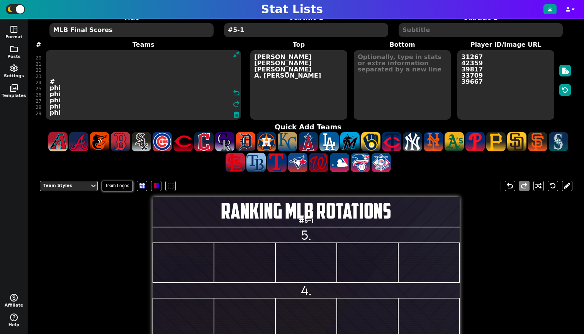
drag, startPoint x: 59, startPoint y: 75, endPoint x: 64, endPoint y: 73, distance: 5.6
click at [59, 75] on textarea "# # # # phi phi phi phi phi" at bounding box center [143, 85] width 195 height 70
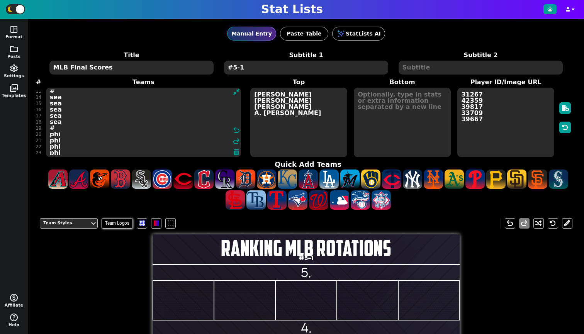
scroll to position [0, 0]
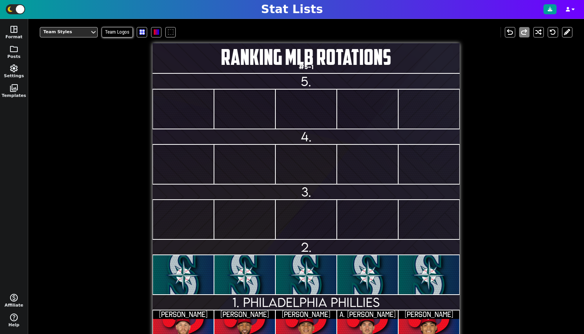
type textarea "# # # sea sea sea sea sea # phi phi phi phi phi"
click at [322, 243] on input "2." at bounding box center [306, 246] width 307 height 15
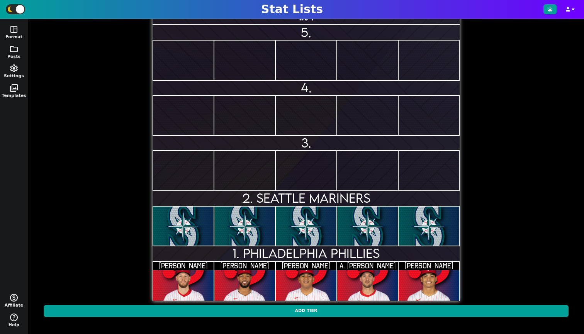
type input "2. SEATTLE MARINERS"
click at [523, 133] on div "Tier Styles Lemon Milk Light - 60 + A undo redo RANKING MLB ROTATIONS #5-1 5. 4…" at bounding box center [306, 146] width 533 height 349
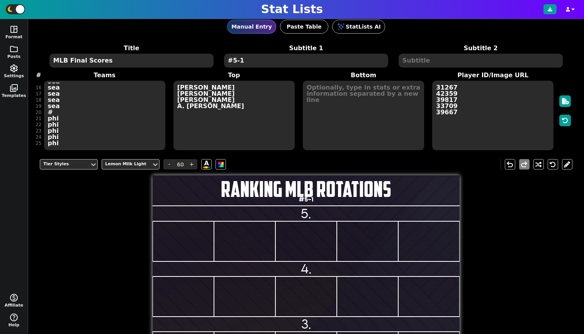
click at [188, 111] on textarea "[PERSON_NAME] [PERSON_NAME] [PERSON_NAME] A. [PERSON_NAME]" at bounding box center [233, 116] width 121 height 70
type input "20"
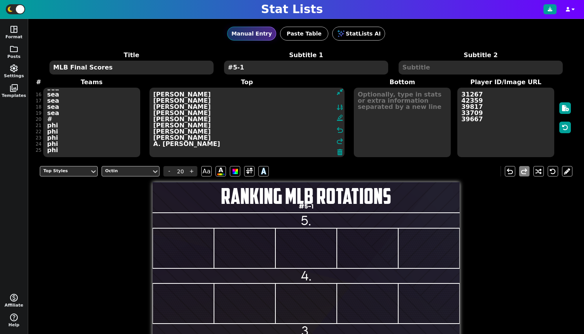
type textarea "[PERSON_NAME] [PERSON_NAME] [PERSON_NAME] [PERSON_NAME] [PERSON_NAME] [PERSON_N…"
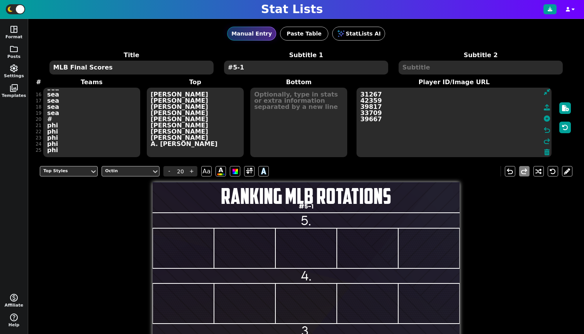
click at [480, 124] on textarea "31267 42359 39817 33709 39667" at bounding box center [453, 123] width 195 height 70
click at [449, 114] on textarea "31267 42359 39817 33709 39667" at bounding box center [453, 123] width 195 height 70
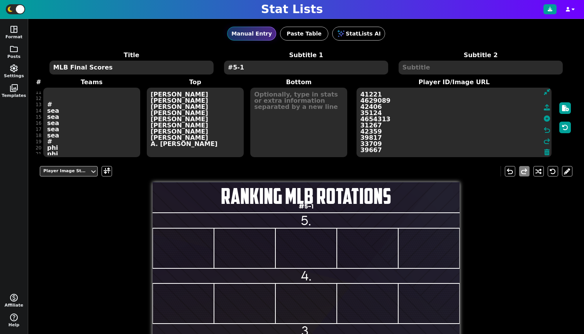
scroll to position [66, 0]
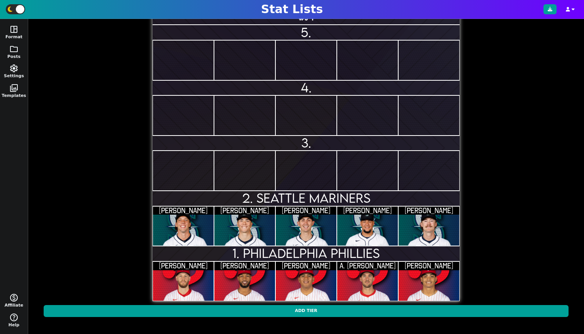
type textarea "41221 4629089 42406 35124 4654313 31267 42359 39817 33709 39667"
click at [246, 0] on div "Stat Lists" at bounding box center [292, 9] width 584 height 19
click at [224, 1] on div "Stat Lists" at bounding box center [292, 9] width 584 height 19
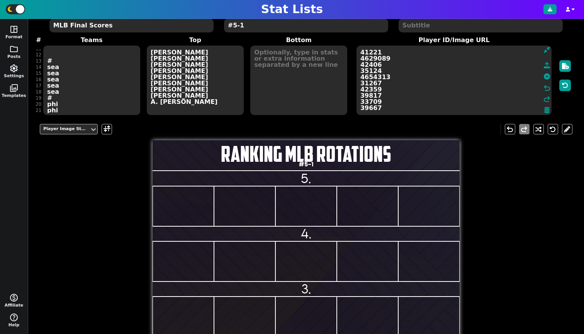
click at [56, 86] on textarea "# # # sea sea sea sea sea # phi phi phi phi phi" at bounding box center [91, 81] width 97 height 70
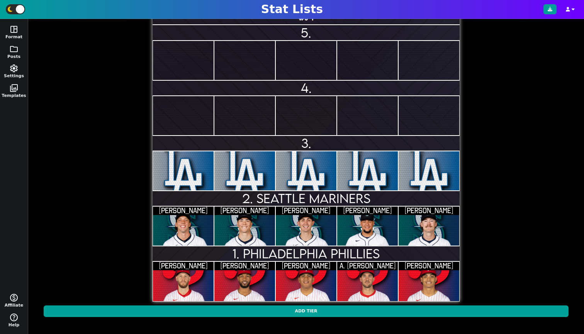
scroll to position [0, 0]
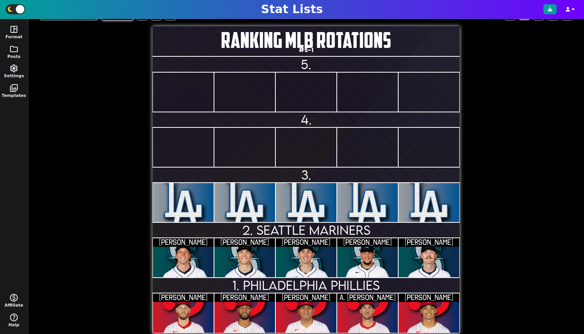
type textarea "# # lad lad lad lad lad # sea sea sea sea sea # phi phi phi phi phi"
click at [321, 177] on input "3." at bounding box center [306, 174] width 307 height 15
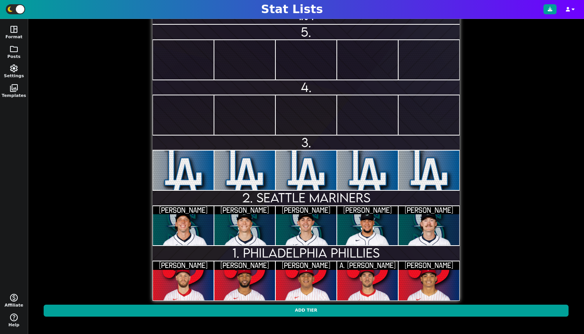
scroll to position [188, 0]
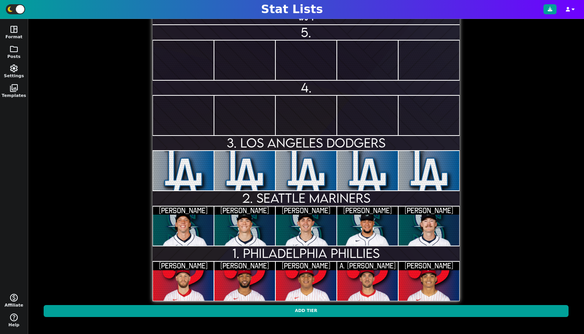
type input "3. LOS ANGELES DODGERS"
click at [124, 152] on div "Tier Styles Lemon Milk Light - 60 + A undo redo RANKING MLB ROTATIONS #5-1 5. 4…" at bounding box center [306, 146] width 533 height 349
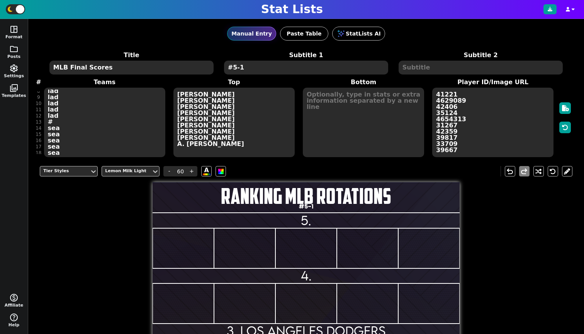
scroll to position [48, 0]
click at [187, 132] on textarea "[PERSON_NAME] [PERSON_NAME] [PERSON_NAME] [PERSON_NAME] [PERSON_NAME] [PERSON_N…" at bounding box center [233, 123] width 121 height 70
type input "20"
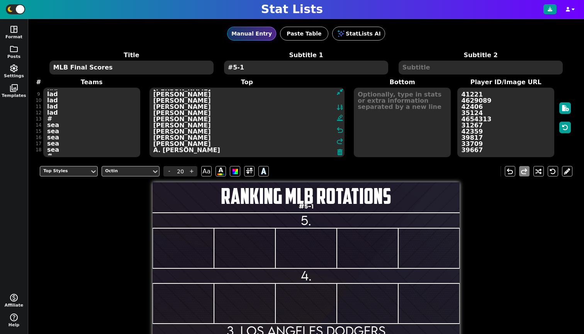
type textarea "[PERSON_NAME] [PERSON_NAME] [PERSON_NAME] [PERSON_NAME] [PERSON_NAME] [PERSON_N…"
click at [472, 132] on textarea "41221 4629089 42406 35124 4654313 31267 42359 39817 33709 39667" at bounding box center [505, 123] width 97 height 70
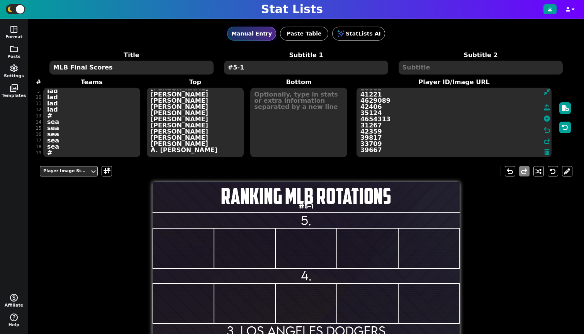
scroll to position [32, 0]
type textarea "4872587 33190 39832 33748 28963 41221 4629089 42406 35124 4654313 31267 42359 3…"
click at [64, 119] on textarea "# # lad lad lad lad lad # sea sea sea sea sea # phi phi phi phi phi" at bounding box center [91, 123] width 97 height 70
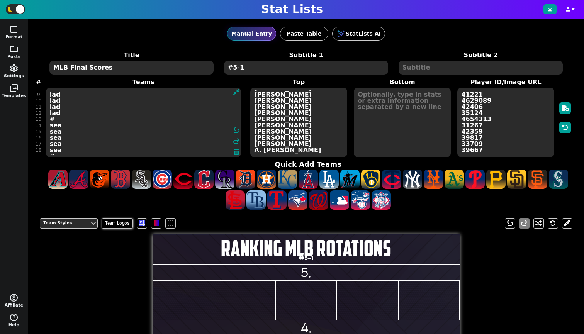
scroll to position [51, 0]
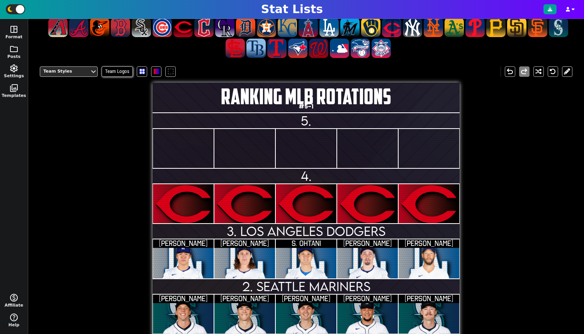
type textarea "# cin cin cin cin cin # lad lad lad lad lad # sea sea sea sea sea # phi phi phi…"
click at [310, 176] on input "4." at bounding box center [306, 175] width 307 height 15
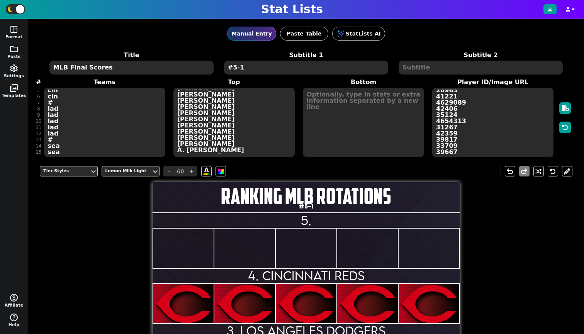
type input "4. CINCINNATI REDS"
click at [196, 119] on textarea "[PERSON_NAME] [PERSON_NAME] [PERSON_NAME] [PERSON_NAME] [PERSON_NAME] [PERSON_N…" at bounding box center [233, 123] width 121 height 70
type input "20"
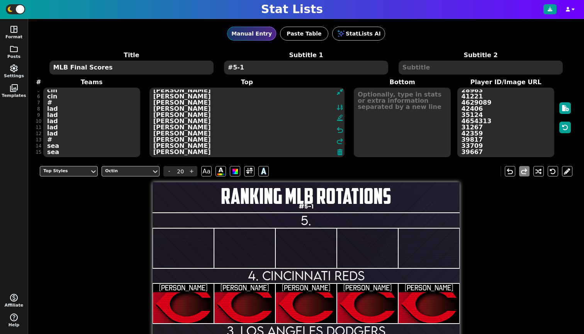
type textarea "[PERSON_NAME] [PERSON_NAME] [PERSON_NAME] [PERSON_NAME] [PERSON_NAME] [PERSON_N…"
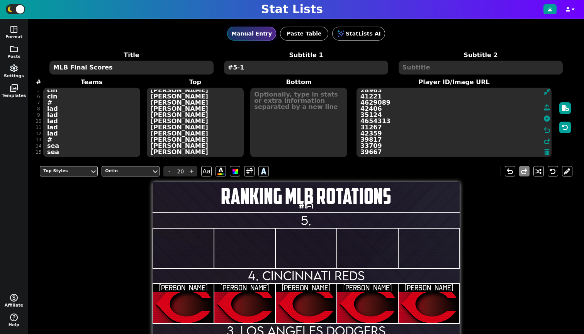
click at [458, 120] on textarea "4872587 33190 39832 33748 28963 41221 4629089 42406 35124 4654313 31267 42359 3…" at bounding box center [453, 123] width 195 height 70
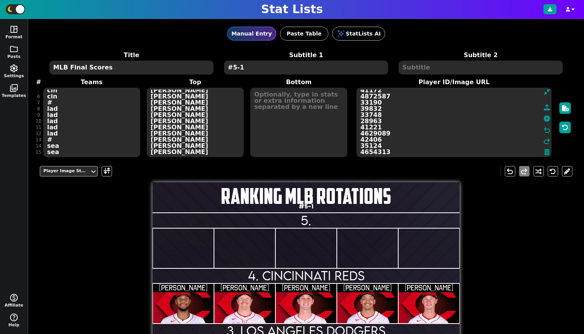
type textarea "39635 4414528 42433 4927516 41172 4872587 33190 39832 33748 28963 41221 4629089…"
click at [313, 216] on input "5." at bounding box center [306, 220] width 307 height 15
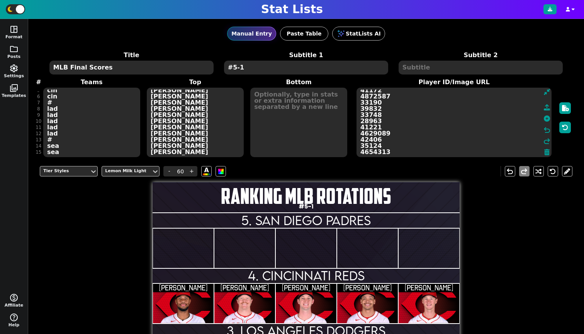
type input "5. SAN DIEGO PADRES"
click at [105, 218] on div "Tier Styles Lemon Milk Light - 60 + A undo redo RANKING MLB ROTATIONS #5-1 5. S…" at bounding box center [306, 334] width 533 height 349
click at [51, 124] on textarea "# cin cin cin cin cin # lad lad lad lad lad # sea sea sea sea sea # phi phi phi…" at bounding box center [91, 123] width 97 height 70
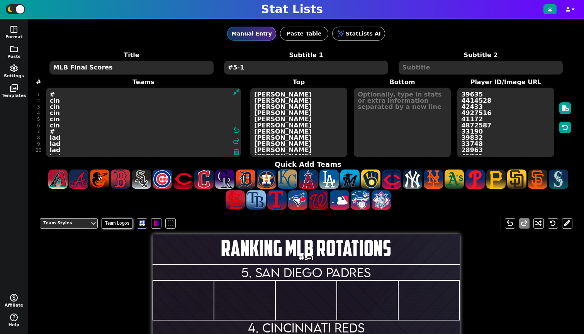
click at [53, 120] on textarea "# cin cin cin cin cin # lad lad lad lad lad # sea sea sea sea sea # phi phi phi…" at bounding box center [143, 123] width 195 height 70
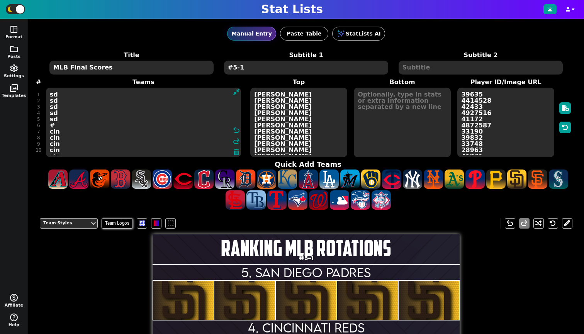
type textarea "sd sd sd sd sd # cin cin cin cin cin # lad lad lad lad lad # sea sea sea sea se…"
click at [263, 118] on textarea "[PERSON_NAME] [PERSON_NAME] [PERSON_NAME] [PERSON_NAME] [PERSON_NAME] [PERSON_N…" at bounding box center [298, 123] width 97 height 70
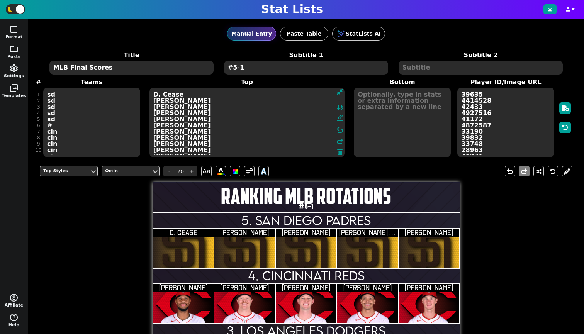
type textarea "D. Cease [PERSON_NAME] [PERSON_NAME] [PERSON_NAME] [PERSON_NAME] [PERSON_NAME] …"
click at [466, 119] on textarea "39635 4414528 42433 4927516 41172 4872587 33190 39832 33748 28963 41221 4629089…" at bounding box center [505, 123] width 97 height 70
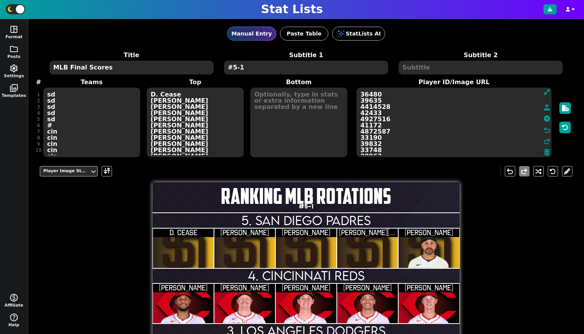
click at [364, 113] on textarea "36480 39635 4414528 42433 4927516 41172 4872587 33190 39832 33748 28963 41221 4…" at bounding box center [453, 123] width 195 height 70
click at [361, 109] on textarea "32055 36480 39635 4414528 42433 4927516 41172 4872587 33190 39832 33748 28963 4…" at bounding box center [453, 123] width 195 height 70
click at [361, 100] on textarea "36071 32055 36480 39635 4414528 42433 4927516 41172 4872587 33190 39832 33748 2…" at bounding box center [453, 123] width 195 height 70
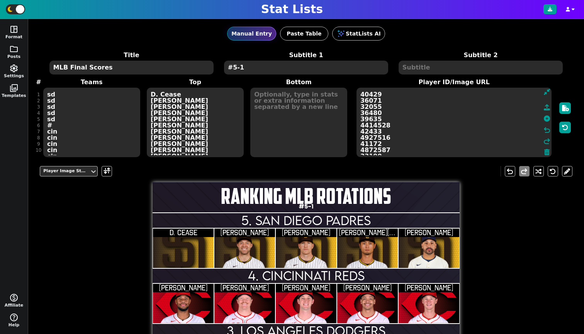
click at [378, 88] on textarea "40429 36071 32055 36480 39635 4414528 42433 4927516 41172 4872587 33190 39832 3…" at bounding box center [453, 123] width 195 height 70
type textarea "34943 40429 36071 32055 36480 39635 4414528 42433 4927516 41172 4872587 33190 3…"
click at [10, 47] on span "folder" at bounding box center [13, 48] width 9 height 9
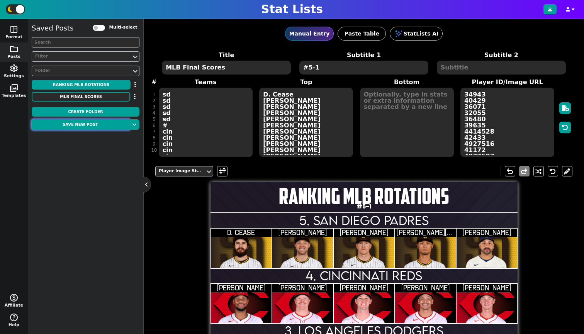
click at [90, 124] on button "Save new post" at bounding box center [80, 124] width 97 height 10
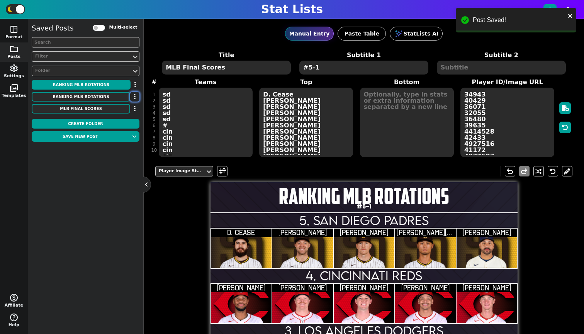
click at [132, 98] on button "button" at bounding box center [134, 97] width 9 height 10
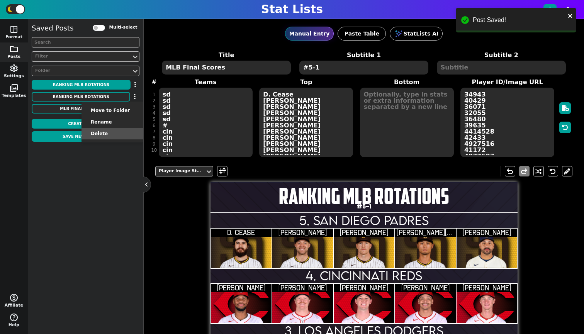
click at [116, 134] on li "Delete" at bounding box center [112, 134] width 62 height 12
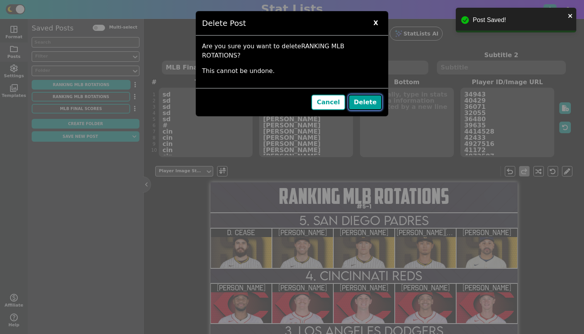
click at [370, 95] on button "Delete" at bounding box center [365, 102] width 34 height 15
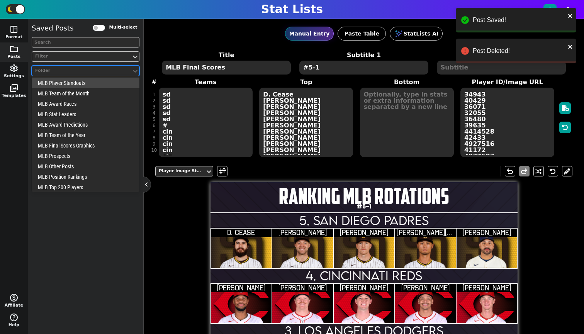
click at [68, 69] on div "Folder" at bounding box center [81, 71] width 93 height 7
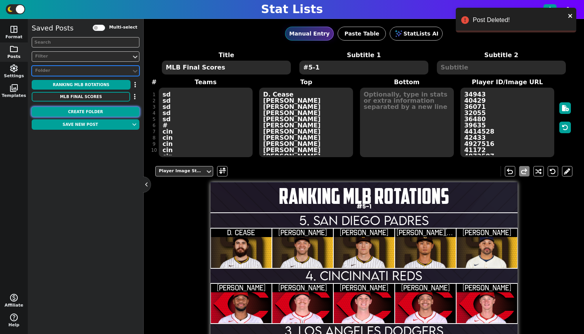
click at [83, 111] on button "Create Folder" at bounding box center [86, 112] width 108 height 10
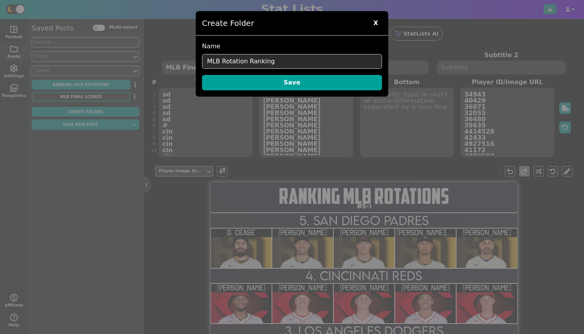
type input "MLB Rotation Rankings"
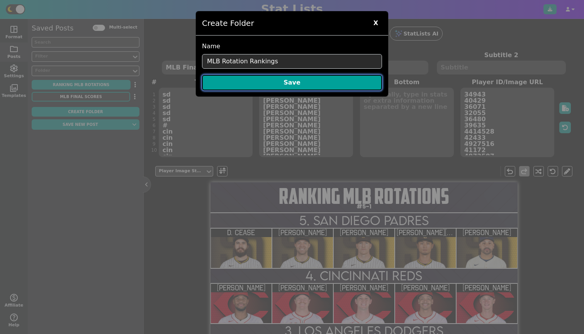
click at [265, 83] on button "Save" at bounding box center [292, 82] width 180 height 15
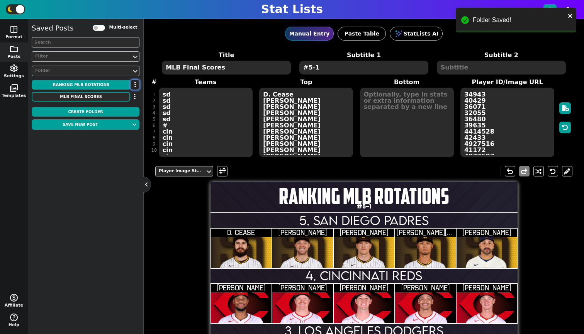
click at [138, 84] on button "button" at bounding box center [135, 85] width 9 height 10
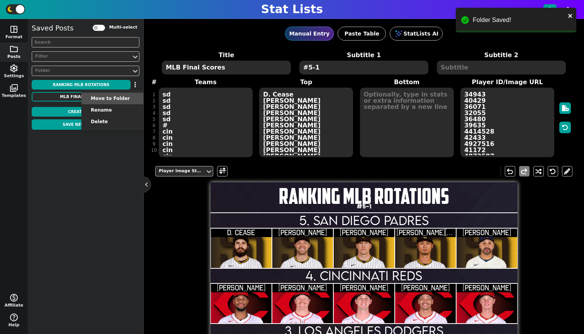
click at [133, 95] on li "Move to Folder" at bounding box center [112, 99] width 62 height 12
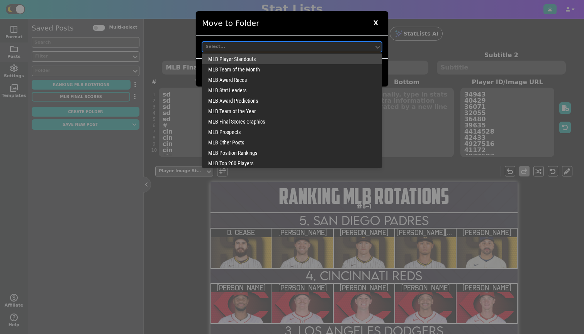
click at [285, 45] on div "Select..." at bounding box center [287, 47] width 165 height 7
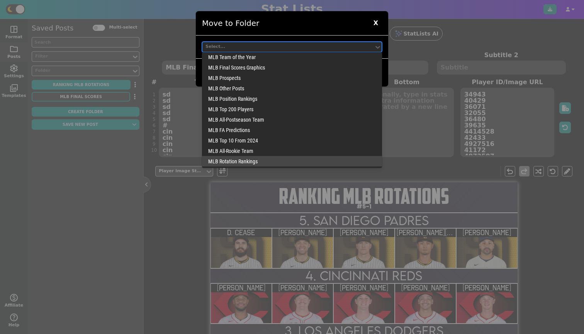
click at [249, 156] on div "MLB Rotation Rankings" at bounding box center [292, 161] width 180 height 10
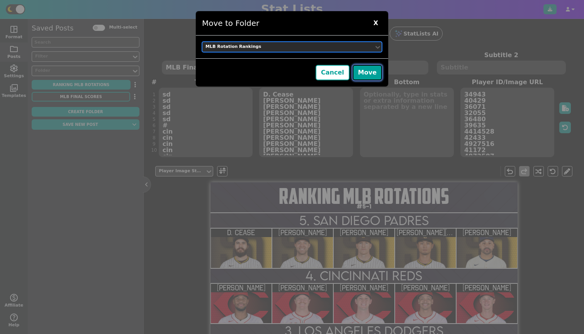
click at [372, 72] on button "Move" at bounding box center [367, 72] width 29 height 15
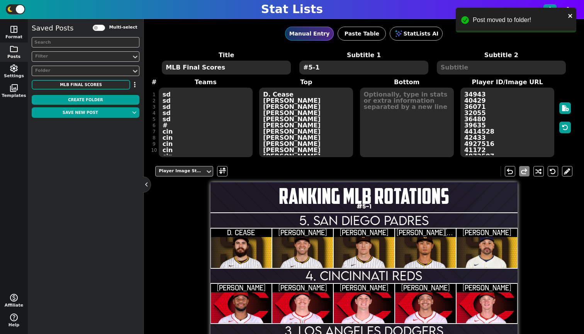
click at [146, 183] on button at bounding box center [147, 185] width 8 height 8
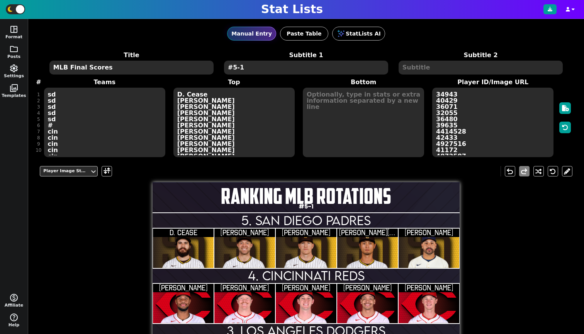
click at [261, 63] on textarea "#5-1" at bounding box center [306, 68] width 164 height 14
click at [260, 70] on textarea "#5-1" at bounding box center [306, 68] width 164 height 14
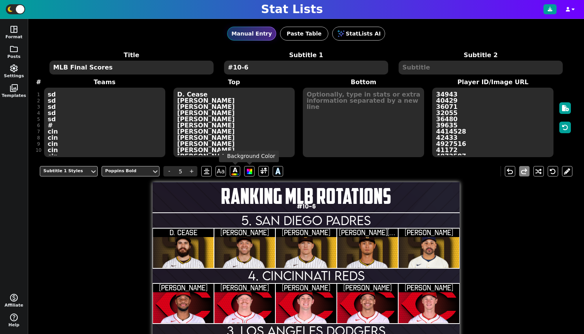
scroll to position [13, 0]
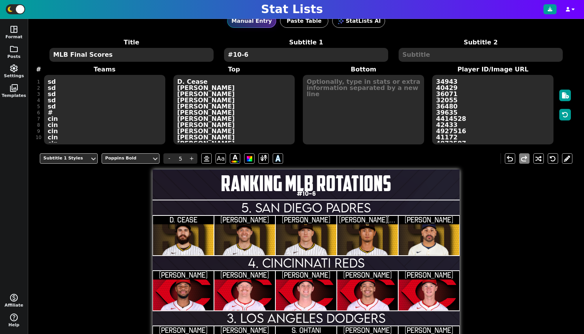
type textarea "#10-6"
click at [370, 207] on input "5. SAN DIEGO PADRES" at bounding box center [306, 207] width 307 height 15
type input "60"
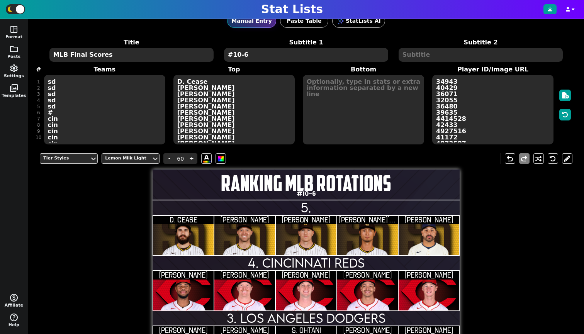
type input "5"
type input "10."
type input "9."
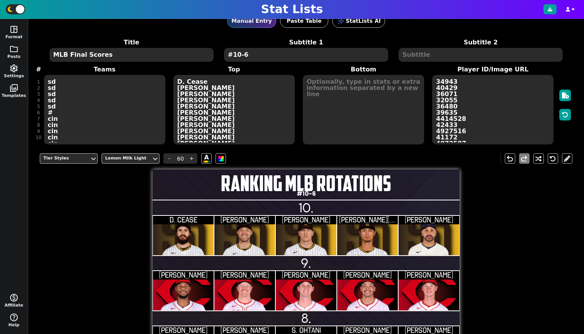
type input "8."
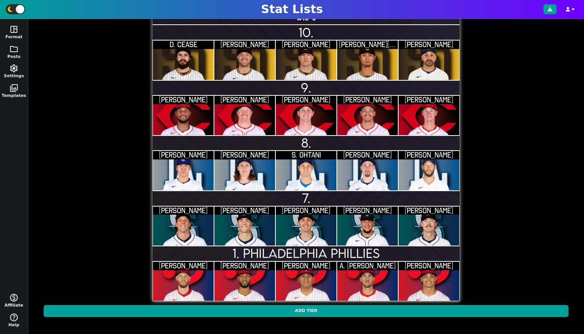
type input "7."
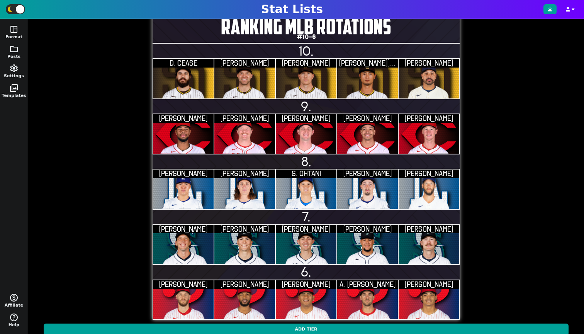
scroll to position [0, 0]
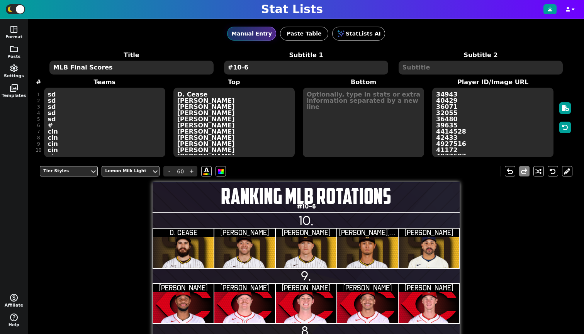
type input "6."
click at [62, 94] on textarea "sd sd sd sd sd # cin cin cin cin cin # lad lad lad lad lad # sea sea sea sea se…" at bounding box center [104, 123] width 121 height 70
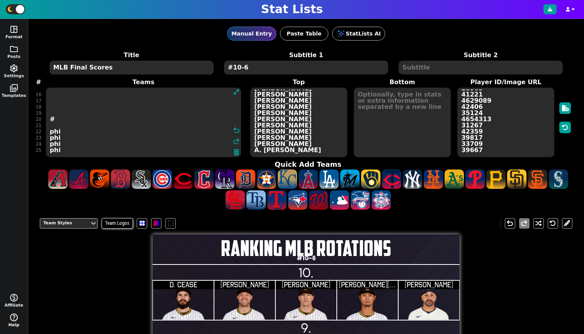
scroll to position [97, 0]
type textarea "# # # #"
click at [526, 120] on textarea "34943 40429 36071 32055 36480 39635 4414528 42433 4927516 41172 4872587 33190 3…" at bounding box center [505, 123] width 97 height 70
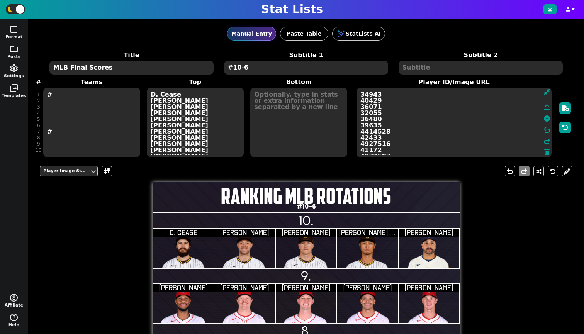
click at [382, 95] on textarea "34943 40429 36071 32055 36480 39635 4414528 42433 4927516 41172 4872587 33190 3…" at bounding box center [453, 123] width 195 height 70
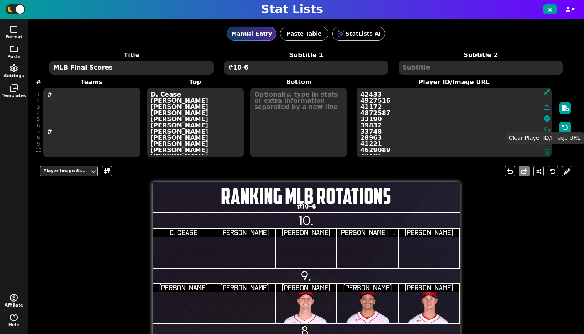
type textarea "42433 4927516 41172 4872587 33190 39832 33748 28963 41221 4629089 42406 35124 4…"
click at [544, 152] on icon at bounding box center [546, 152] width 5 height 6
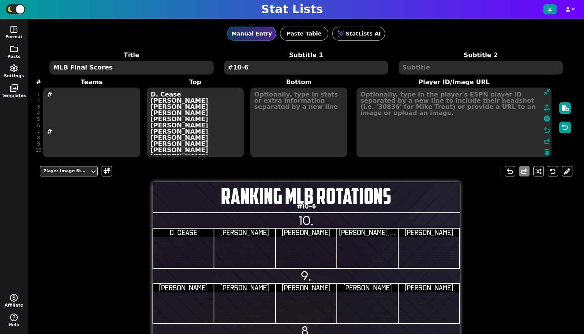
click at [193, 107] on textarea "D. Cease [PERSON_NAME] [PERSON_NAME] [PERSON_NAME] [PERSON_NAME] [PERSON_NAME] …" at bounding box center [195, 123] width 97 height 70
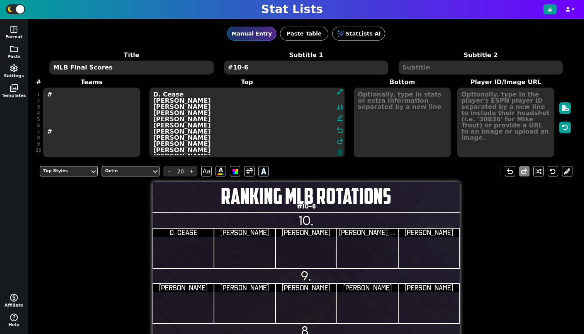
click at [338, 153] on icon at bounding box center [339, 152] width 5 height 6
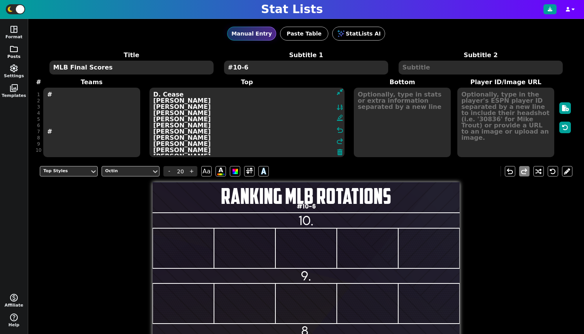
click at [14, 48] on span "folder" at bounding box center [13, 48] width 9 height 9
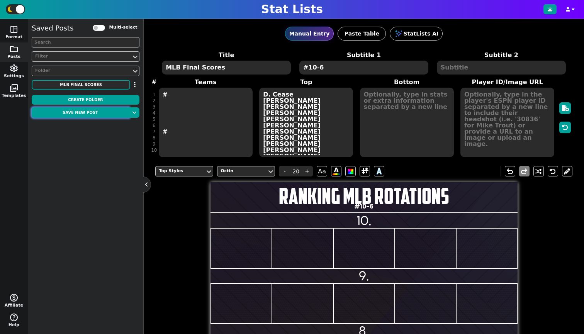
click at [74, 114] on button "Save new post" at bounding box center [80, 112] width 97 height 10
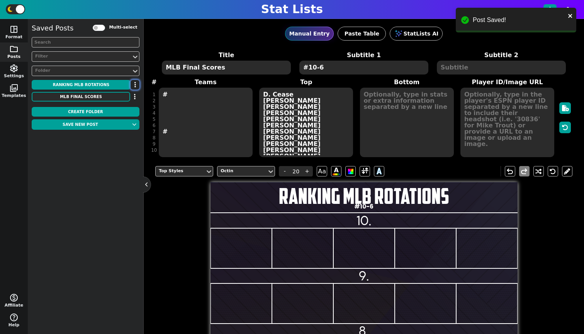
click at [132, 87] on button "button" at bounding box center [135, 85] width 9 height 10
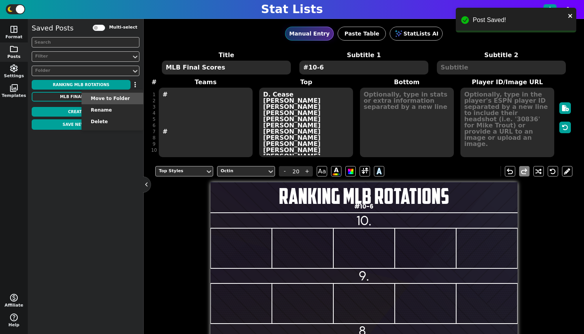
click at [126, 95] on li "Move to Folder" at bounding box center [112, 99] width 62 height 12
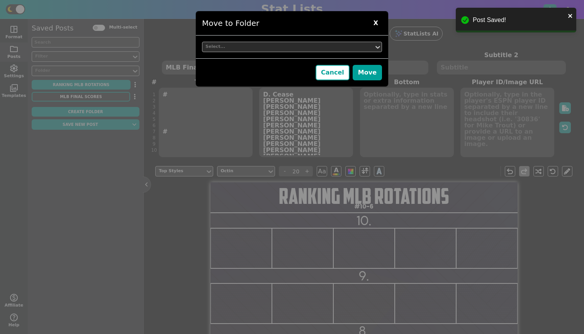
click at [247, 44] on div "Select..." at bounding box center [287, 47] width 171 height 10
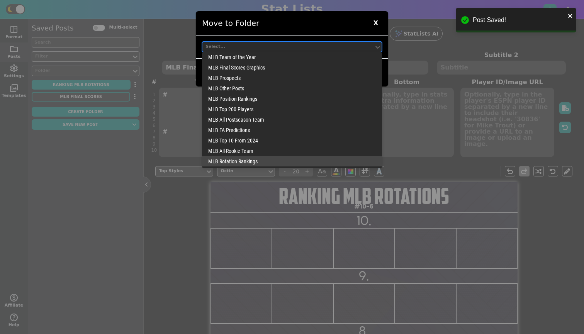
drag, startPoint x: 236, startPoint y: 160, endPoint x: 253, endPoint y: 146, distance: 21.7
click at [236, 160] on div "MLB Rotation Rankings" at bounding box center [292, 161] width 180 height 10
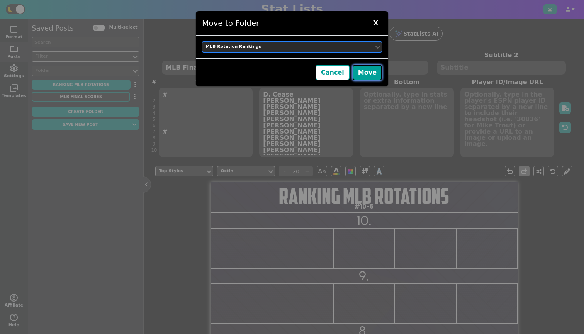
click at [368, 74] on button "Move" at bounding box center [367, 72] width 29 height 15
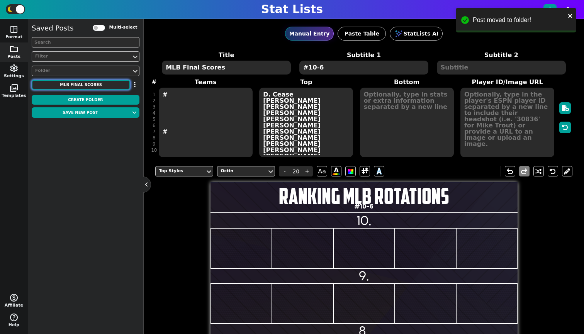
click at [73, 82] on button "MLB Final Scores" at bounding box center [81, 85] width 98 height 10
type input "27"
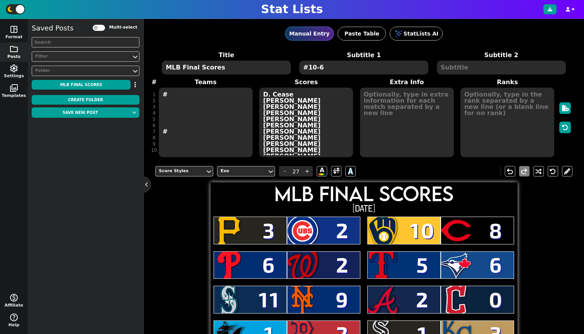
click at [399, 1] on div "Stat Lists" at bounding box center [292, 9] width 584 height 19
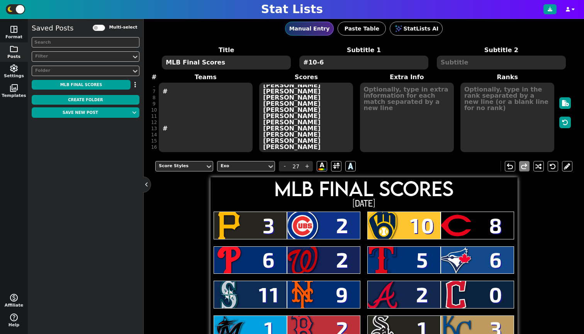
scroll to position [37, 0]
click at [272, 146] on textarea "3 2 10 8 6 2 5 6 11 9 2 0 1 2 1 3" at bounding box center [306, 118] width 94 height 70
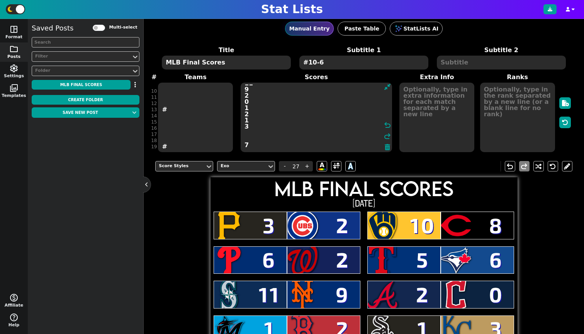
scroll to position [60, 0]
type textarea "3 2 10 8 6 2 5 6 11 9 2 0 1 2 1 3 7 0"
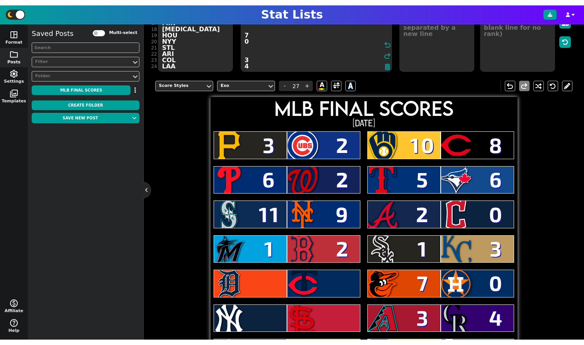
scroll to position [169, 0]
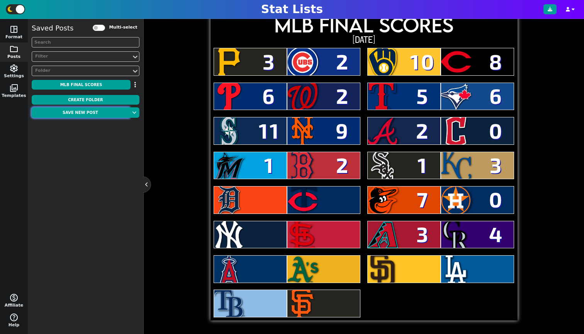
click at [59, 114] on button "Save new post" at bounding box center [80, 112] width 97 height 10
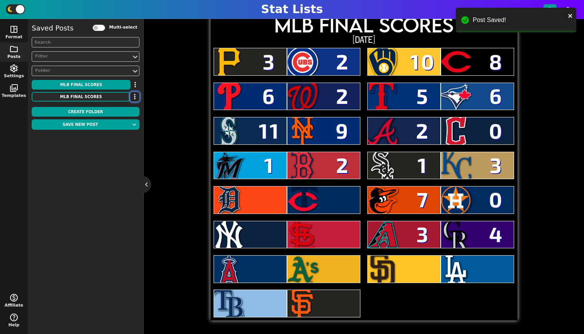
click at [138, 97] on button "button" at bounding box center [134, 97] width 9 height 10
click at [121, 133] on li "Delete" at bounding box center [112, 134] width 62 height 12
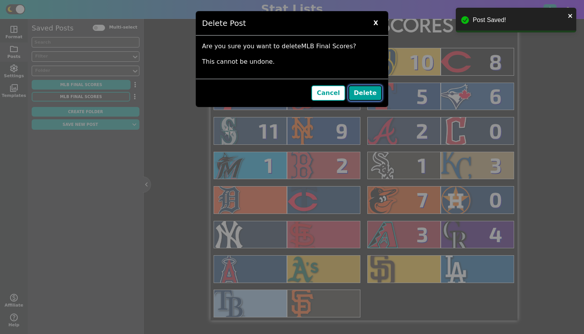
click at [363, 90] on button "Delete" at bounding box center [365, 92] width 34 height 15
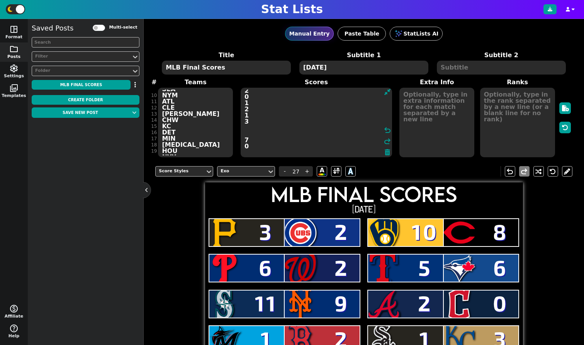
scroll to position [0, 0]
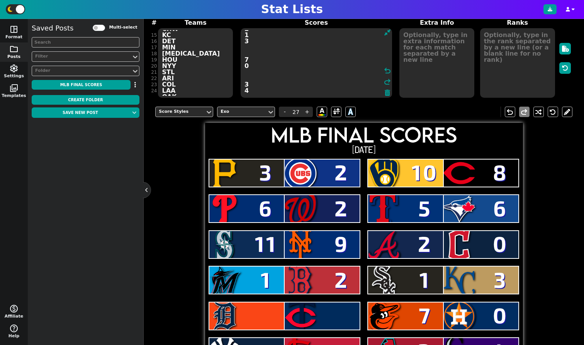
click at [249, 73] on textarea "3 2 10 8 6 2 5 6 11 9 2 0 1 2 1 3 7 0 3 4" at bounding box center [316, 63] width 151 height 70
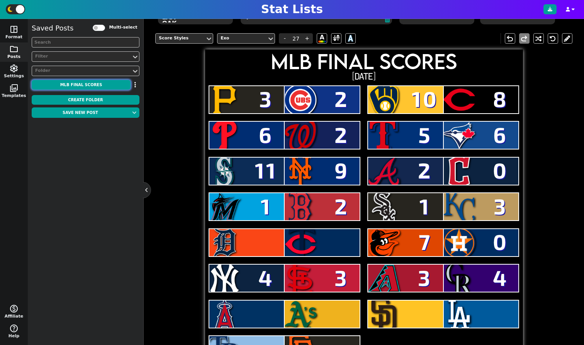
click at [80, 84] on button "MLB Final Scores" at bounding box center [81, 85] width 99 height 10
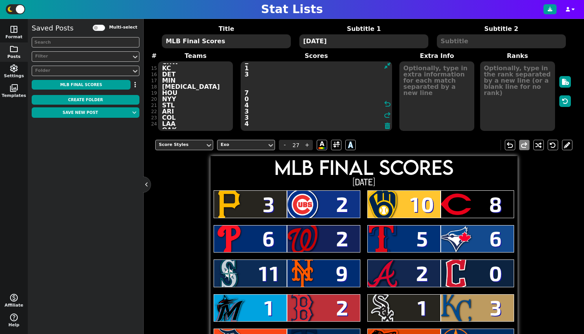
scroll to position [87, 0]
click at [245, 103] on textarea "3 2 10 8 6 2 5 6 11 9 2 0 1 2 1 3 7 0 3 4" at bounding box center [316, 96] width 151 height 70
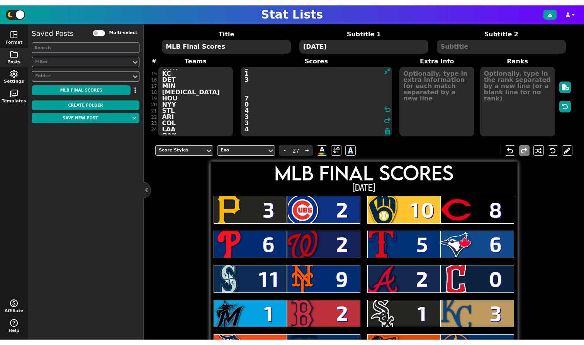
scroll to position [169, 0]
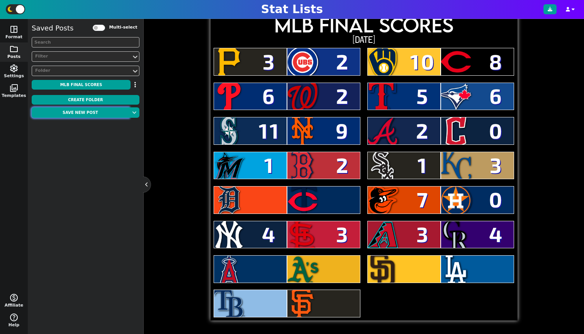
type textarea "3 2 10 8 6 2 5 6 11 9 2 0 1 2 1 3 7 0 4 3 3 4"
click at [58, 114] on button "Save new post" at bounding box center [80, 112] width 97 height 10
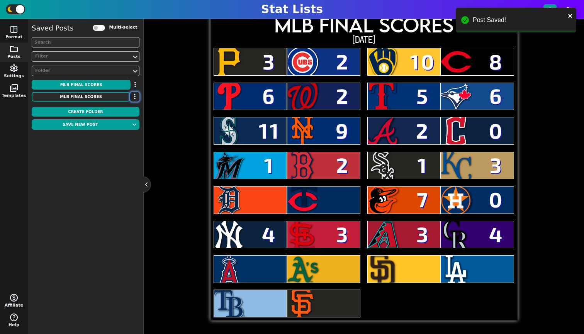
click at [133, 100] on button "button" at bounding box center [134, 97] width 9 height 10
click at [123, 132] on li "Delete" at bounding box center [112, 134] width 62 height 12
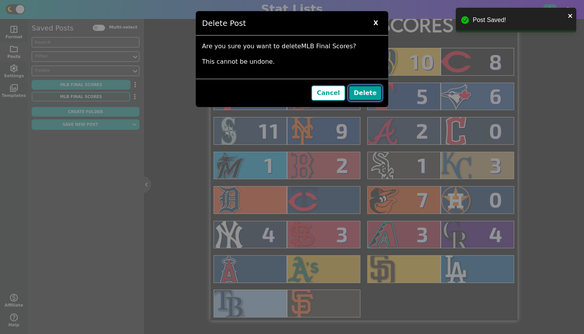
click at [360, 92] on button "Delete" at bounding box center [365, 92] width 34 height 15
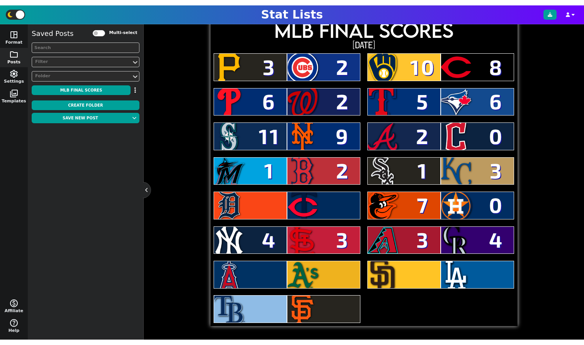
scroll to position [158, 0]
